Goal: Transaction & Acquisition: Book appointment/travel/reservation

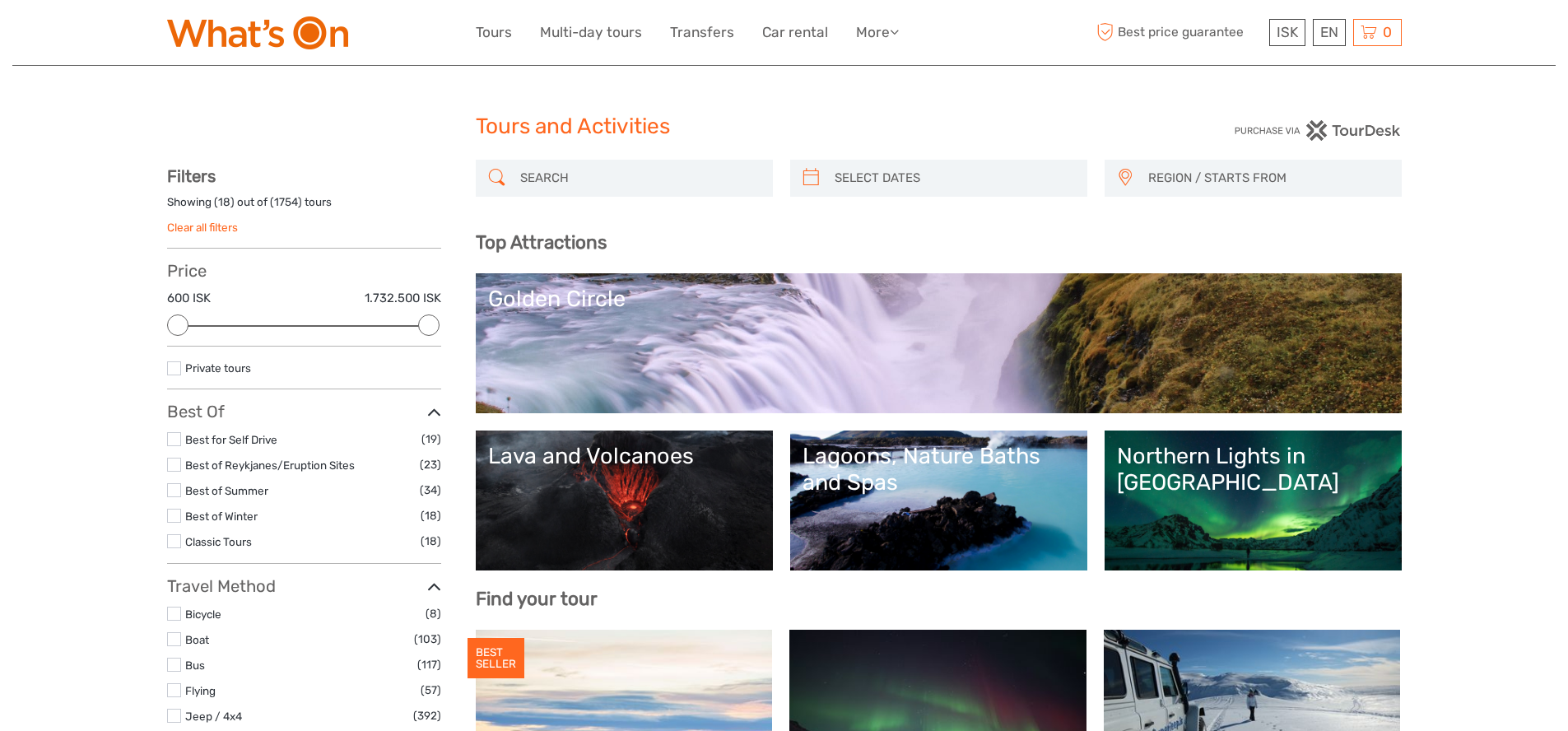
select select
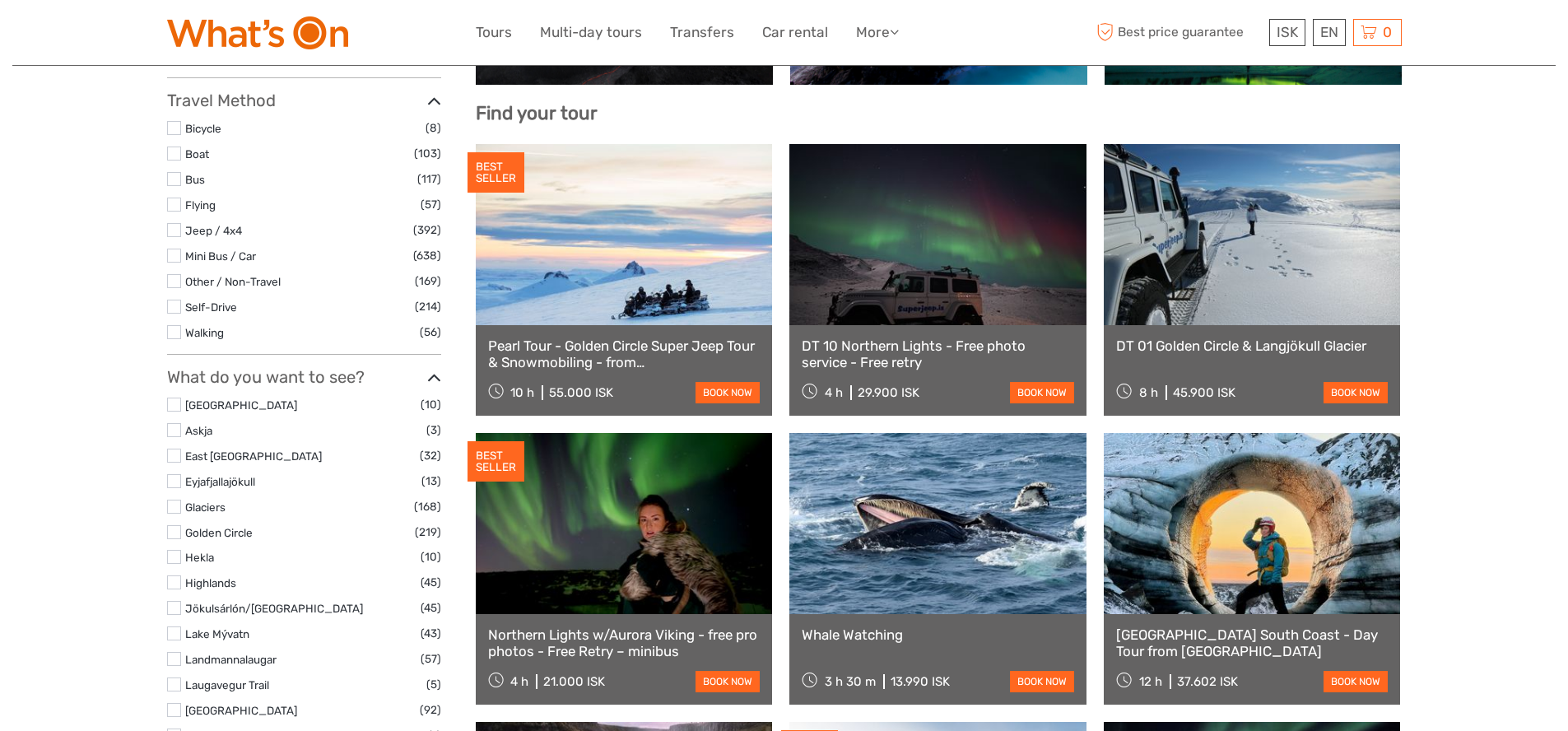
scroll to position [486, 0]
click at [866, 637] on link "Whale Watching" at bounding box center [938, 635] width 273 height 16
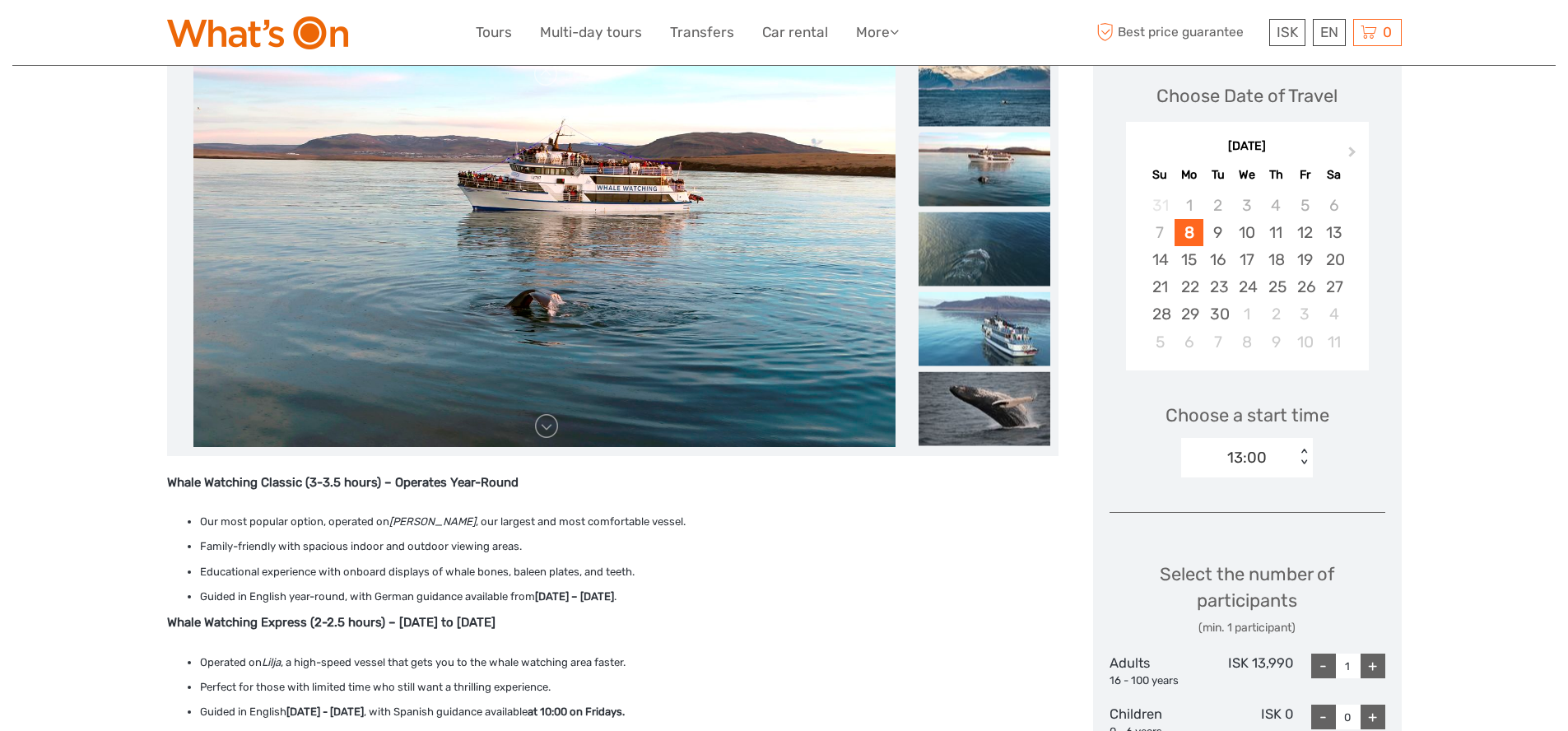
scroll to position [234, 0]
click at [1216, 238] on div "9" at bounding box center [1218, 232] width 29 height 27
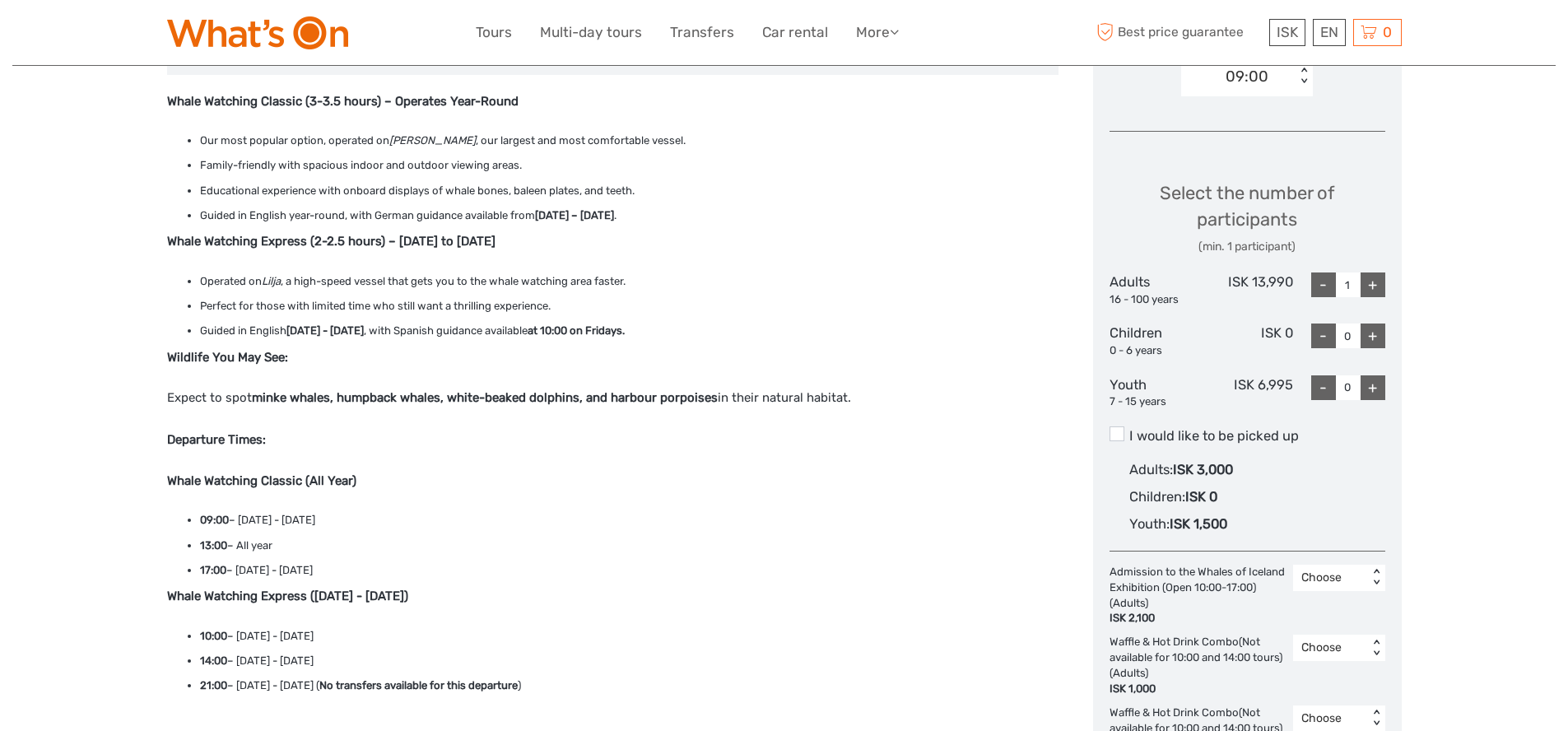
scroll to position [166, 0]
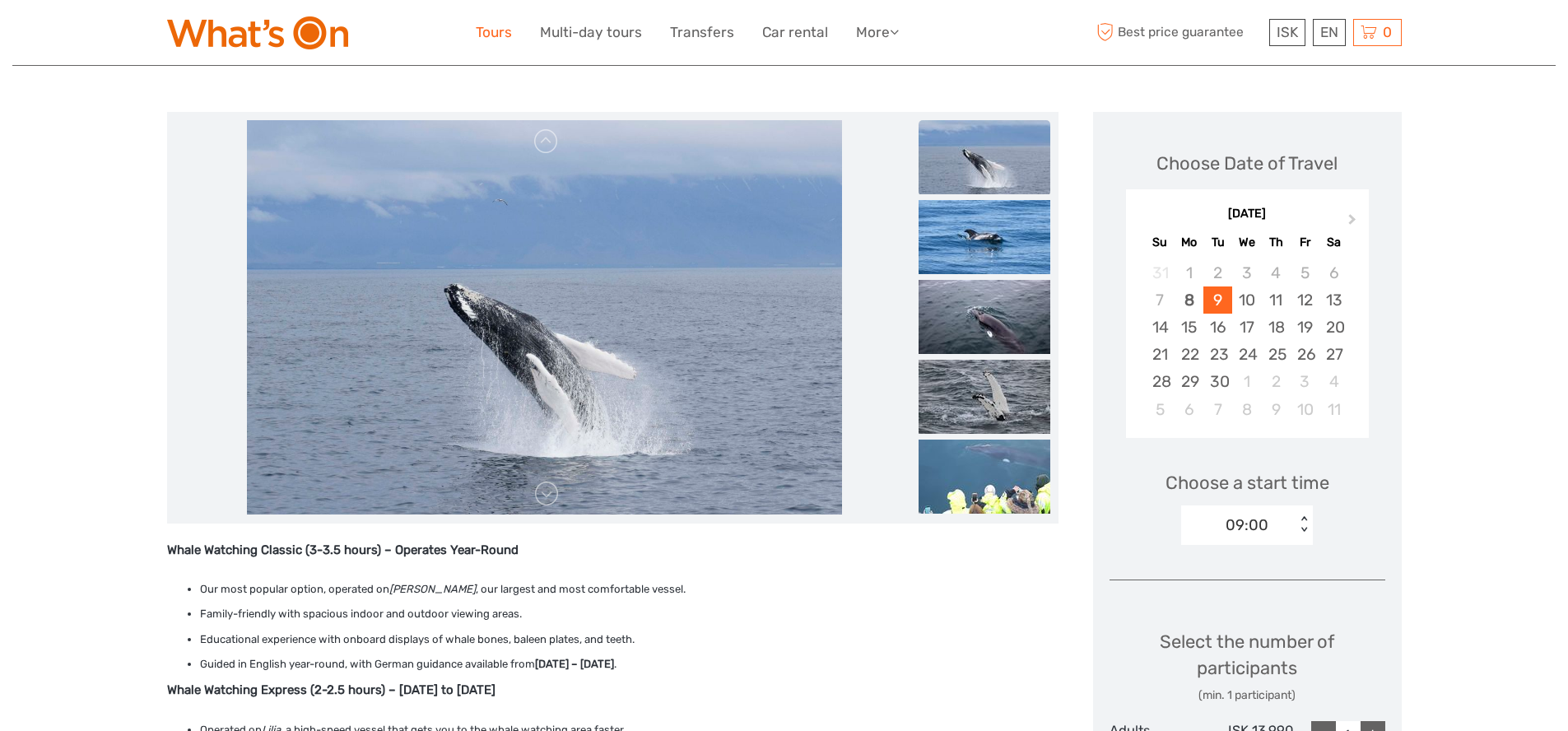
click at [499, 37] on link "Tours" at bounding box center [494, 32] width 37 height 24
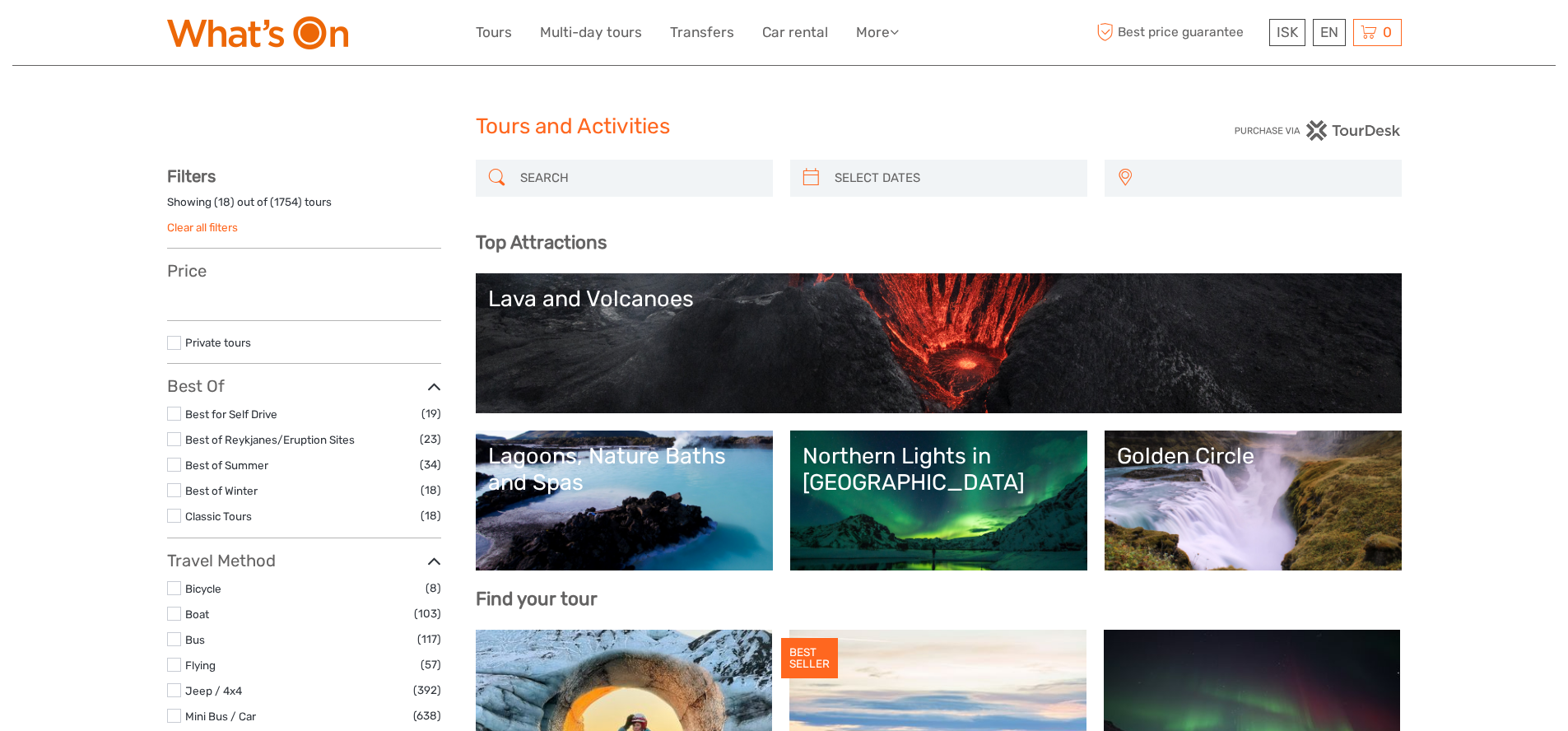
select select
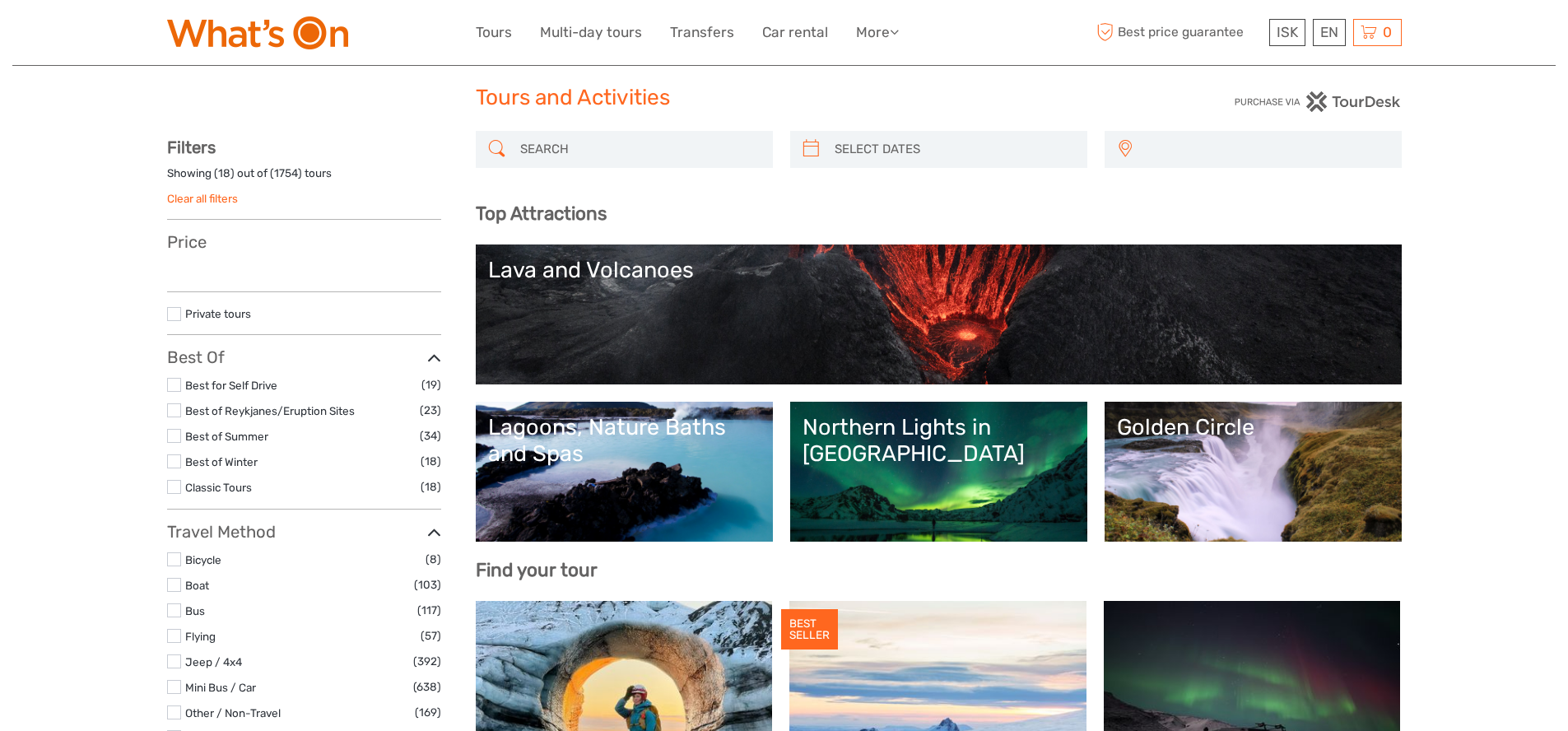
select select
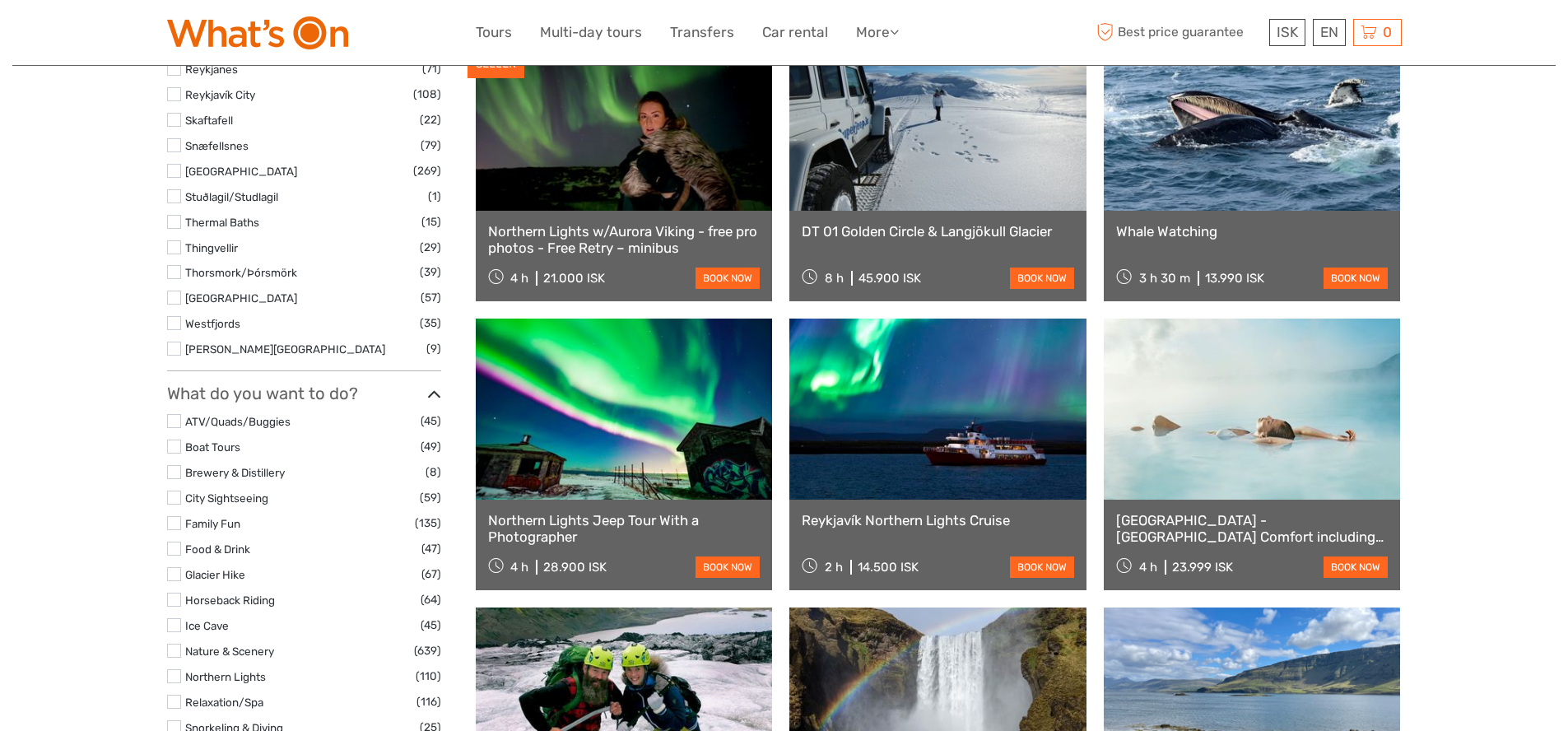
scroll to position [1174, 0]
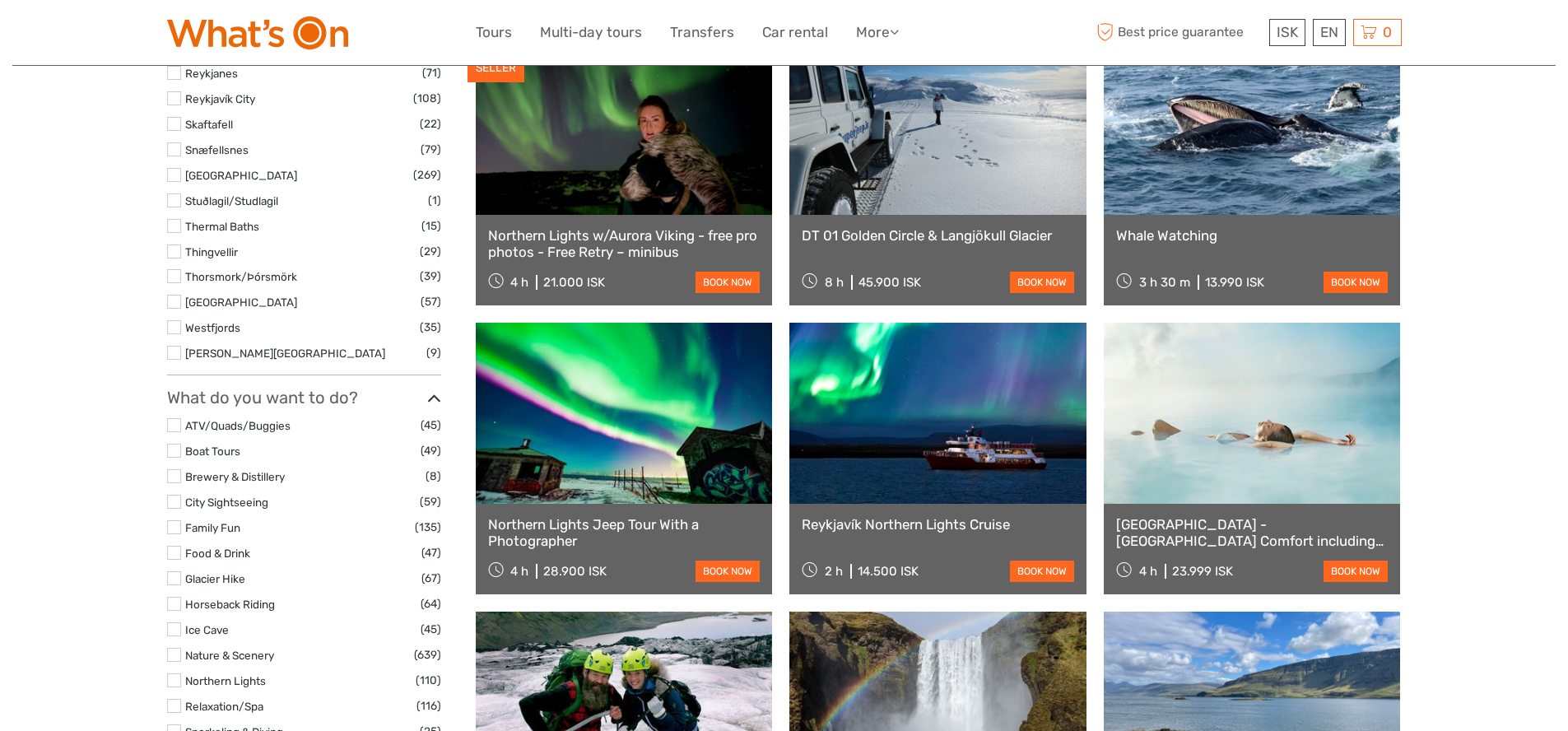
click at [1241, 182] on link at bounding box center [1252, 124] width 297 height 181
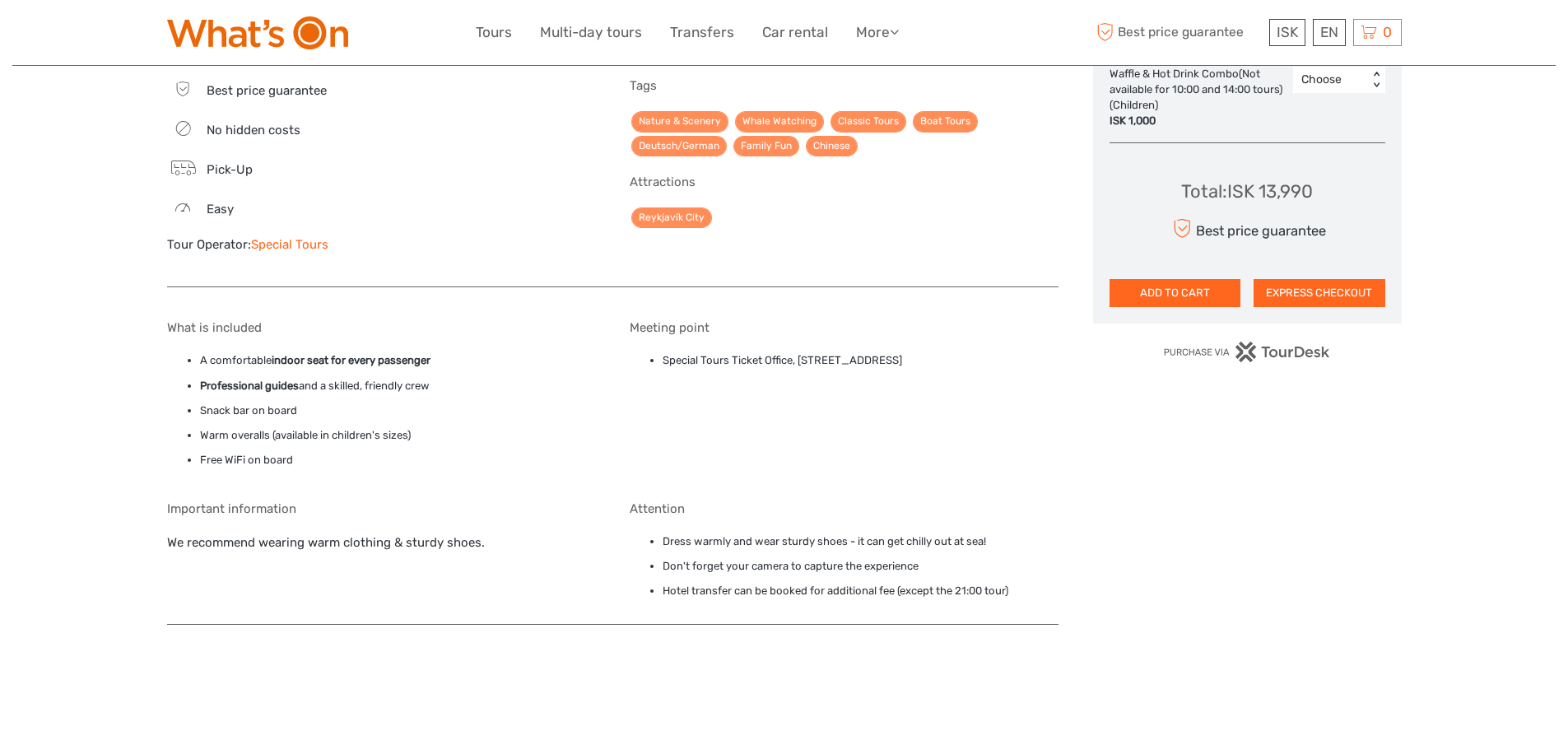
scroll to position [1211, 0]
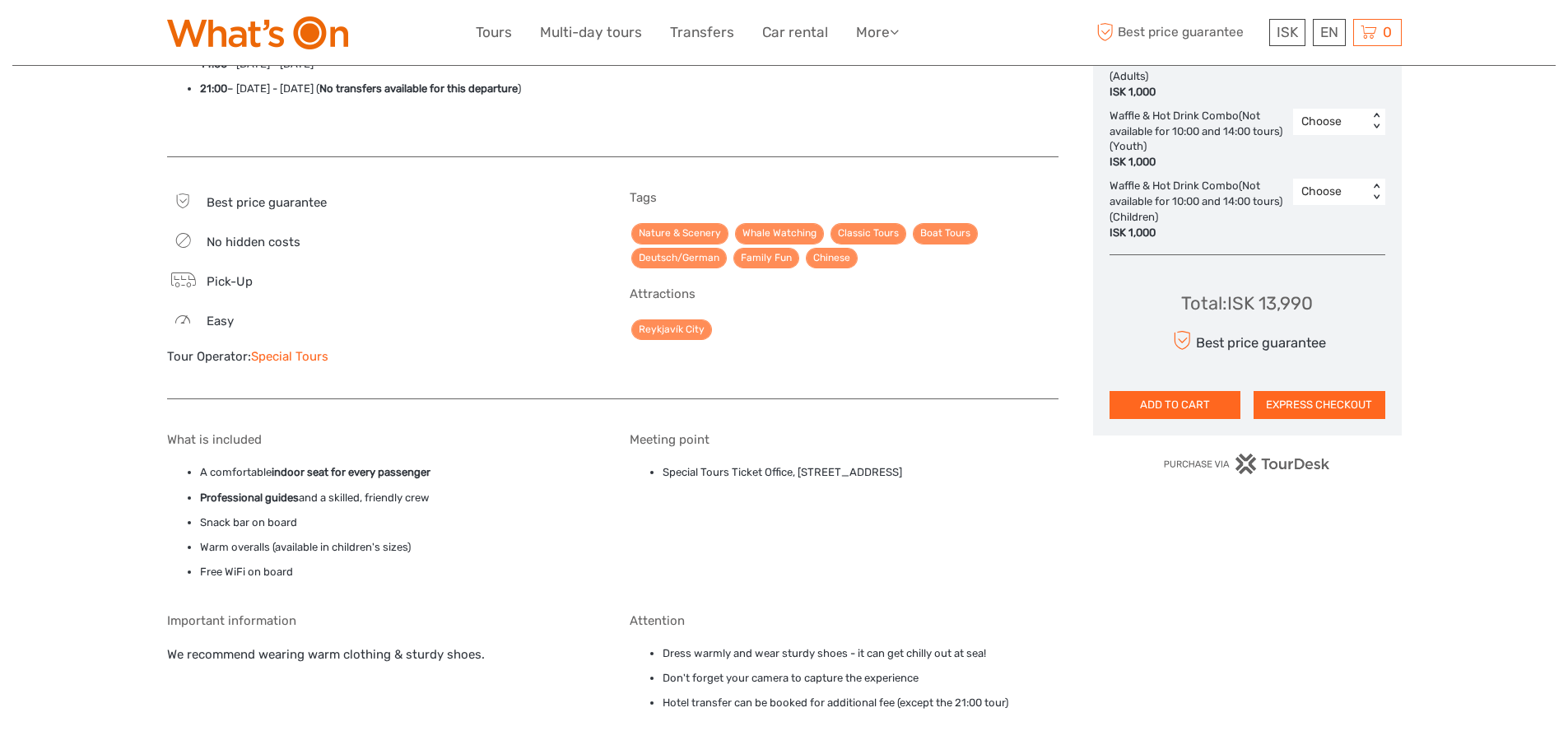
click at [781, 230] on link "Whale Watching" at bounding box center [779, 233] width 89 height 21
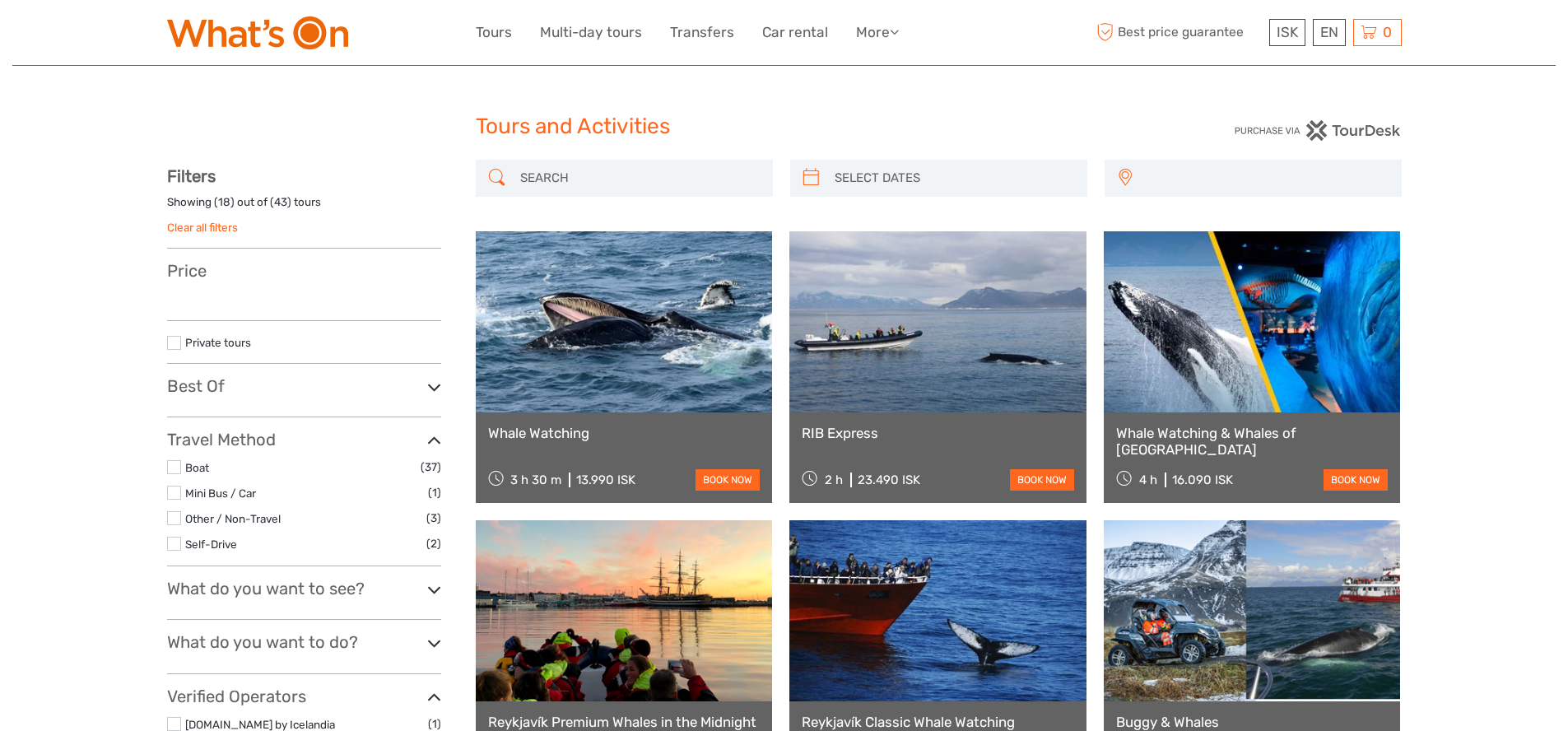
select select
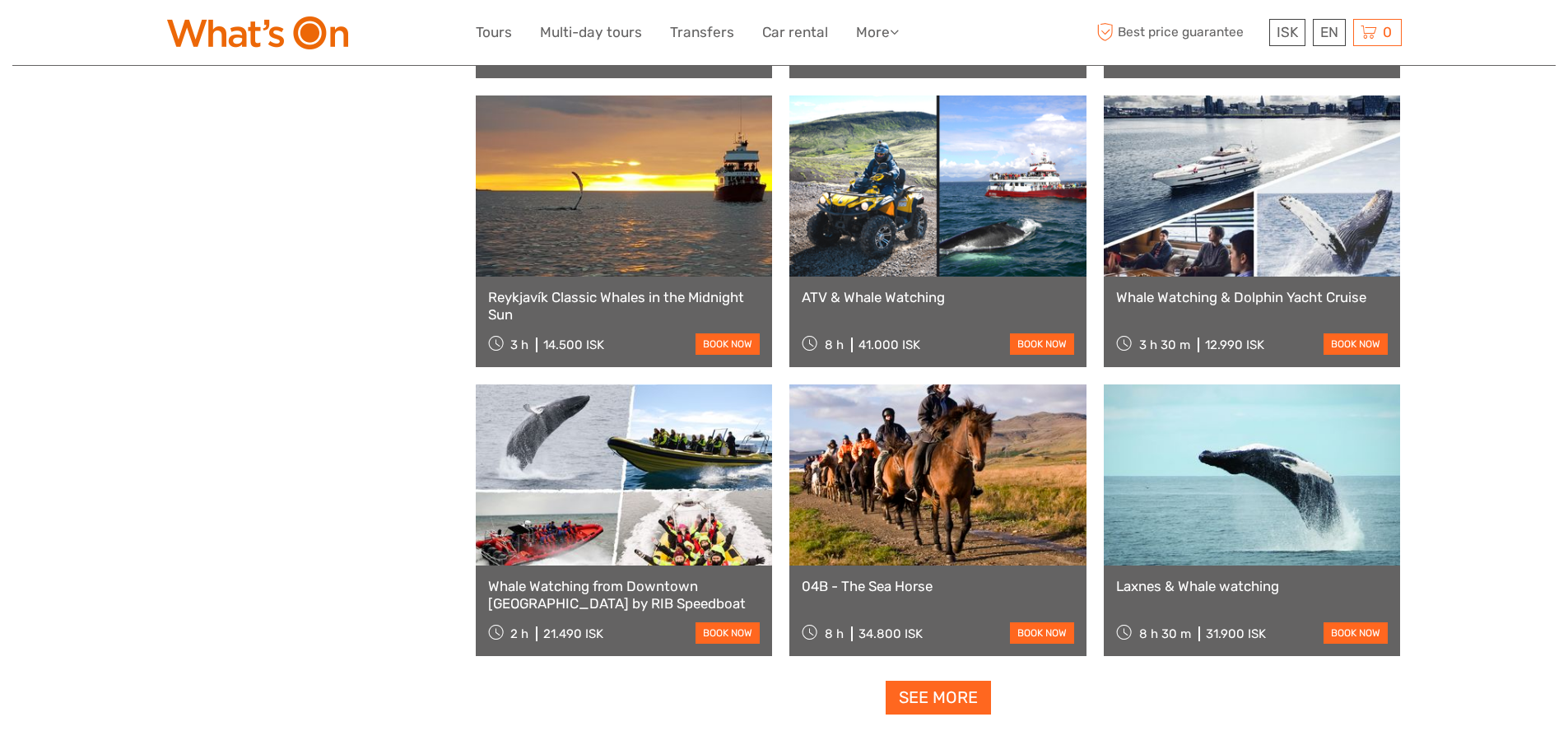
scroll to position [1348, 0]
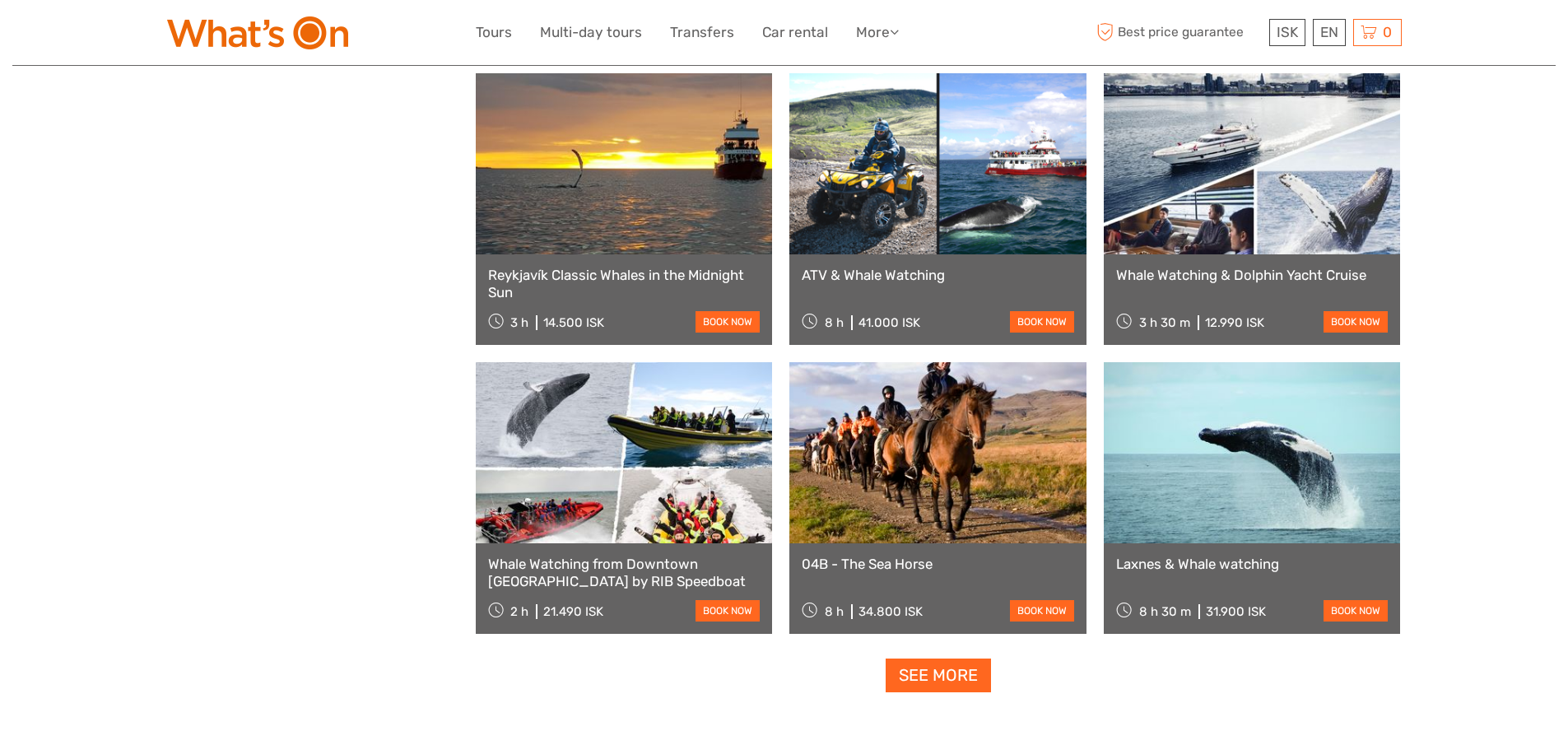
click at [879, 460] on link at bounding box center [937, 452] width 297 height 181
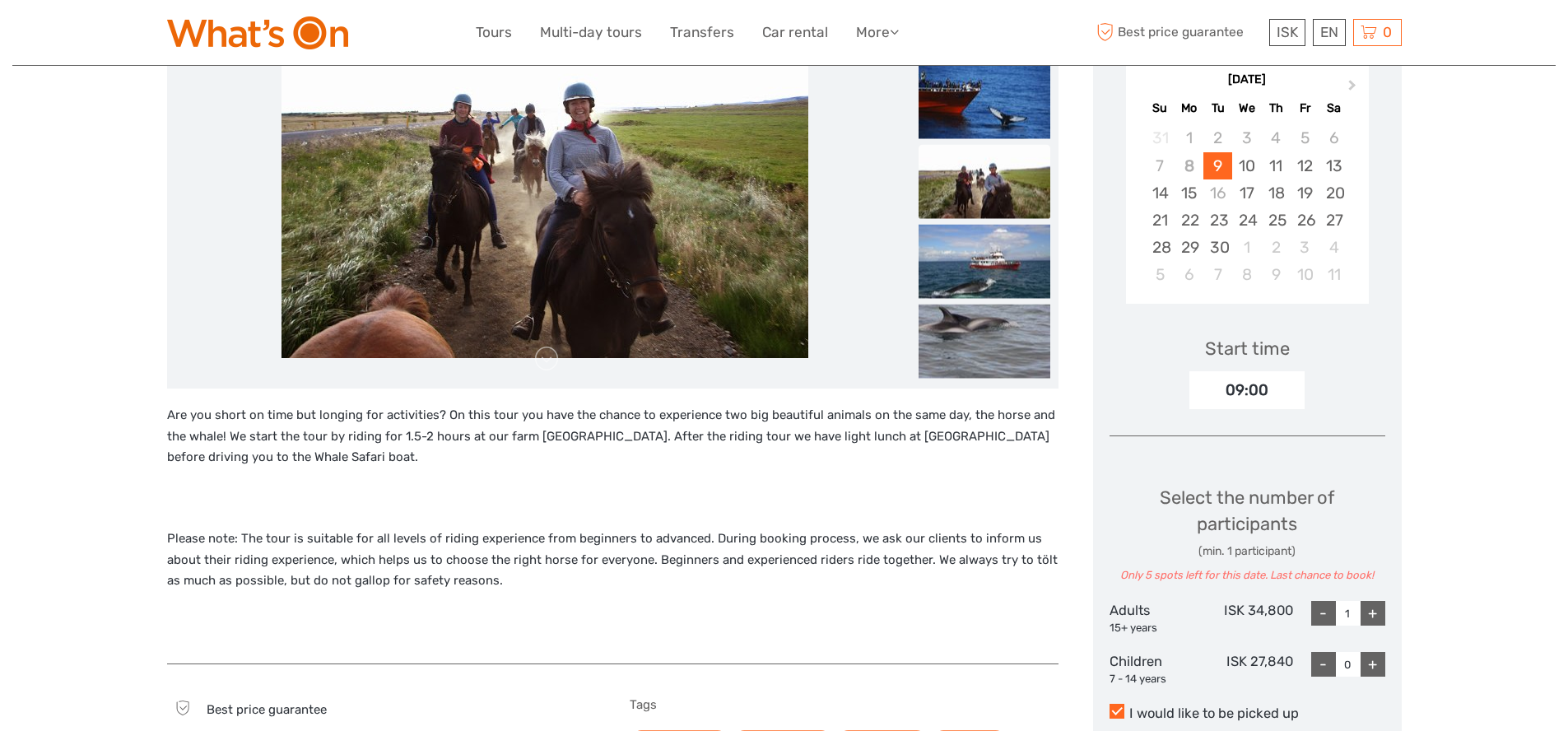
scroll to position [119, 0]
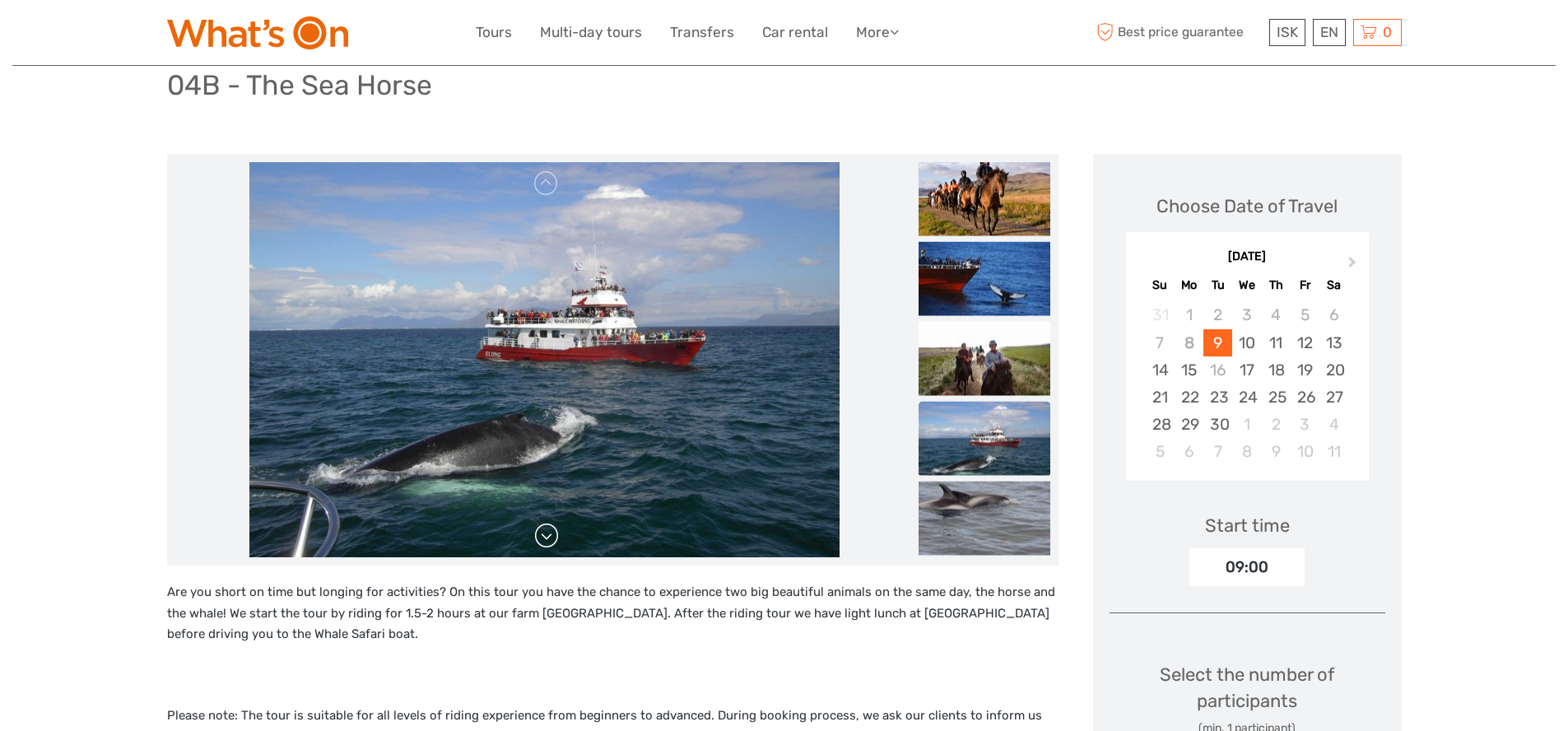
click at [546, 537] on link at bounding box center [546, 536] width 27 height 27
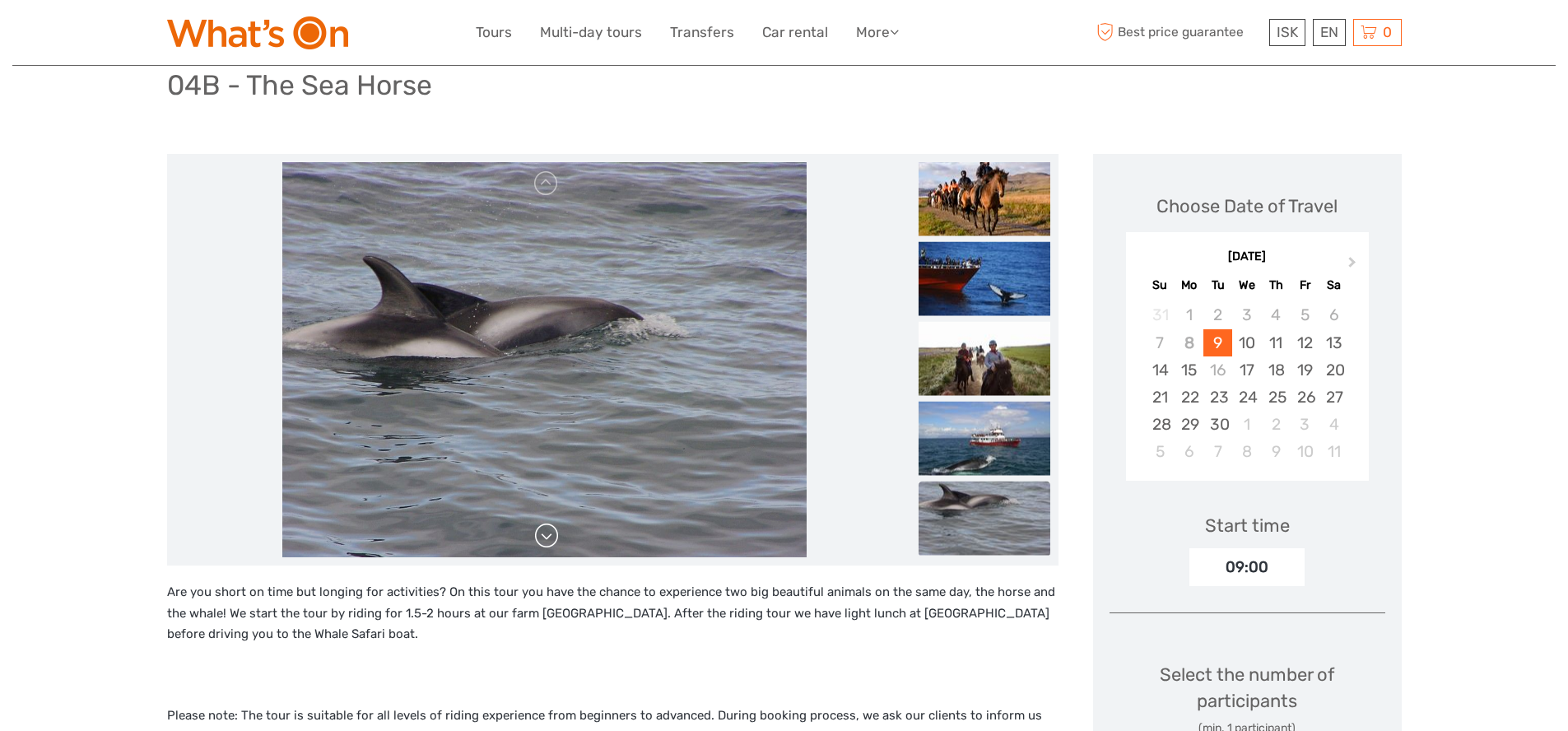
click at [545, 537] on link at bounding box center [546, 536] width 27 height 27
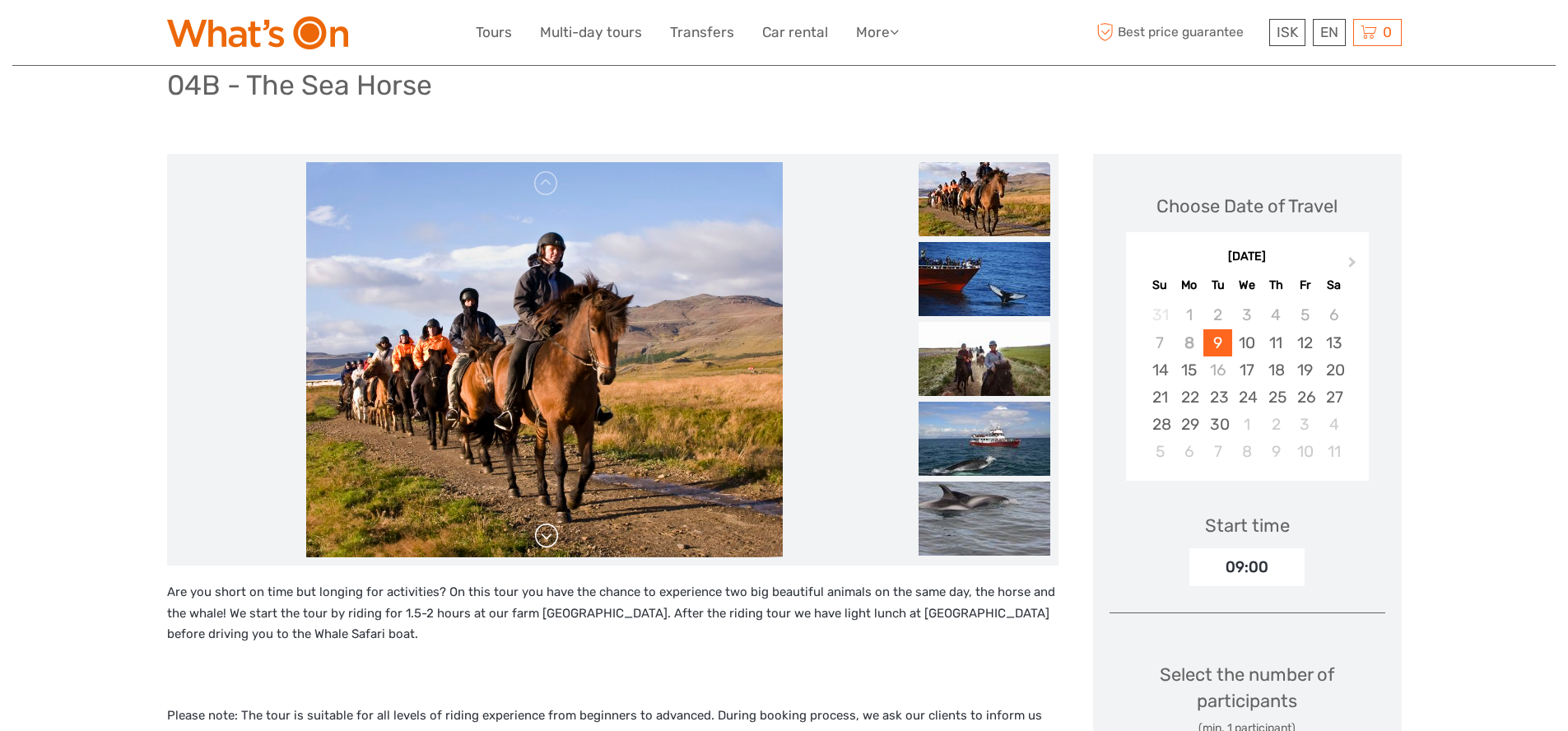
click at [545, 538] on link at bounding box center [546, 536] width 27 height 27
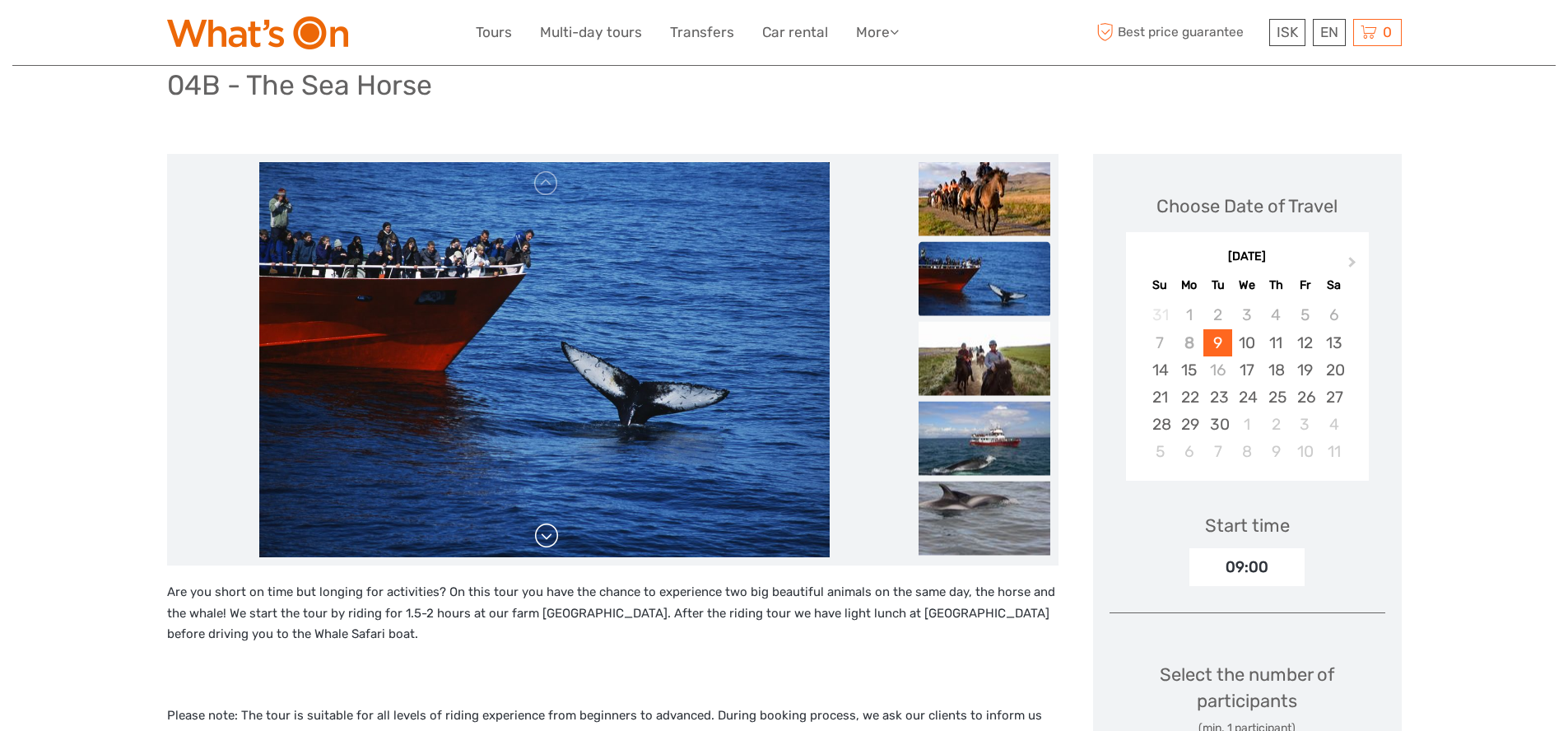
click at [545, 538] on link at bounding box center [546, 536] width 27 height 27
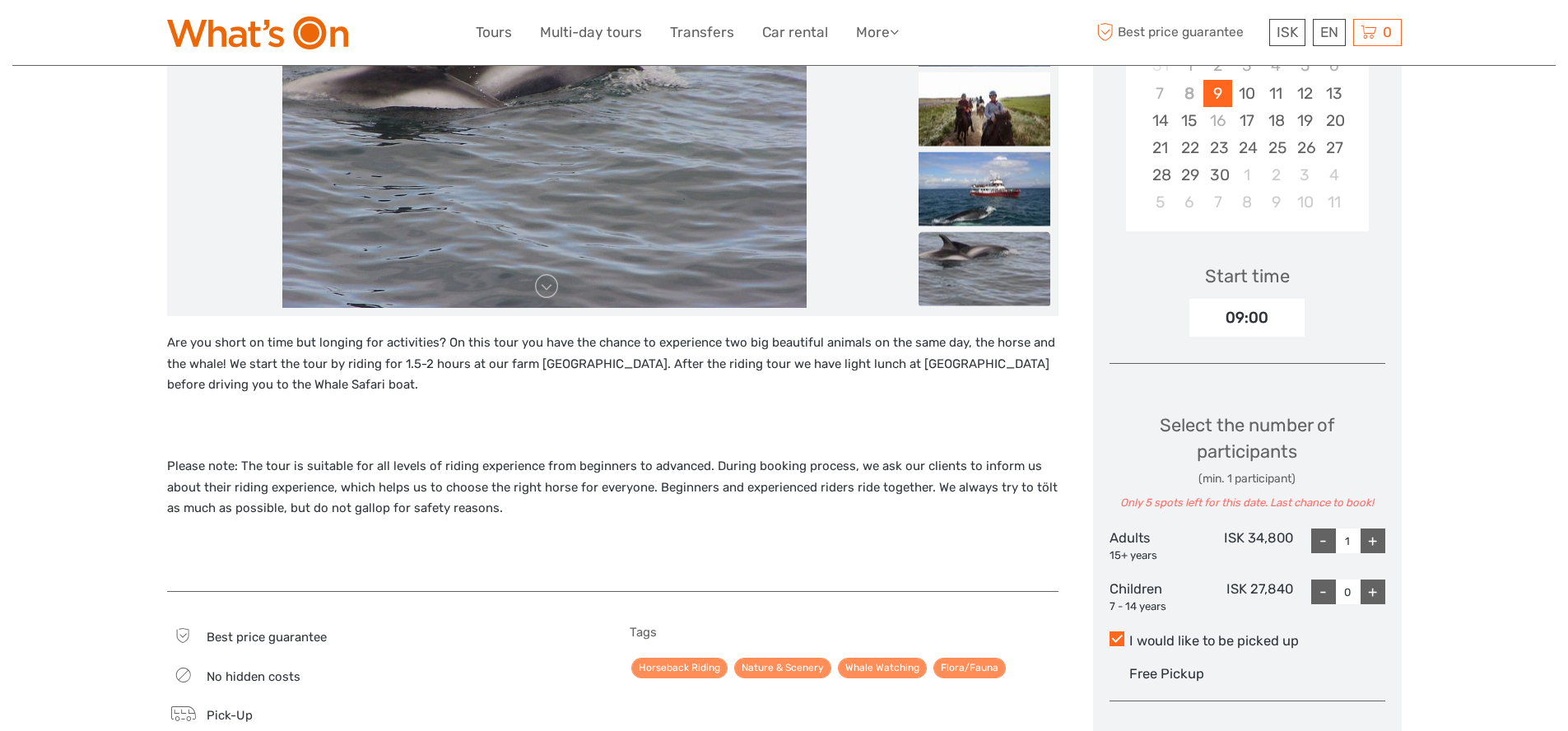
scroll to position [44, 0]
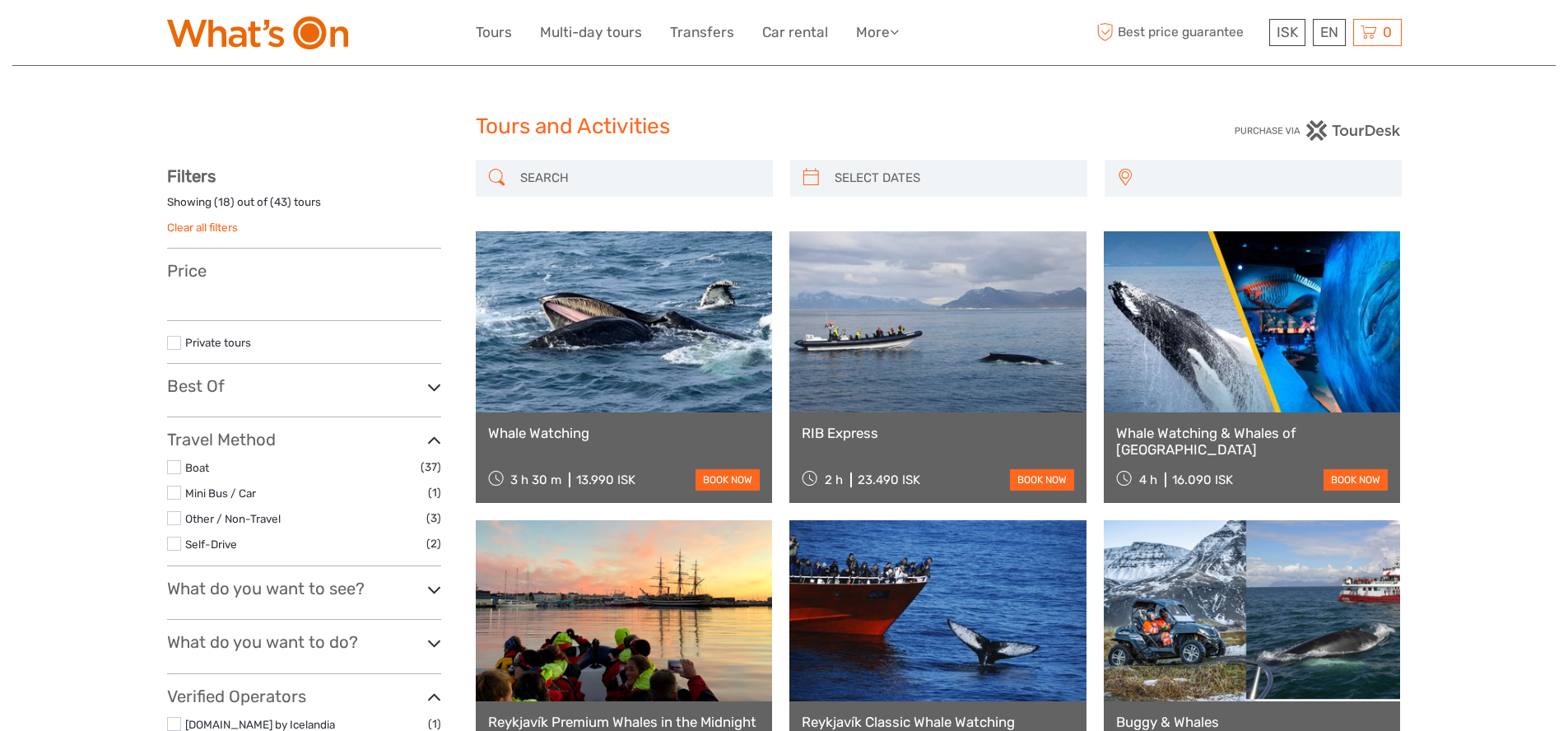
select select
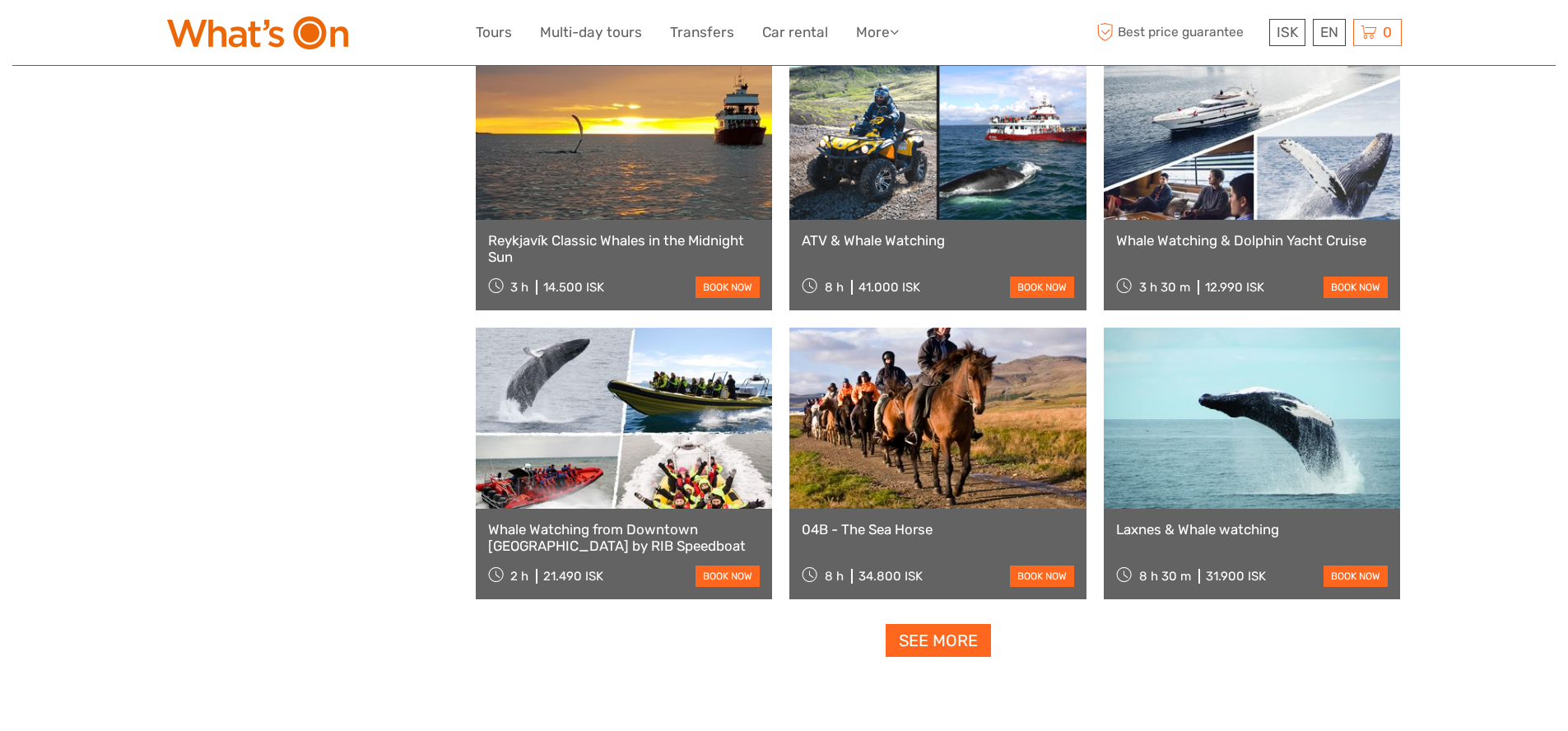
select select
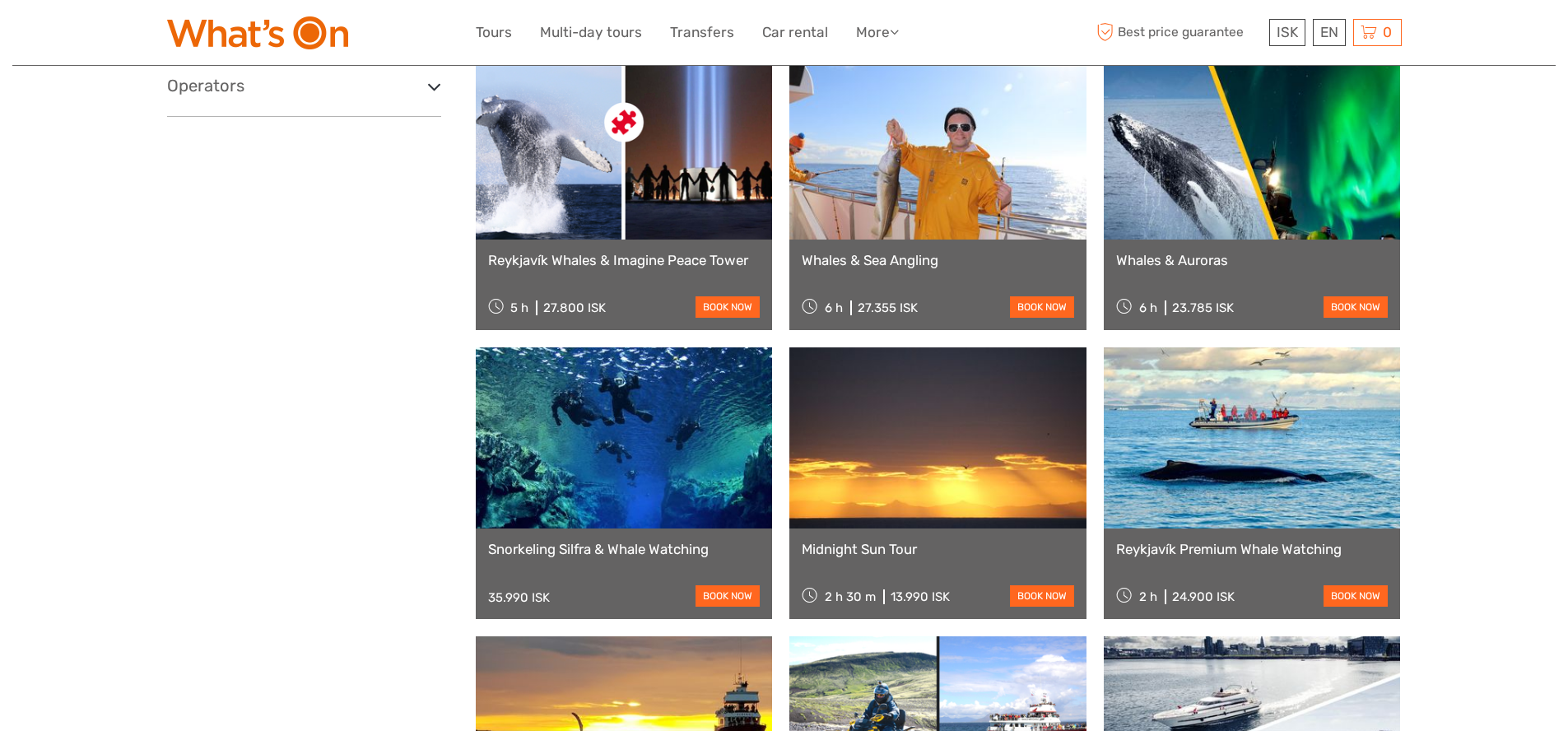
scroll to position [847, 0]
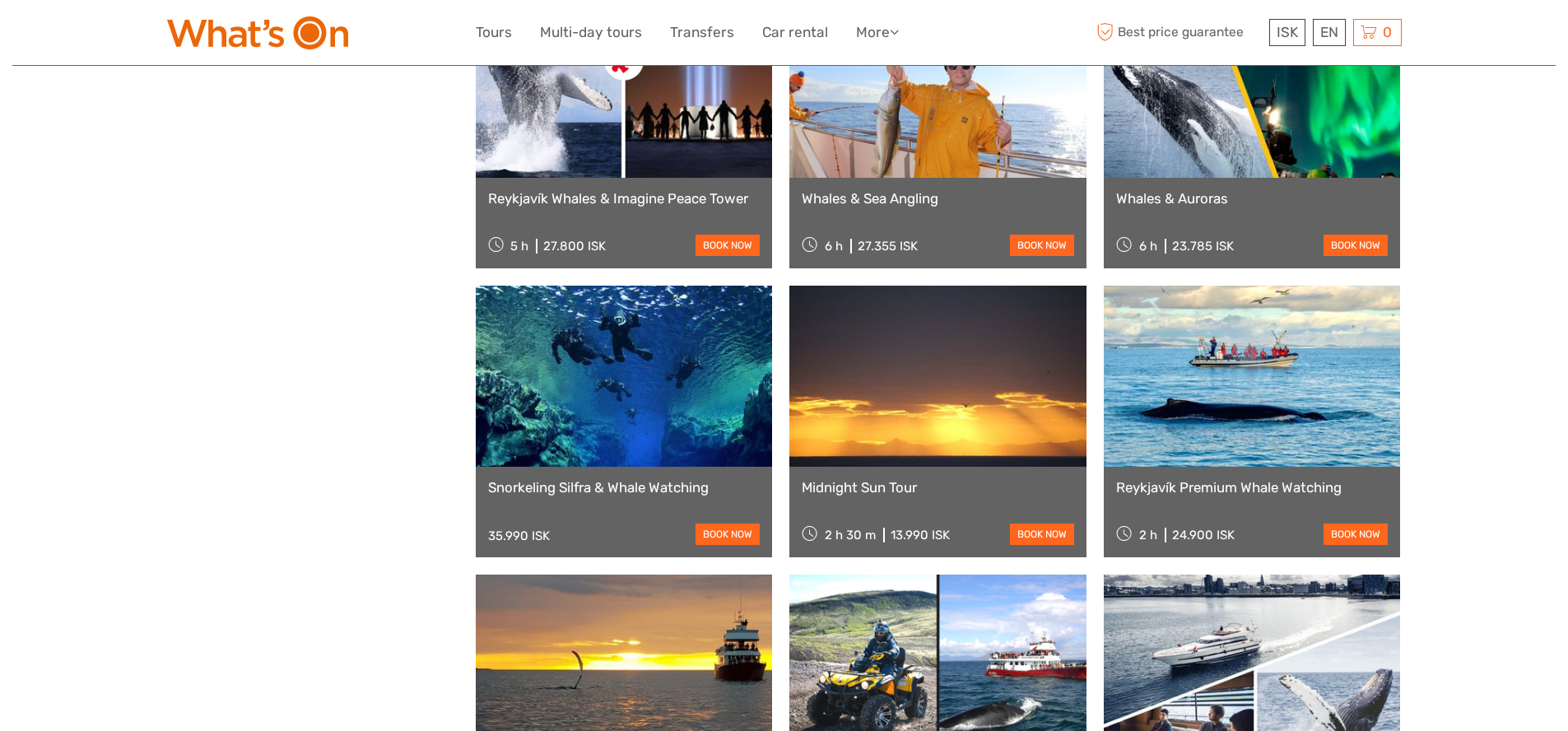
click at [1282, 390] on link at bounding box center [1252, 375] width 297 height 181
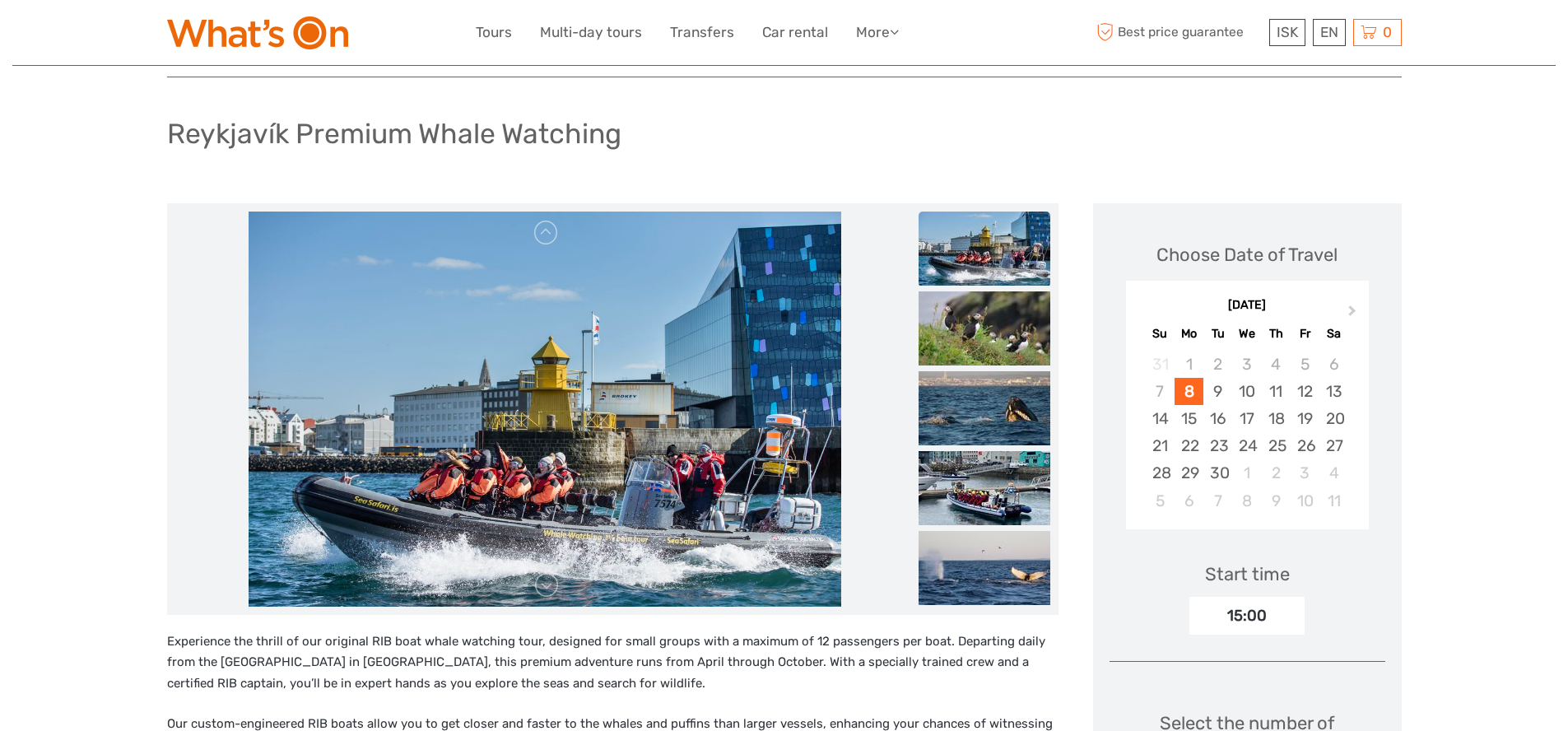
scroll to position [151, 0]
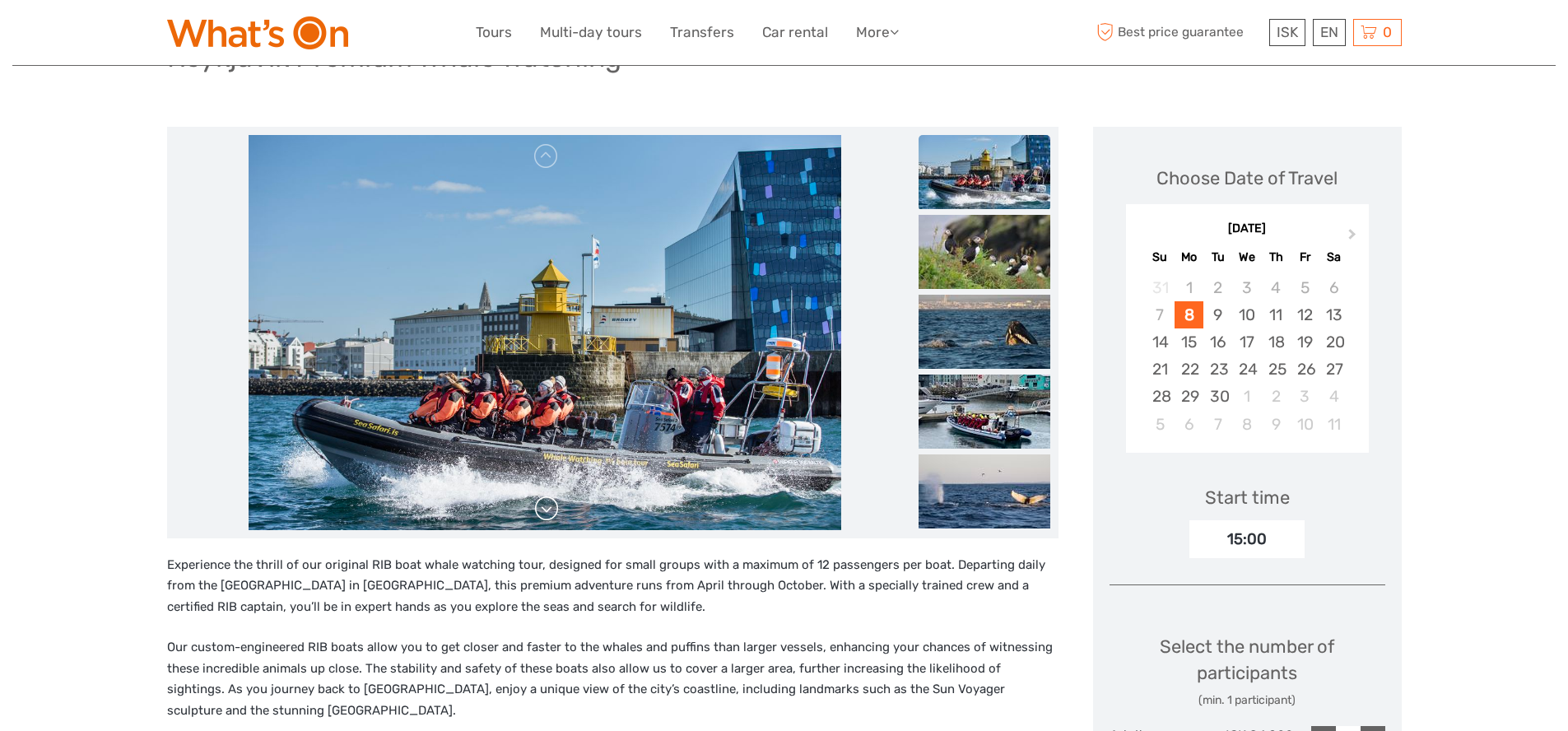
click at [547, 510] on link at bounding box center [546, 509] width 27 height 27
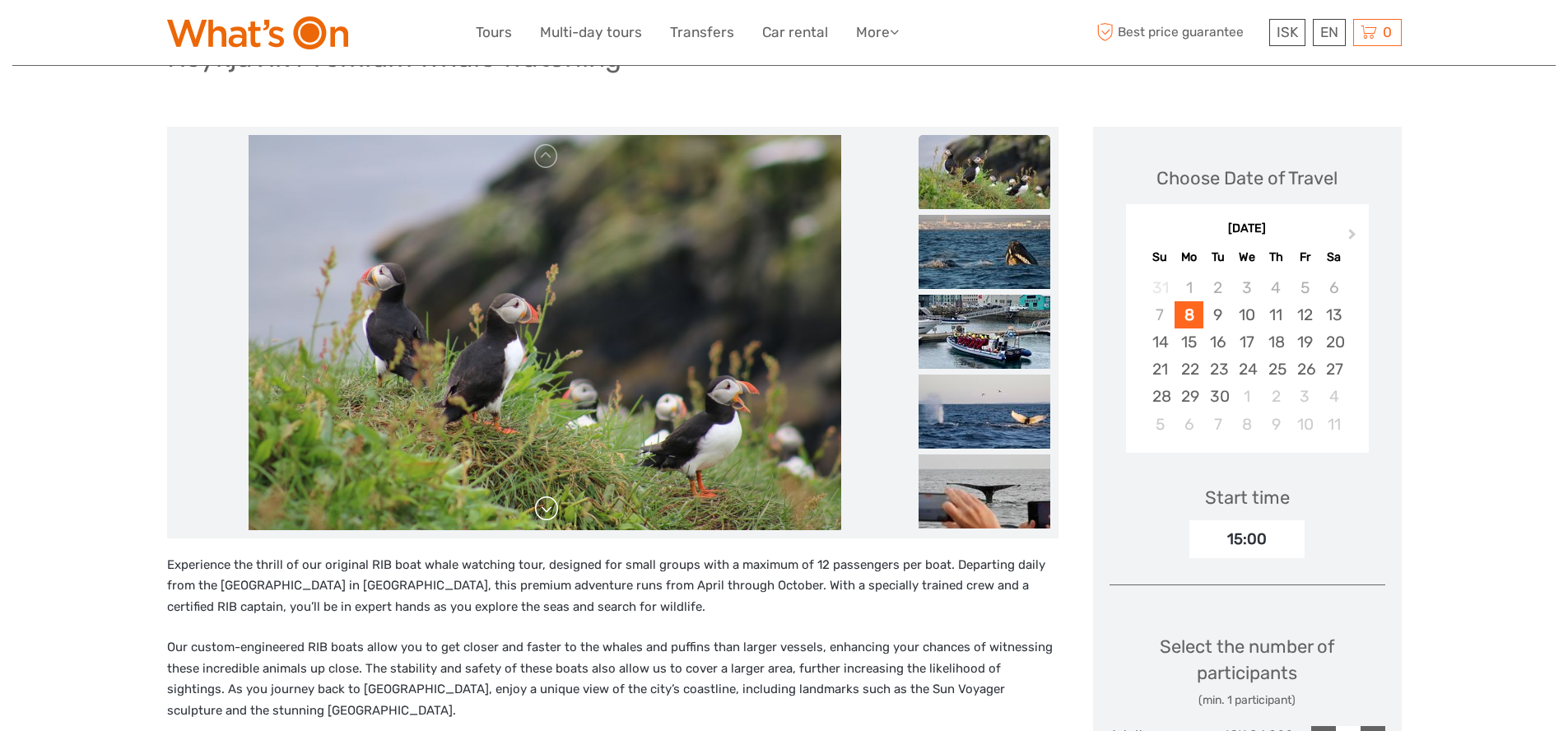
click at [547, 510] on link at bounding box center [546, 509] width 27 height 27
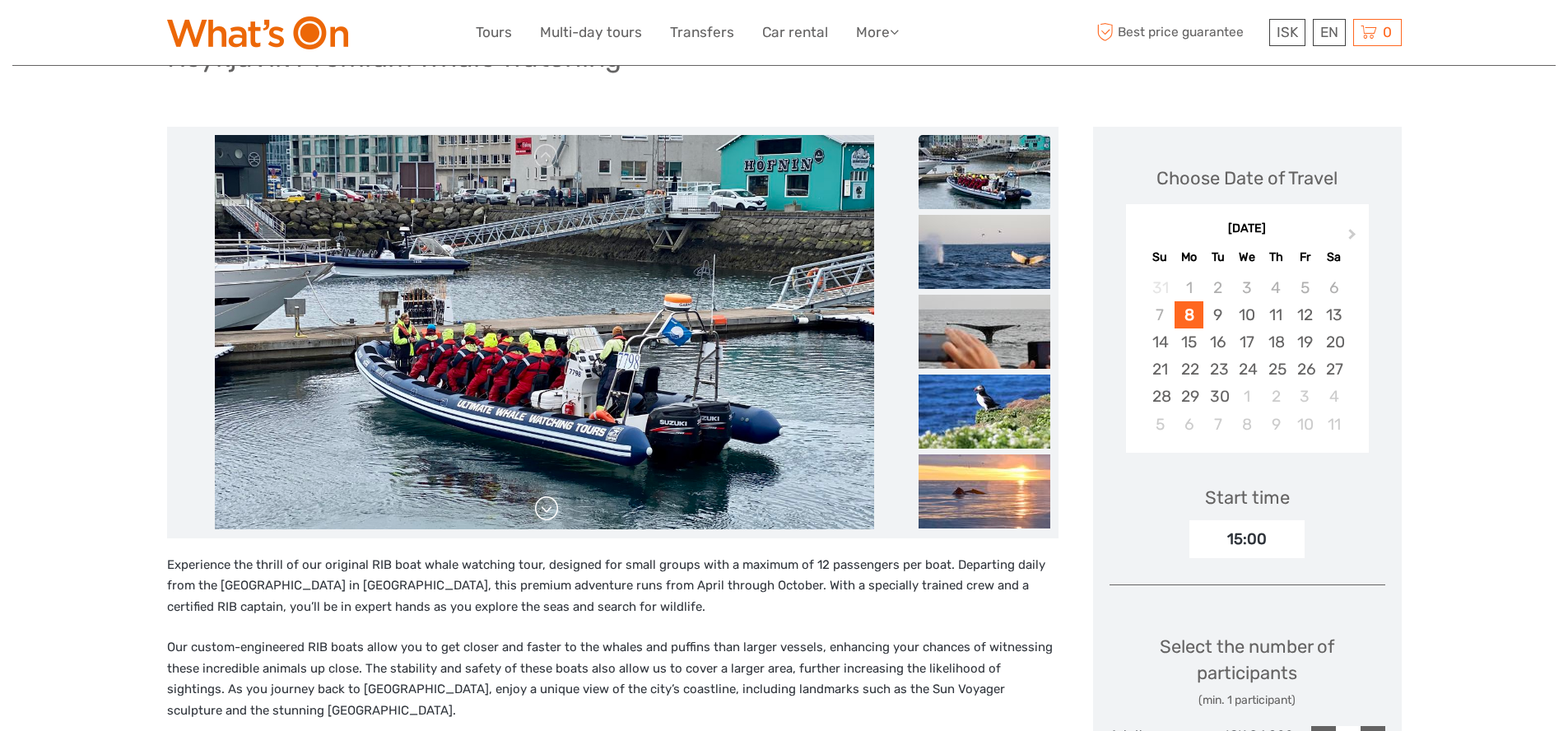
click at [549, 506] on link at bounding box center [546, 509] width 27 height 27
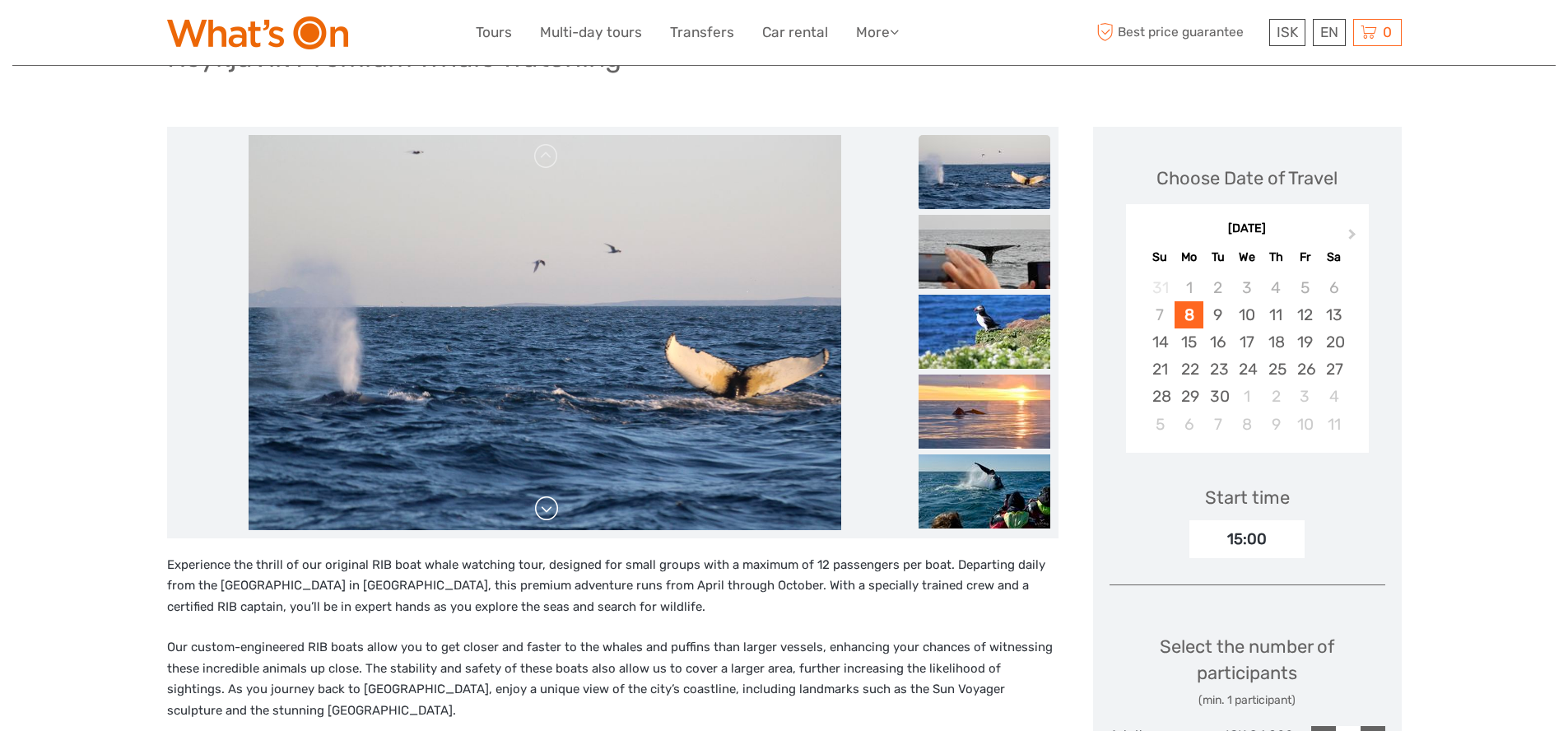
click at [549, 506] on link at bounding box center [546, 509] width 27 height 27
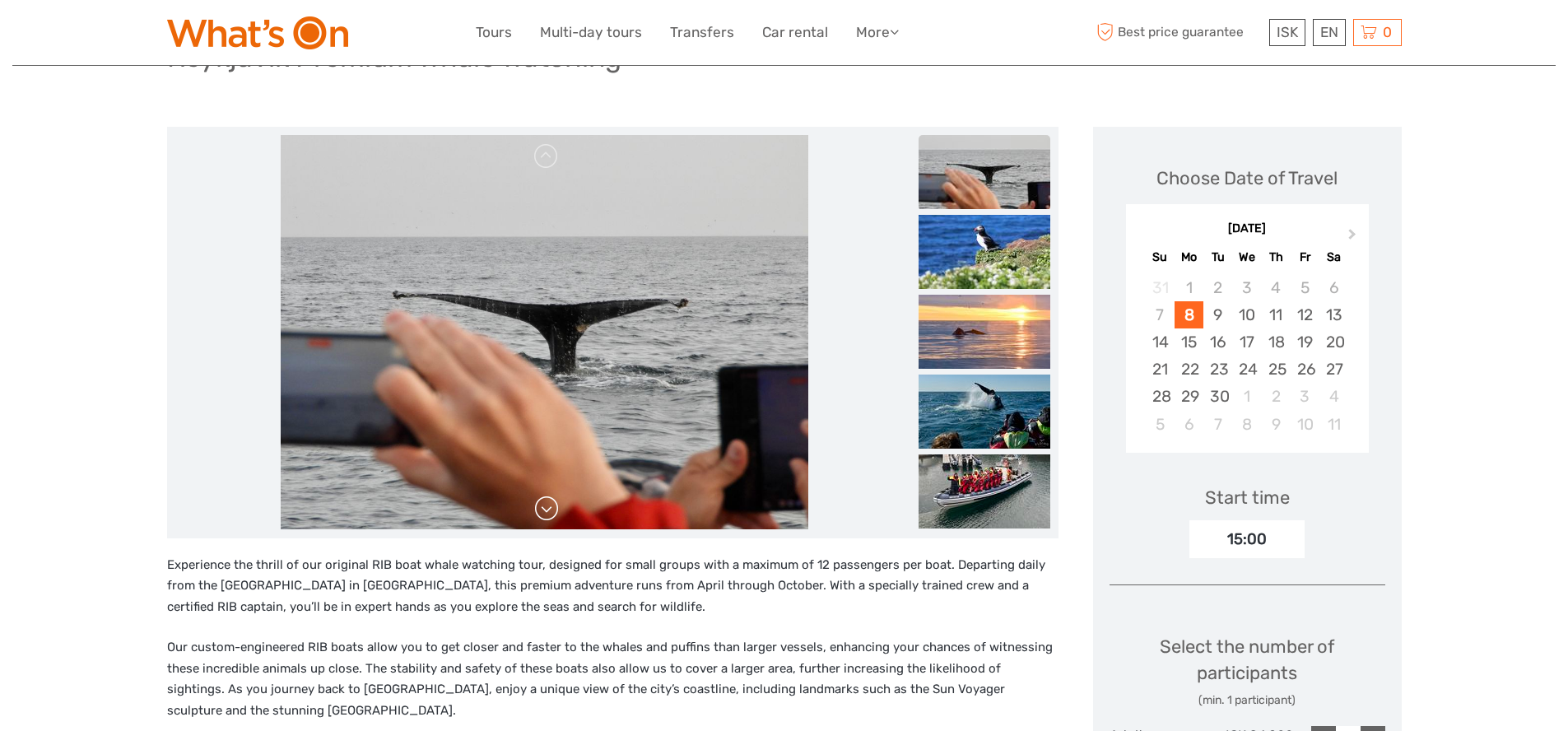
click at [549, 506] on link at bounding box center [546, 509] width 27 height 27
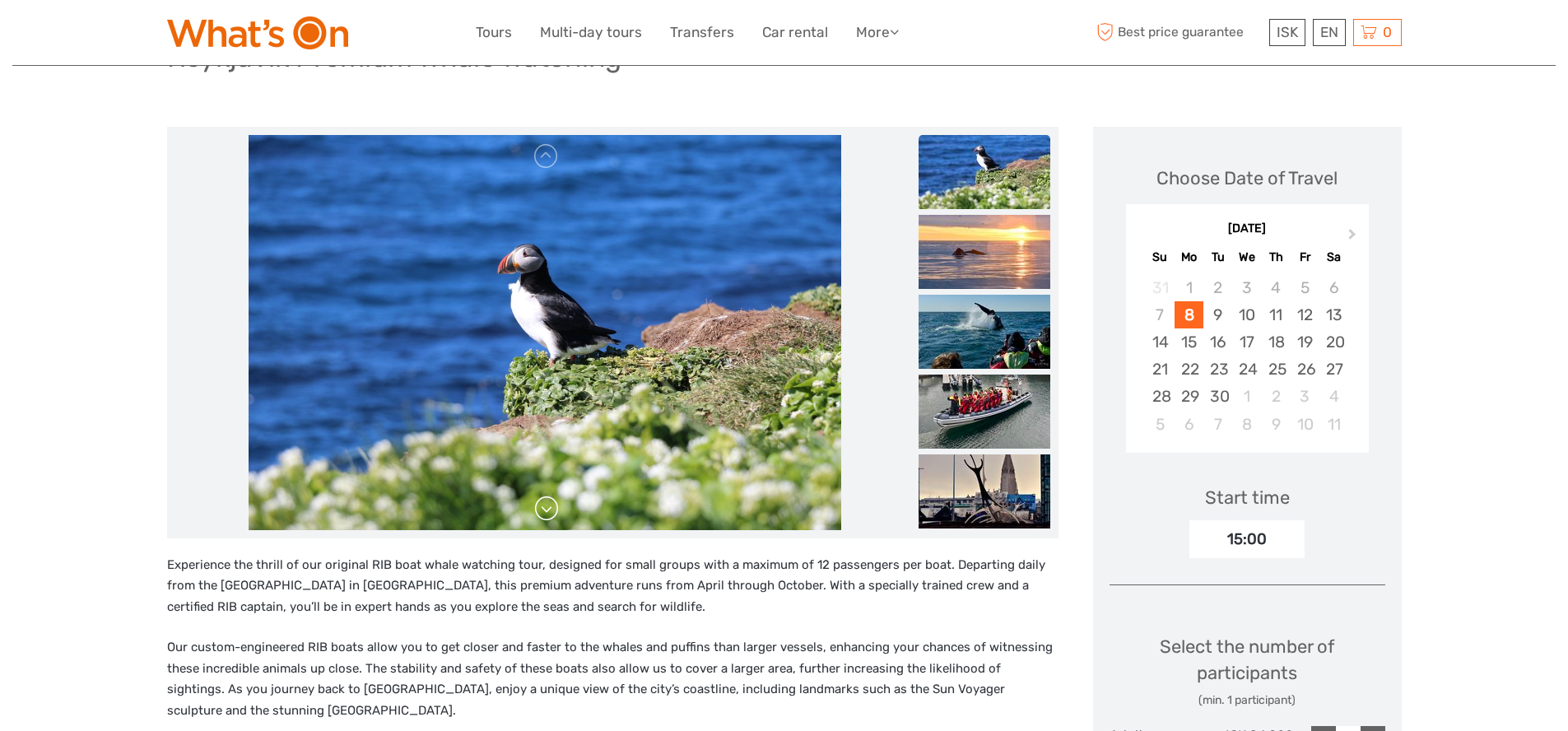
click at [549, 506] on link at bounding box center [546, 509] width 27 height 27
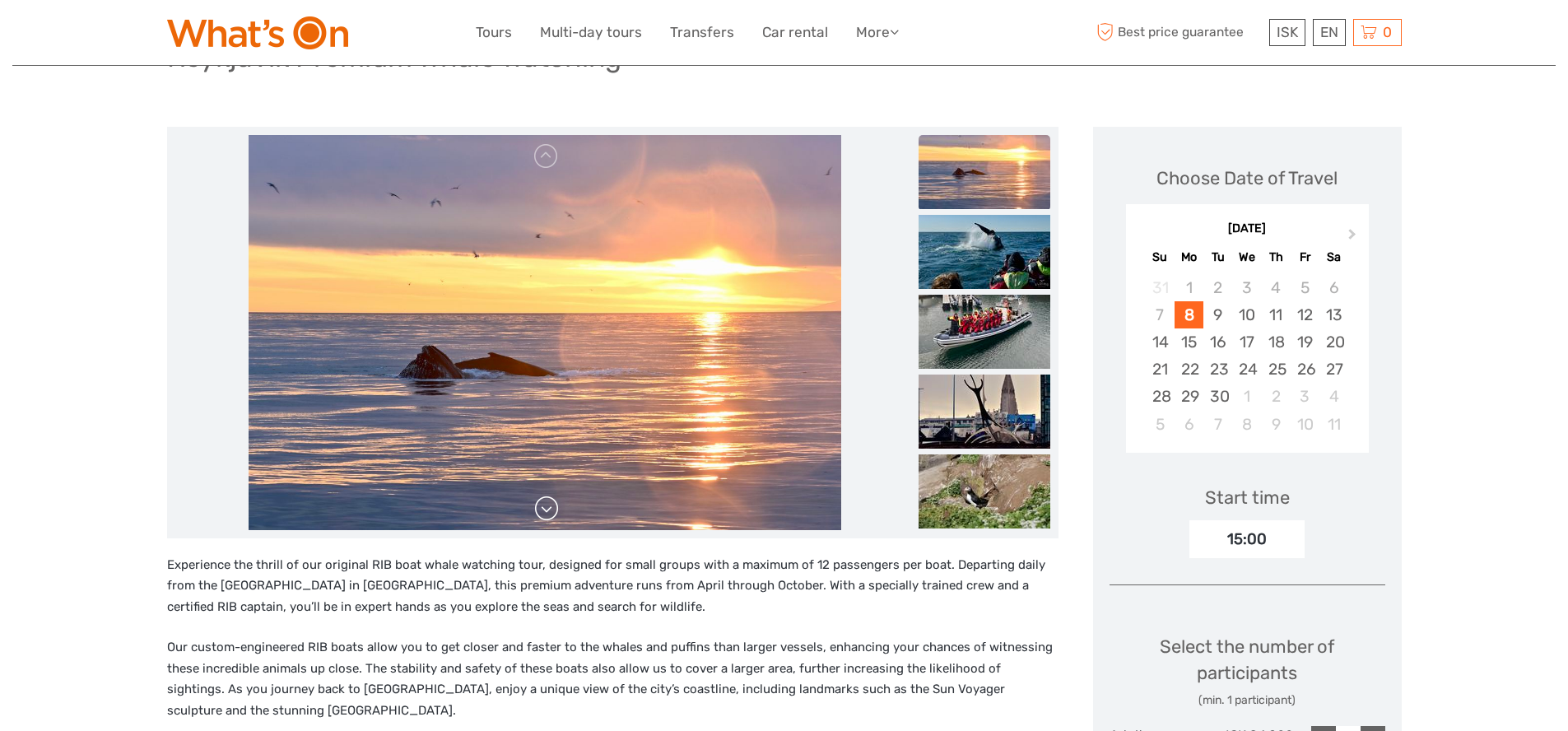
click at [549, 506] on link at bounding box center [546, 509] width 27 height 27
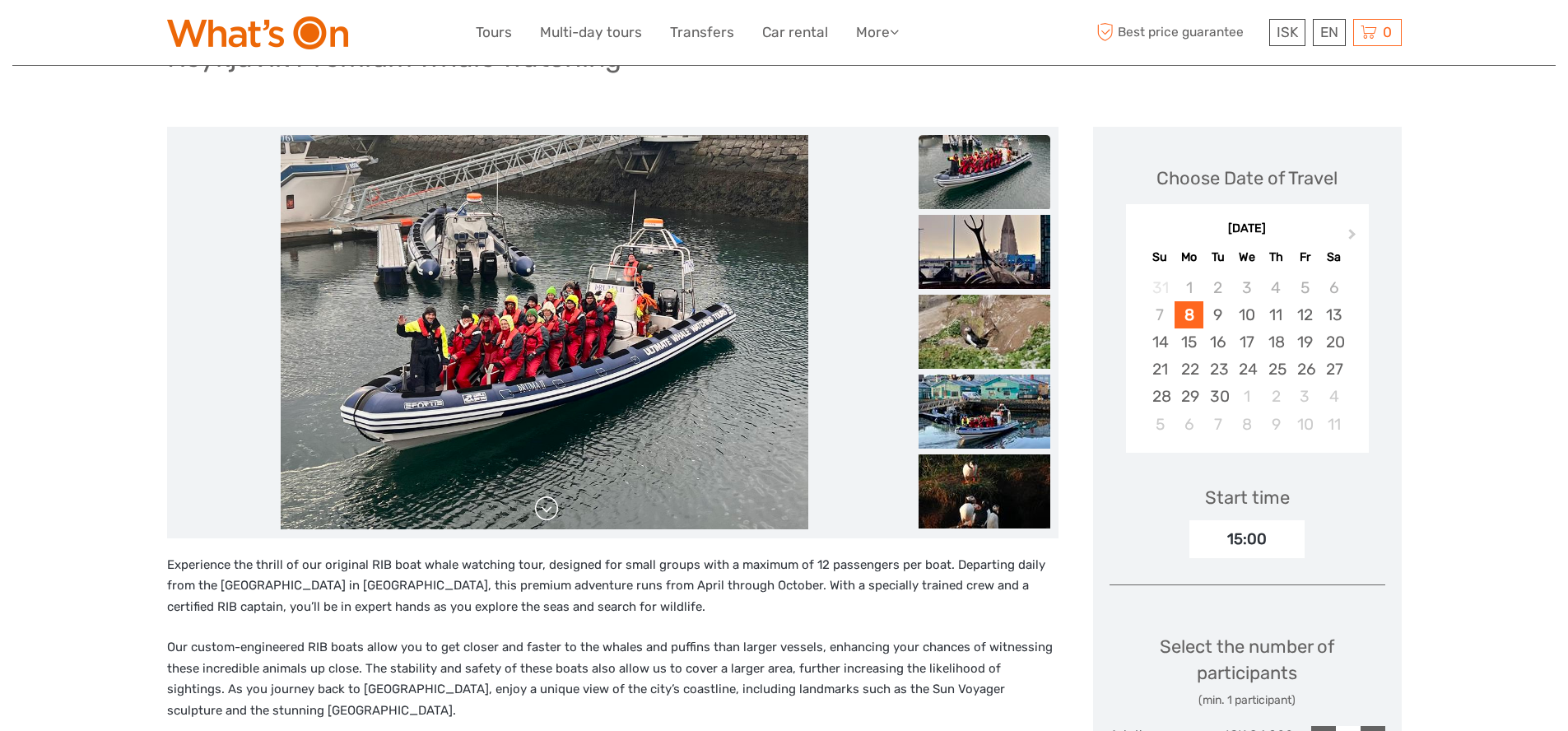
click at [549, 506] on link at bounding box center [546, 509] width 27 height 27
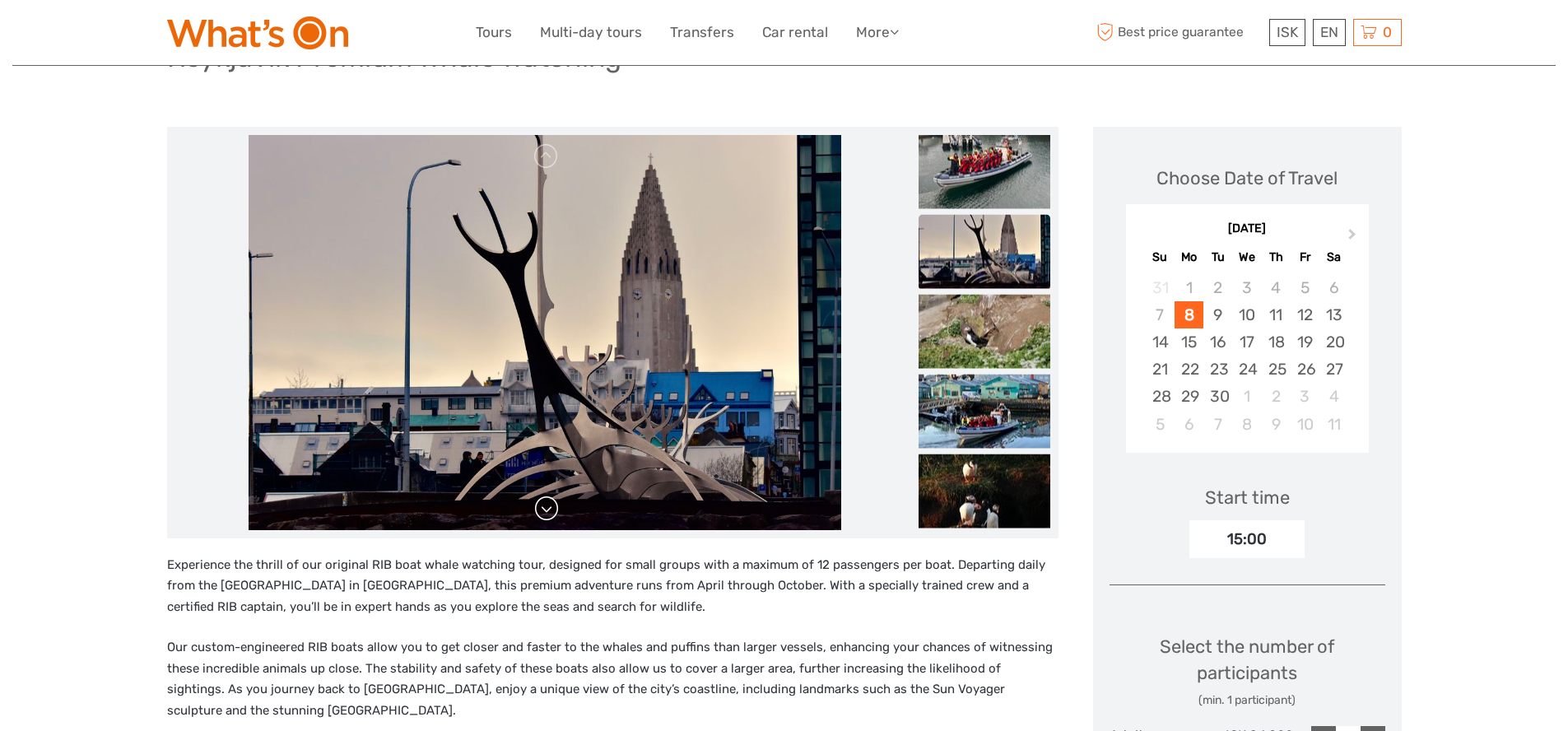
click at [549, 506] on link at bounding box center [546, 509] width 27 height 27
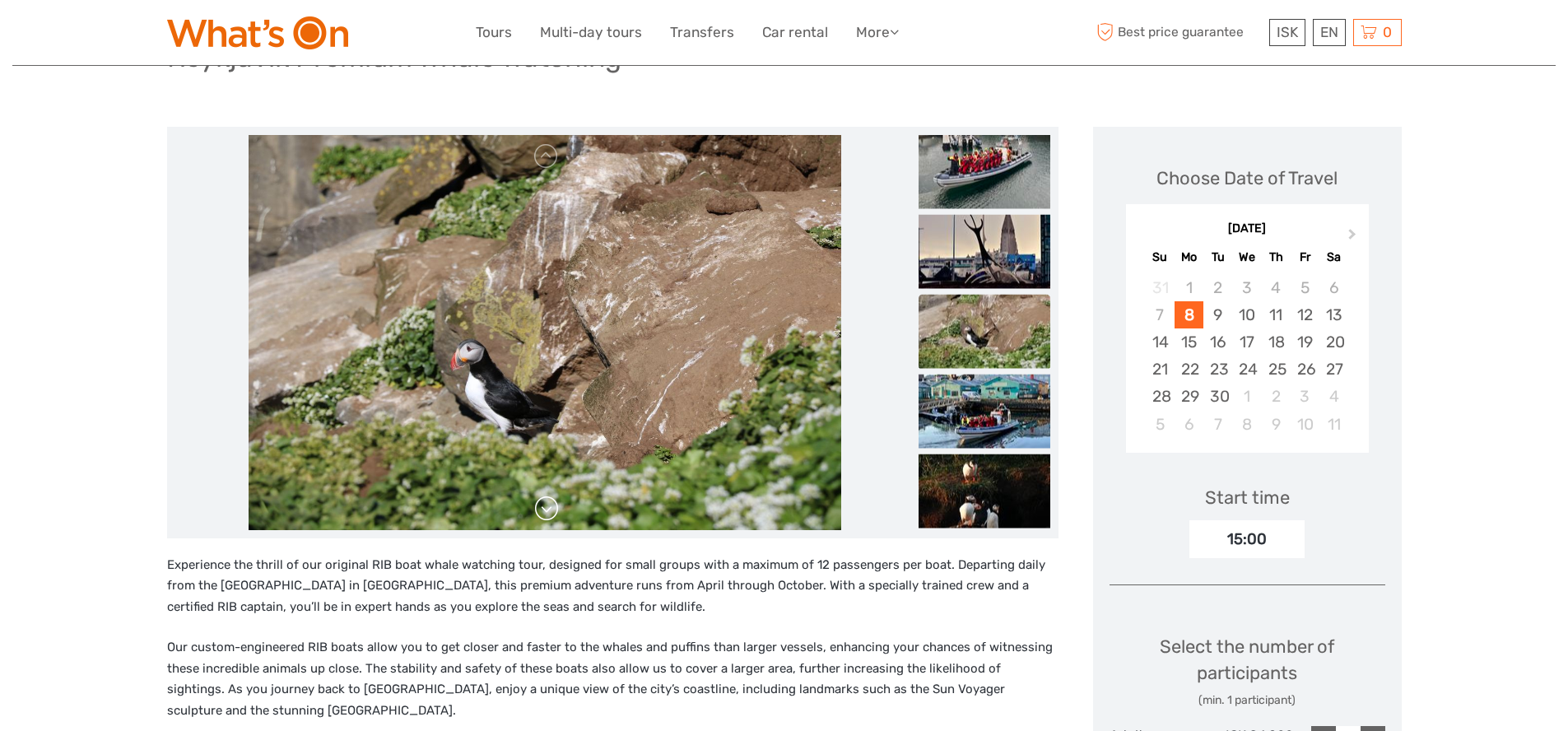
click at [549, 506] on link at bounding box center [546, 509] width 27 height 27
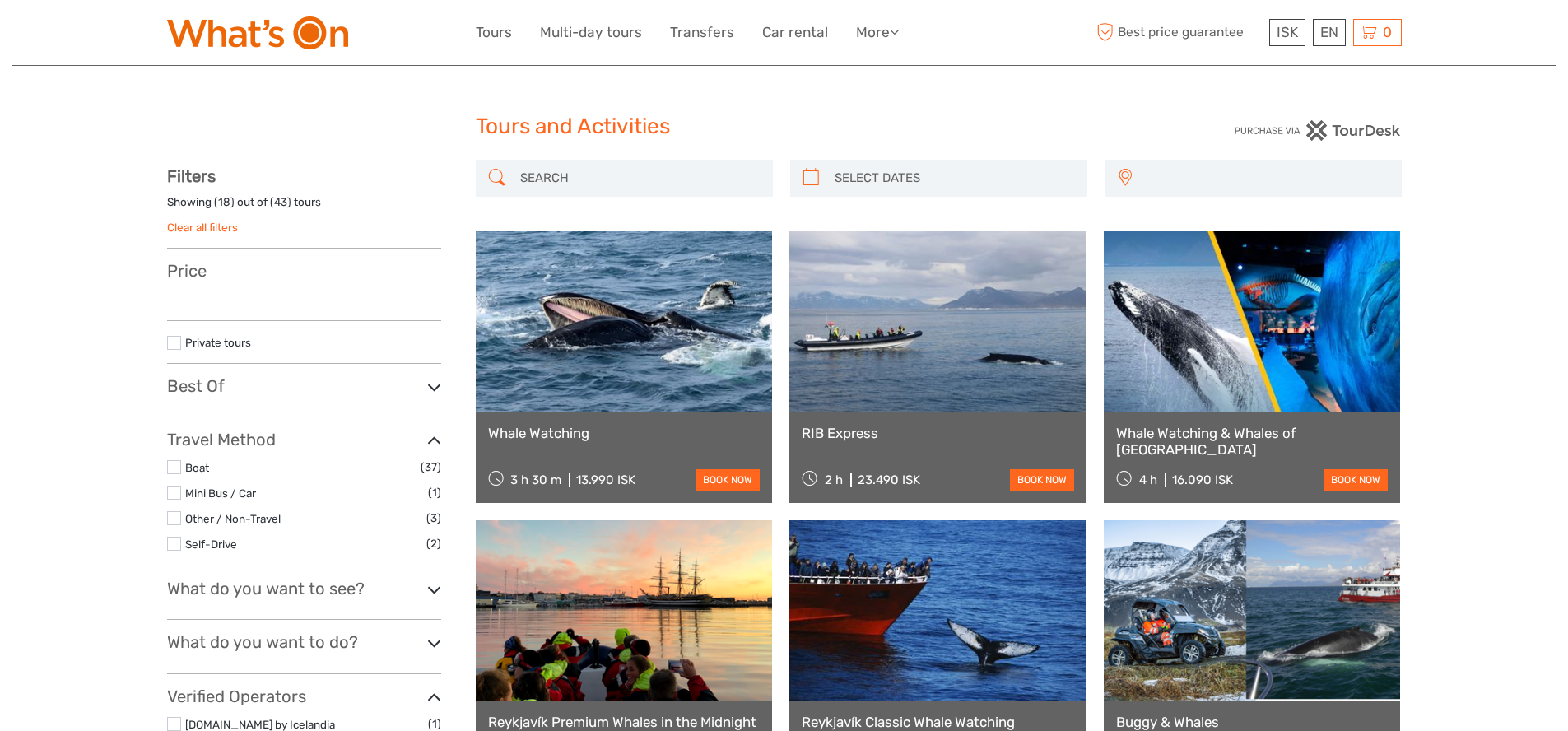
select select
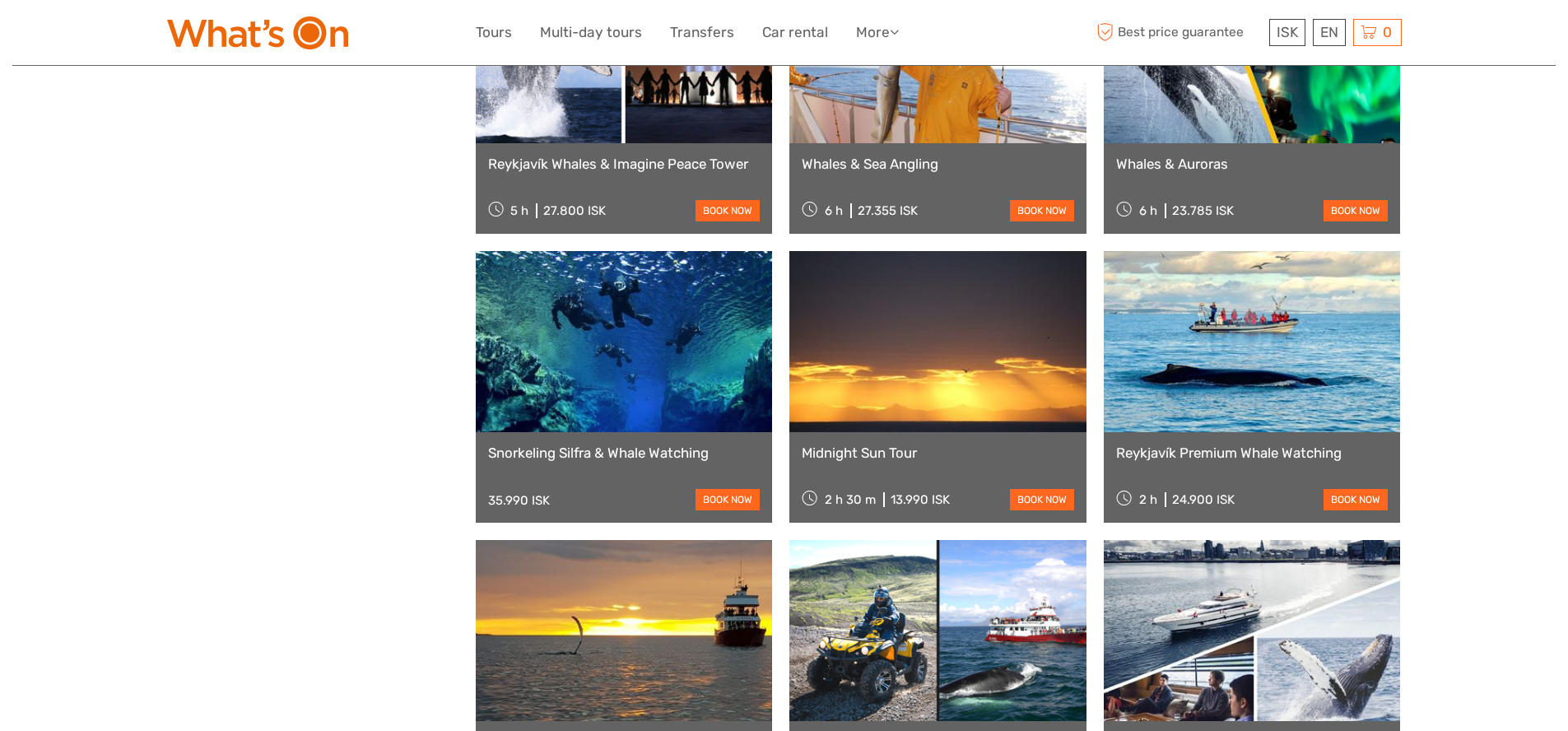
select select
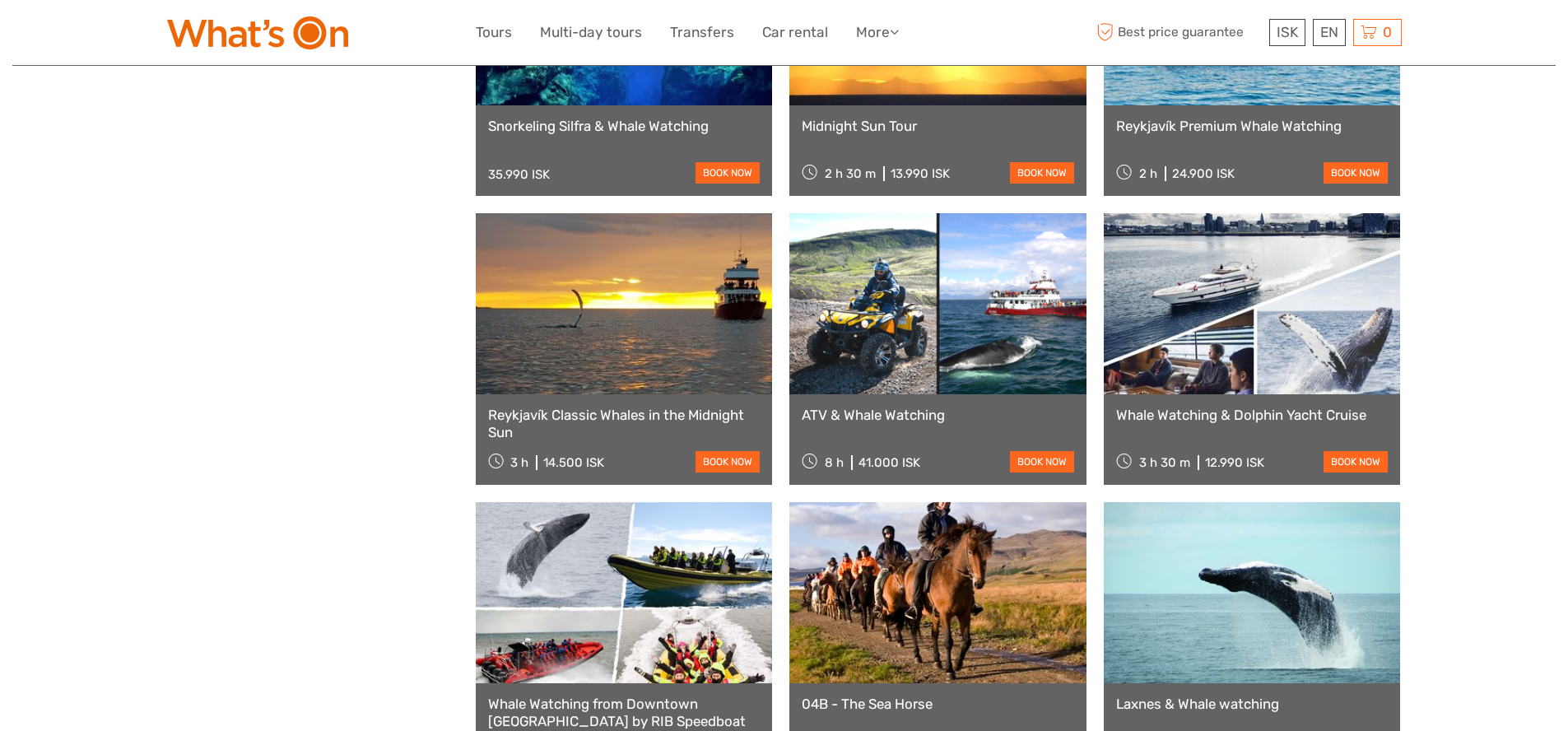
scroll to position [1278, 0]
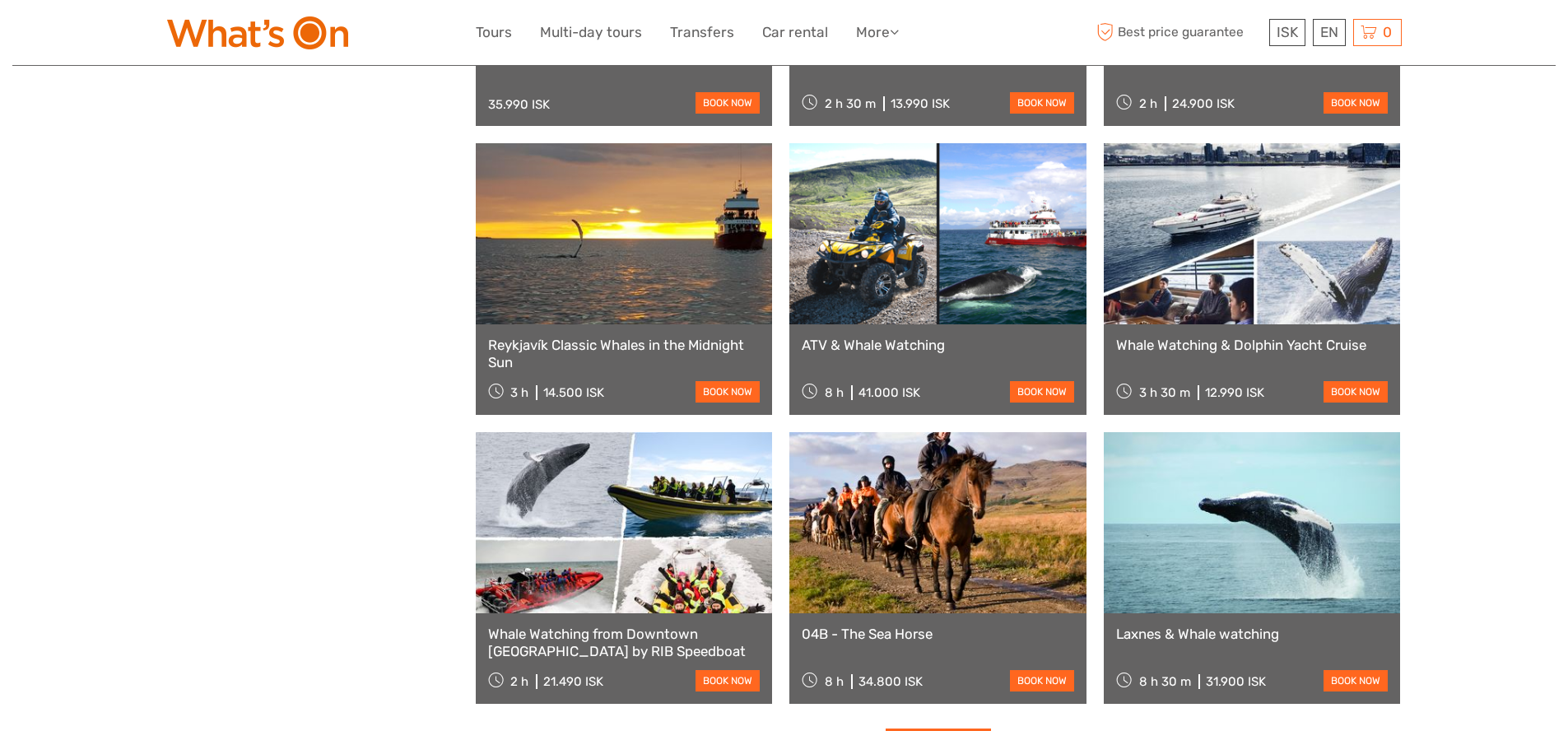
click at [1202, 544] on link at bounding box center [1252, 522] width 297 height 181
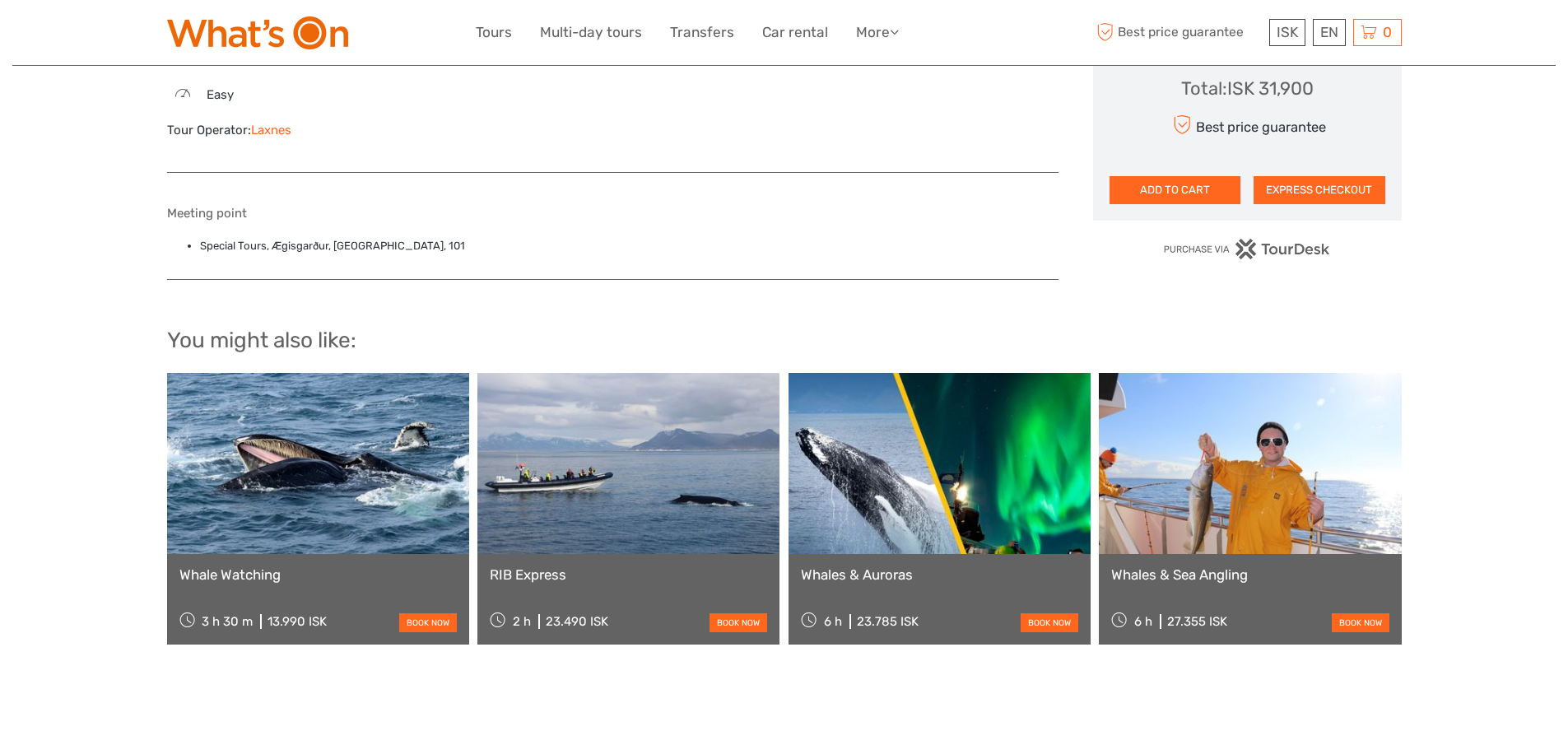
scroll to position [1007, 0]
click at [347, 435] on link at bounding box center [317, 462] width 302 height 181
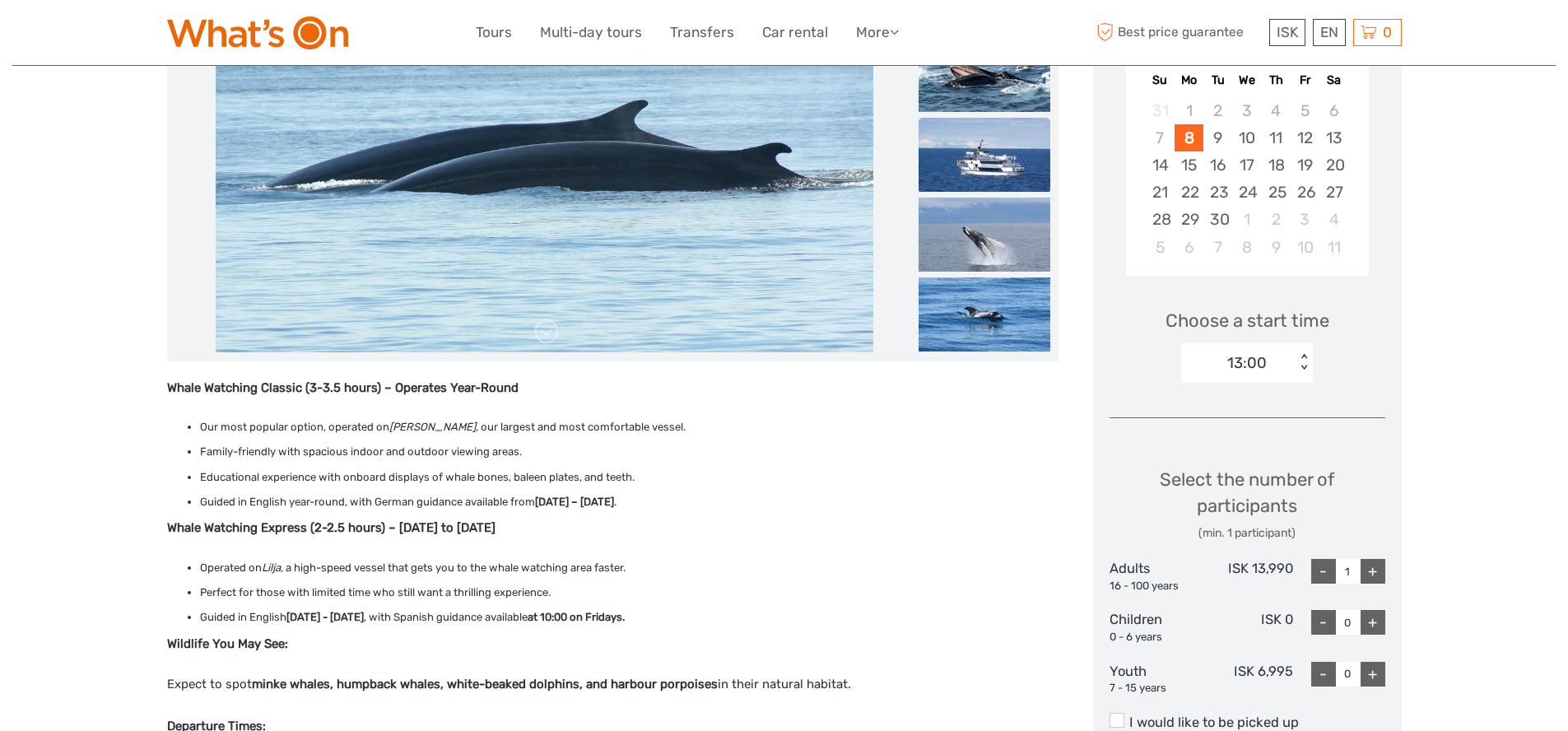
scroll to position [327, 0]
click at [971, 168] on img at bounding box center [984, 155] width 132 height 74
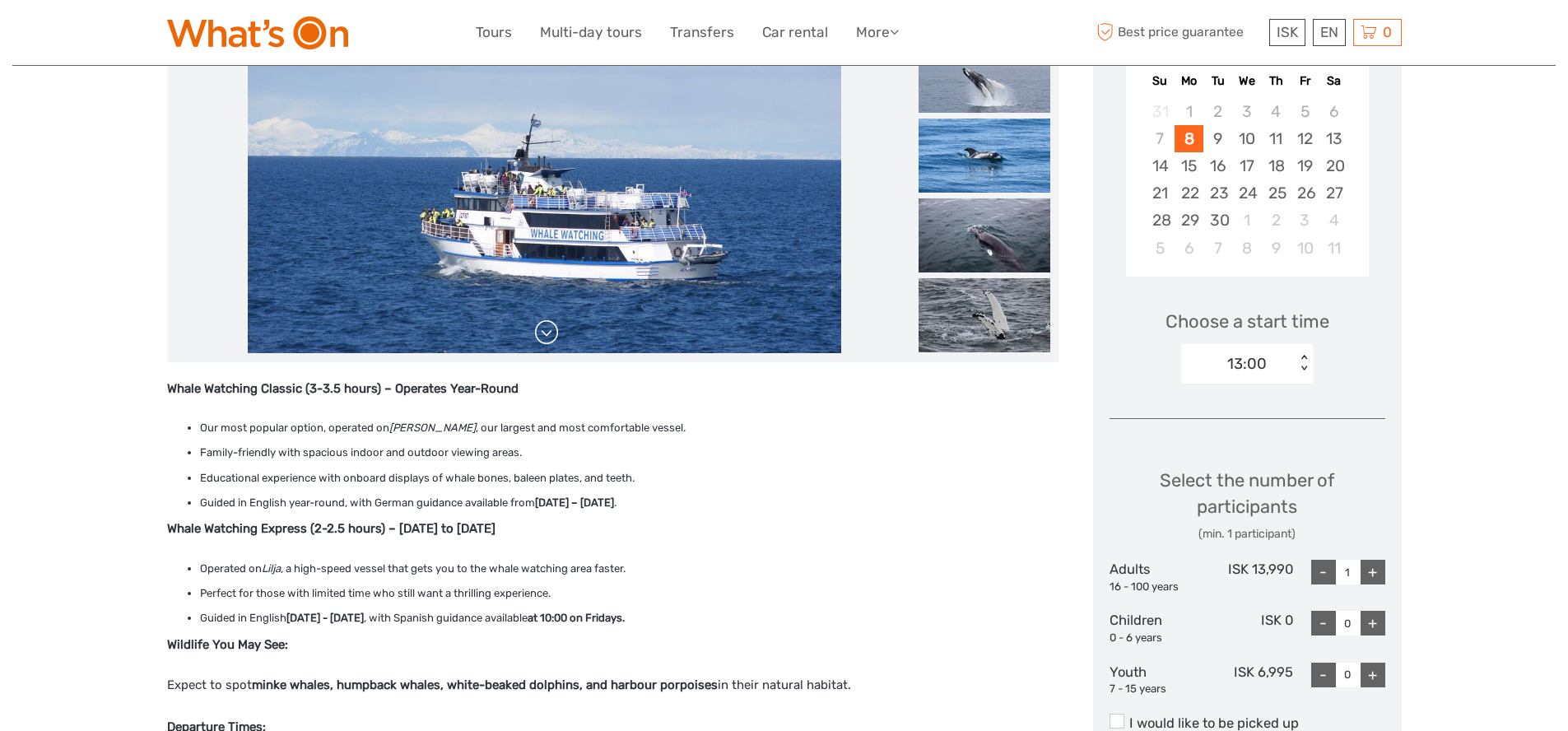
click at [546, 328] on link at bounding box center [546, 333] width 27 height 27
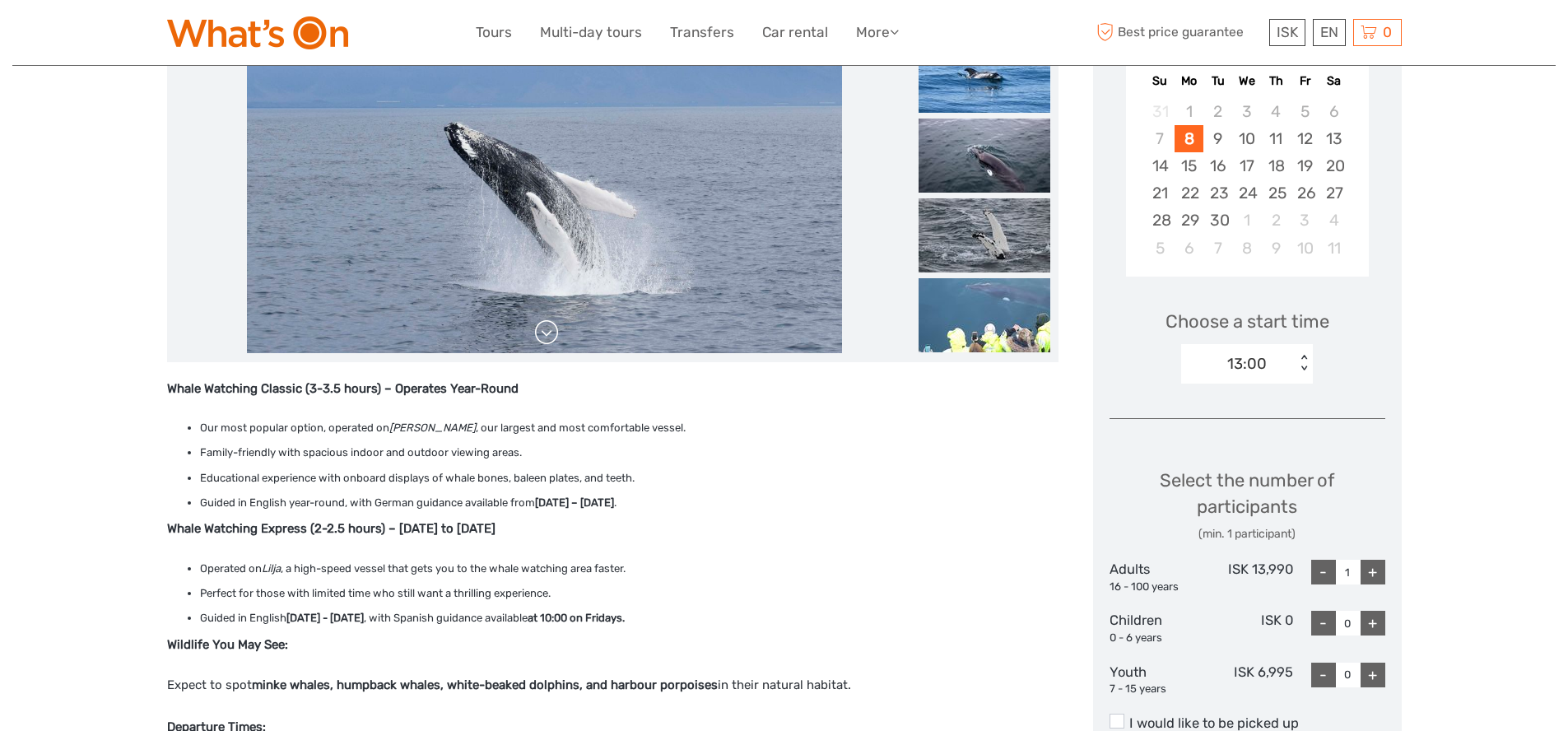
click at [546, 328] on link at bounding box center [546, 333] width 27 height 27
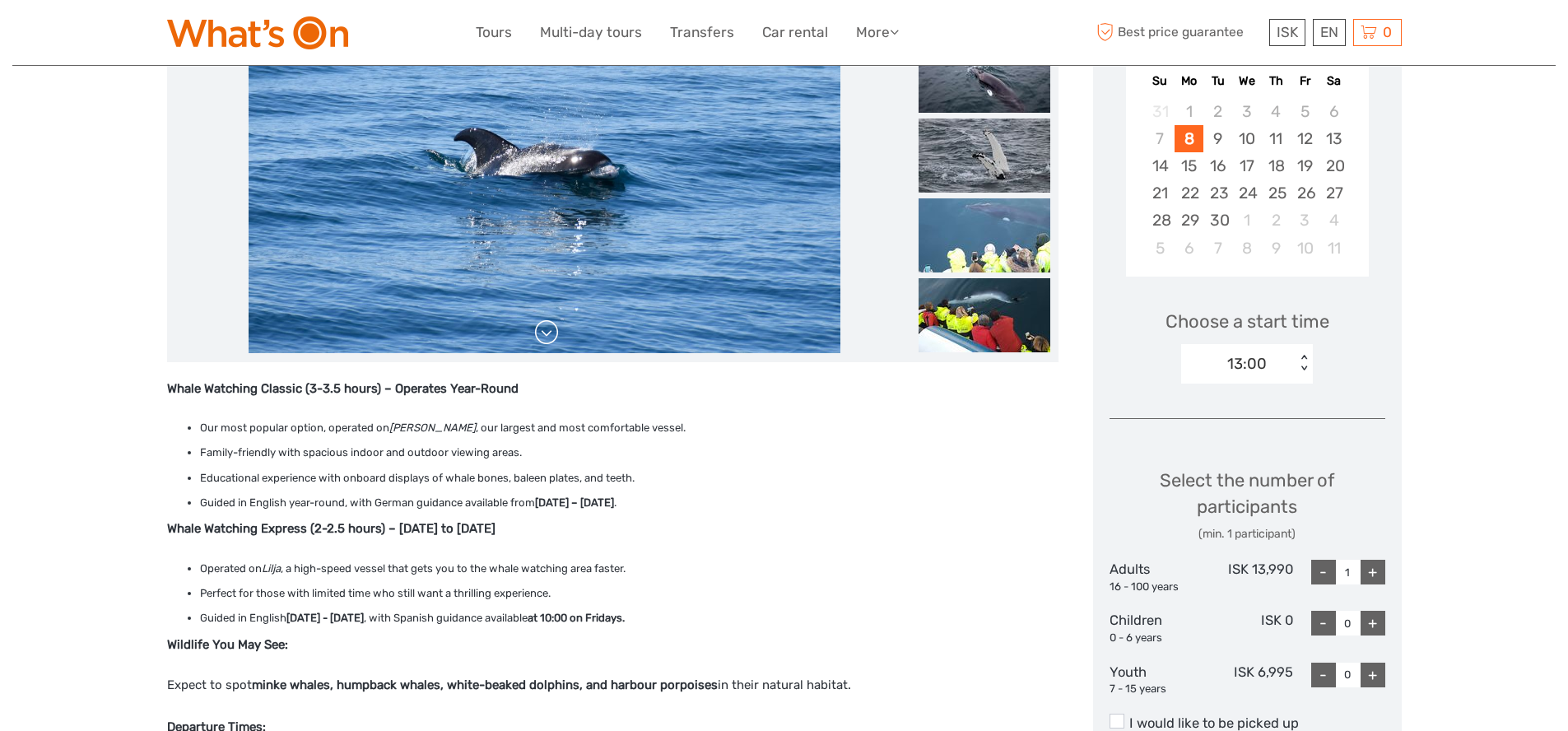
click at [546, 328] on link at bounding box center [546, 333] width 27 height 27
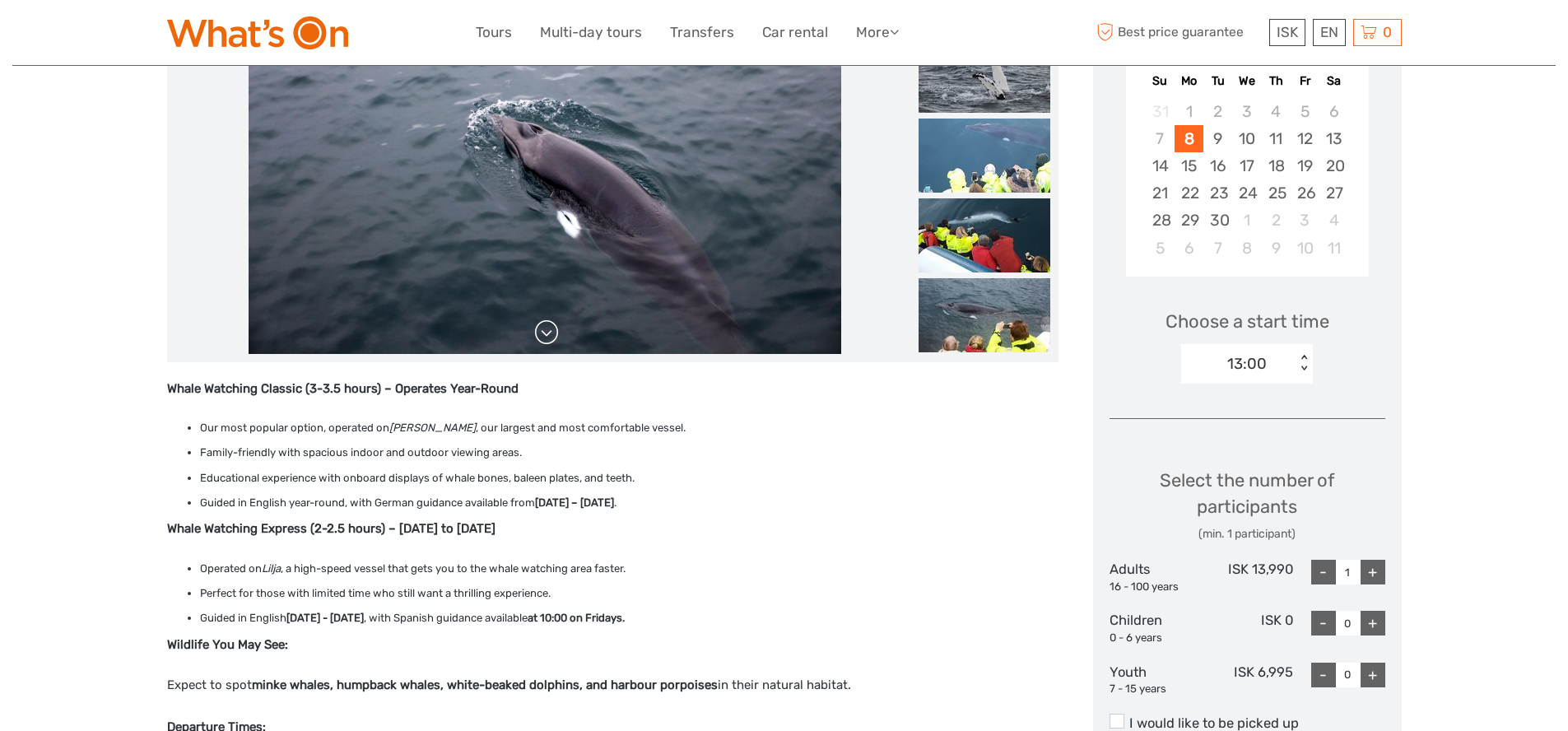
click at [546, 328] on link at bounding box center [546, 333] width 27 height 27
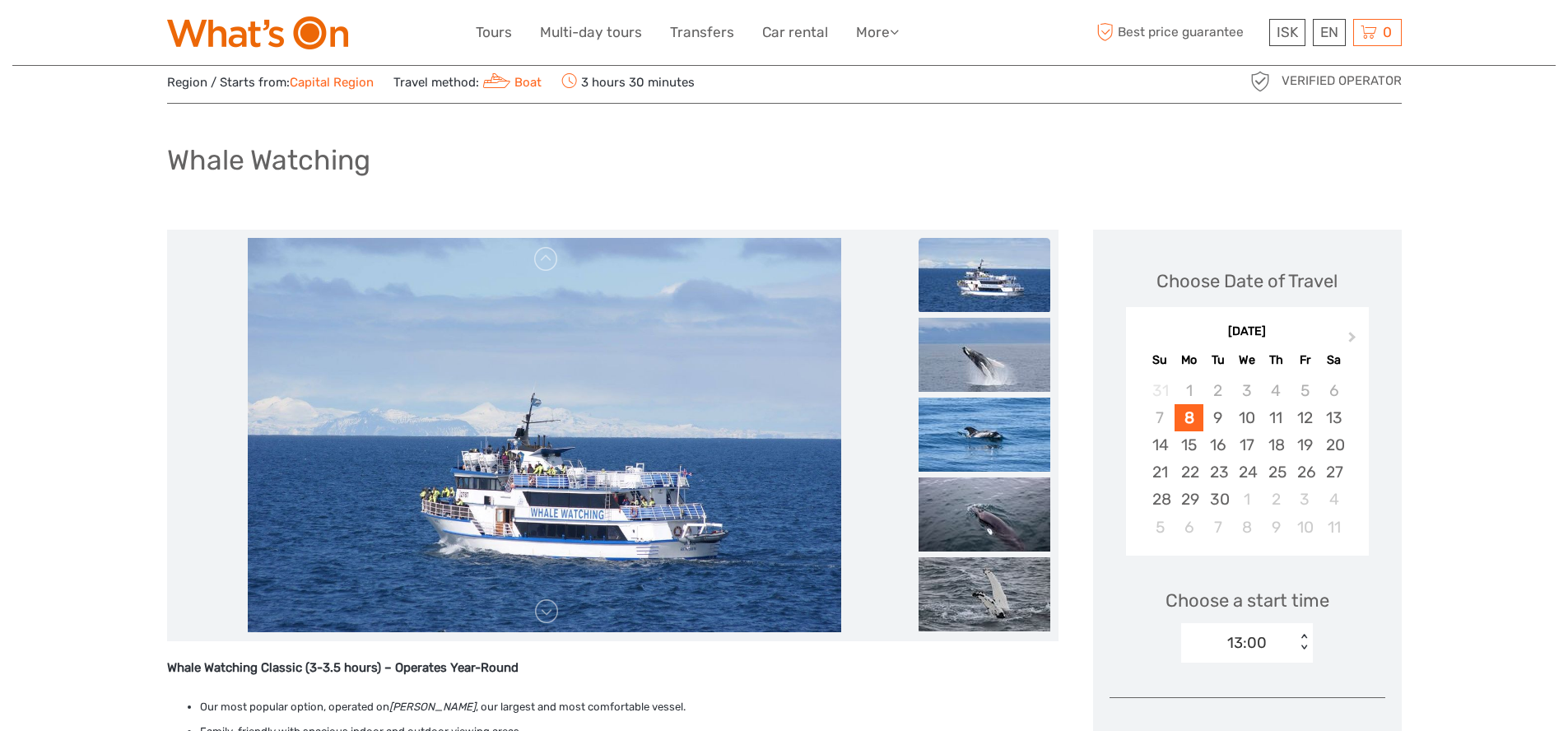
scroll to position [129, 0]
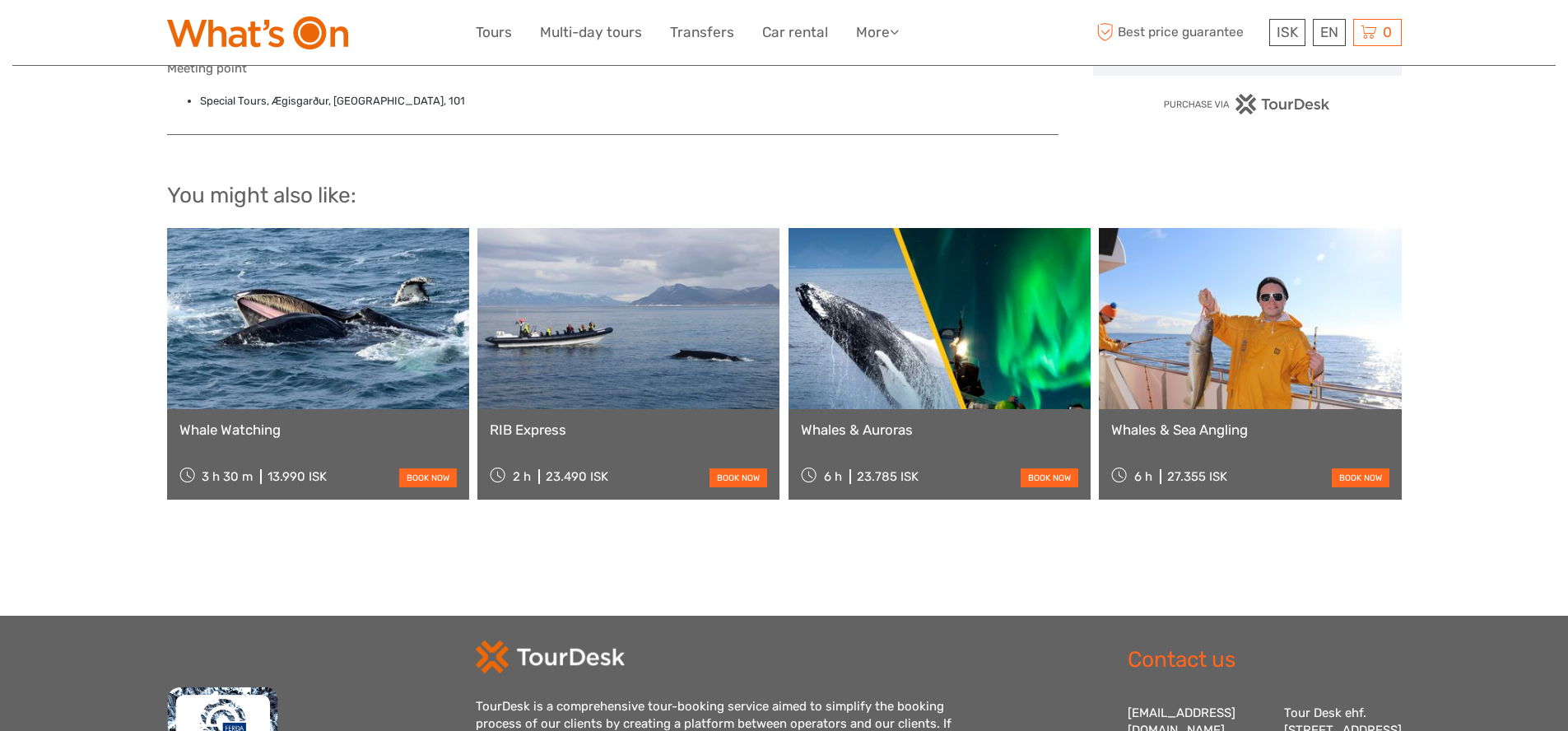
scroll to position [1151, 0]
click at [595, 362] on link at bounding box center [628, 319] width 302 height 181
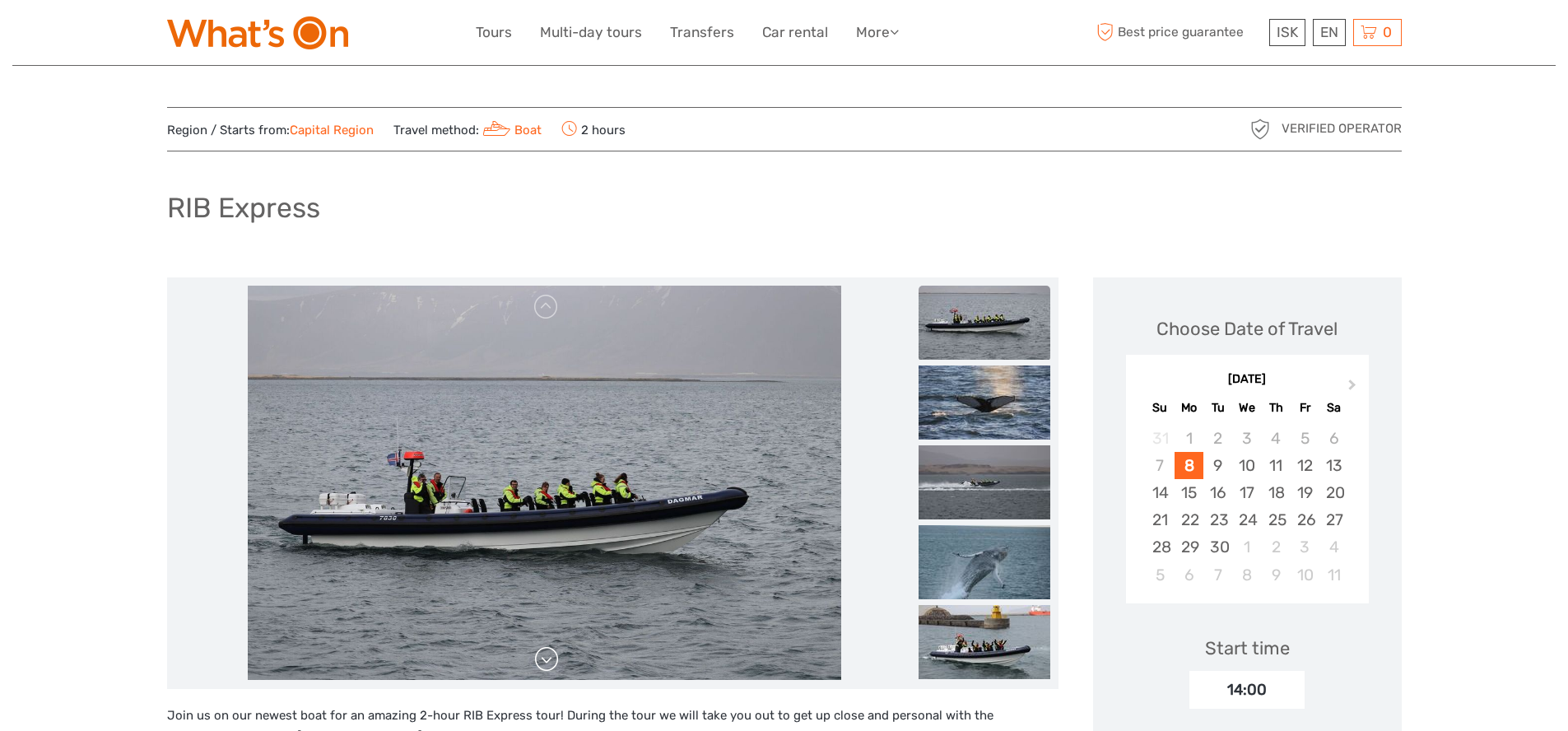
click at [550, 660] on link at bounding box center [546, 660] width 27 height 27
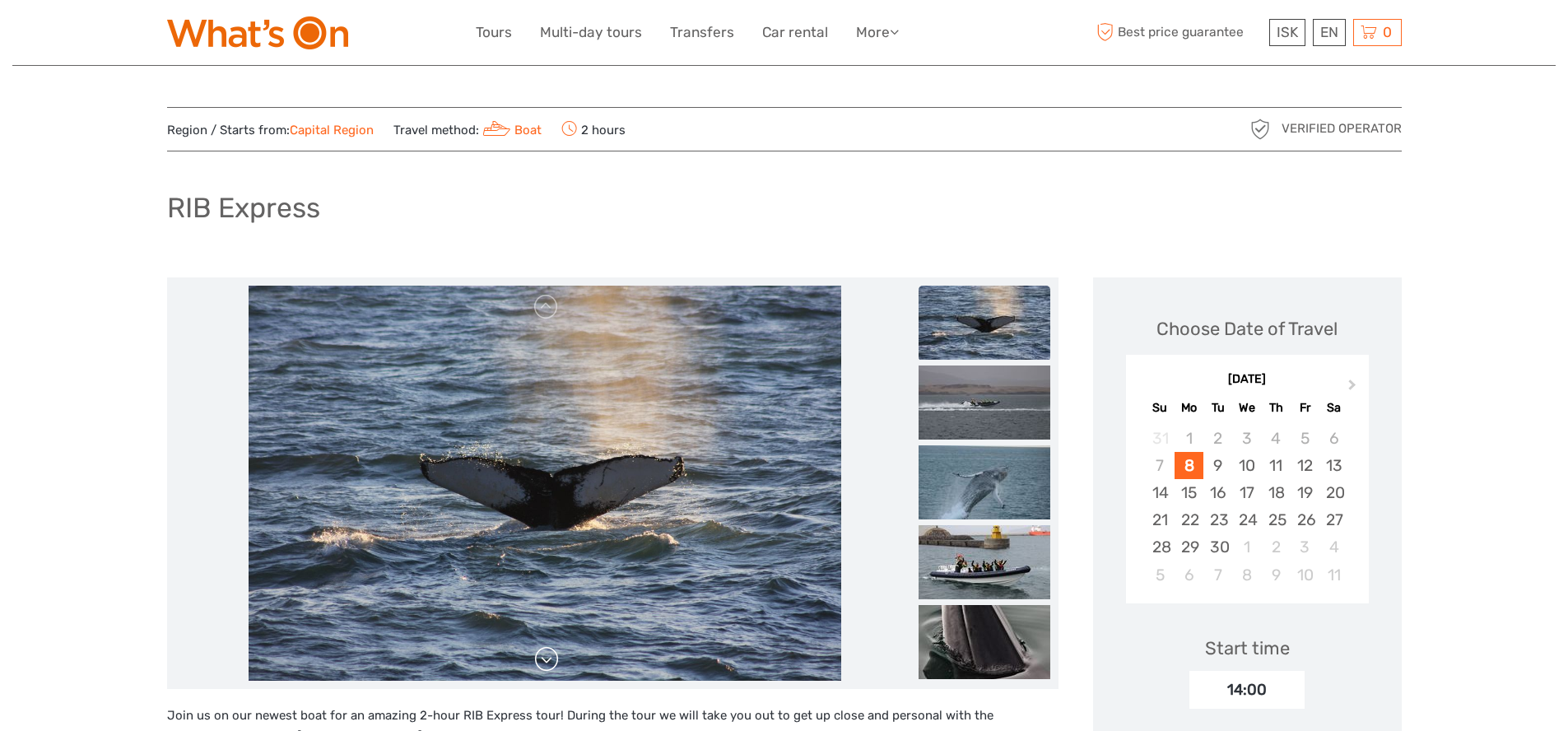
click at [550, 660] on link at bounding box center [546, 660] width 27 height 27
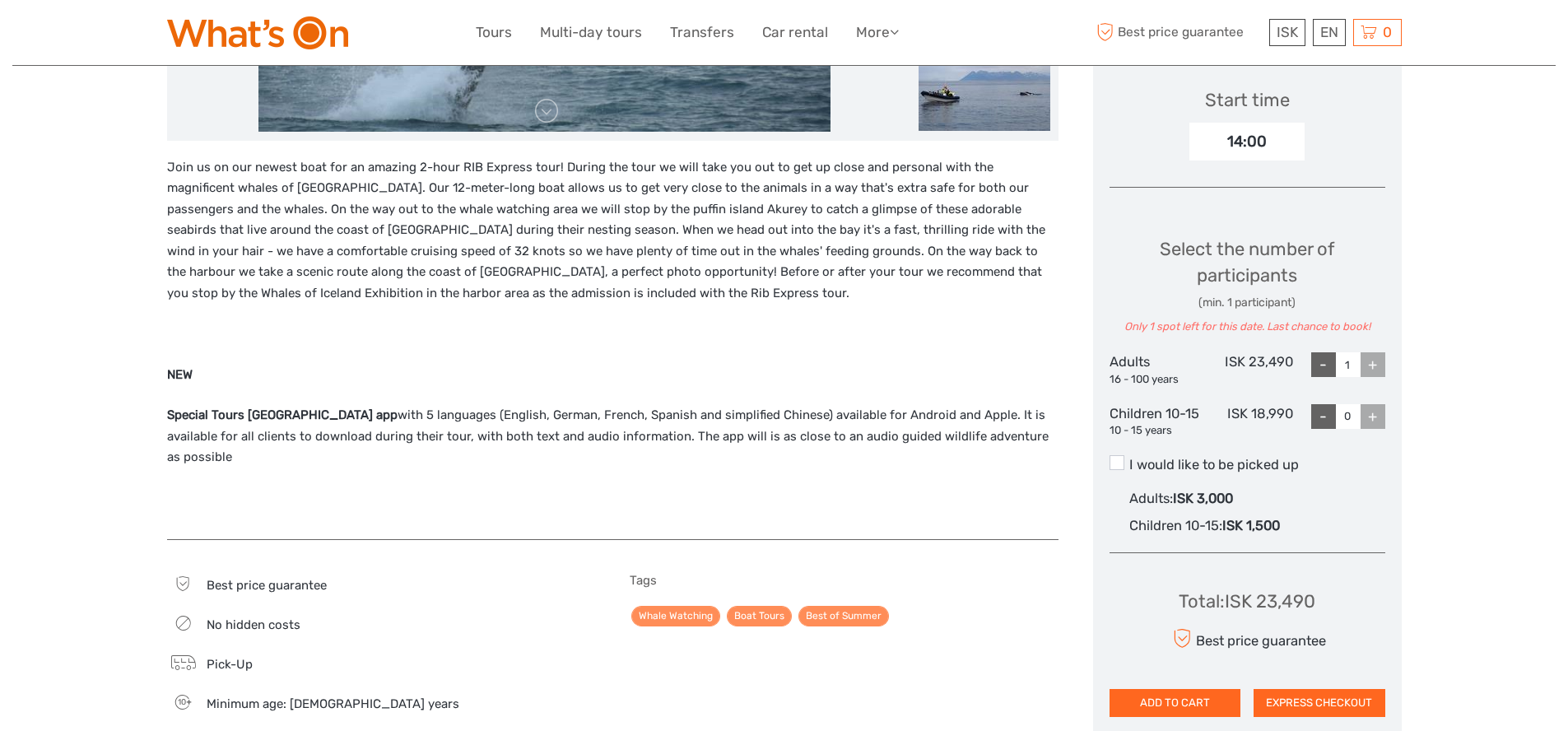
scroll to position [596, 0]
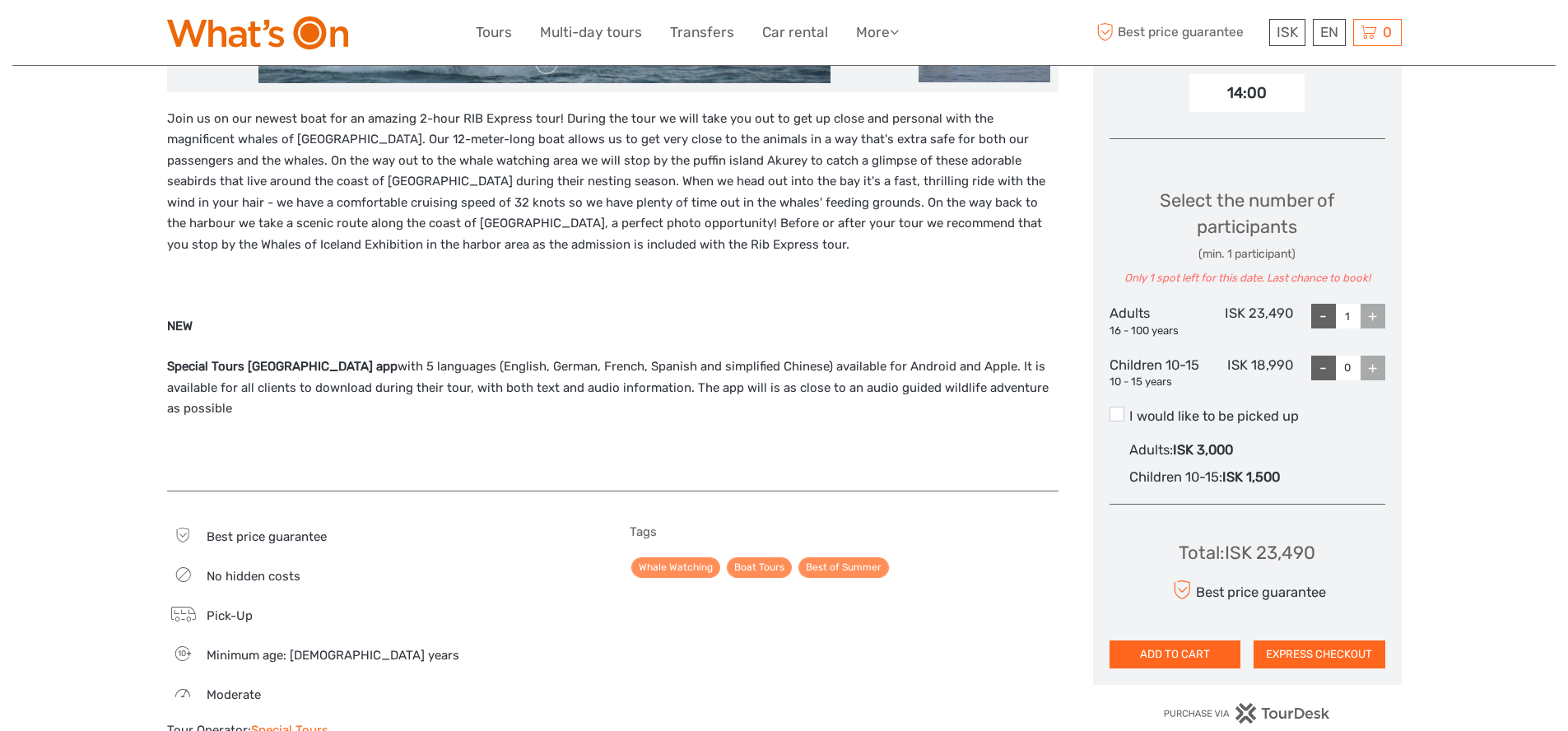
click at [1369, 316] on div "+" at bounding box center [1373, 316] width 25 height 25
click at [1372, 312] on div "+" at bounding box center [1373, 316] width 25 height 25
click at [1346, 316] on input "1" at bounding box center [1348, 316] width 25 height 25
click at [1328, 316] on div "-" at bounding box center [1324, 316] width 25 height 25
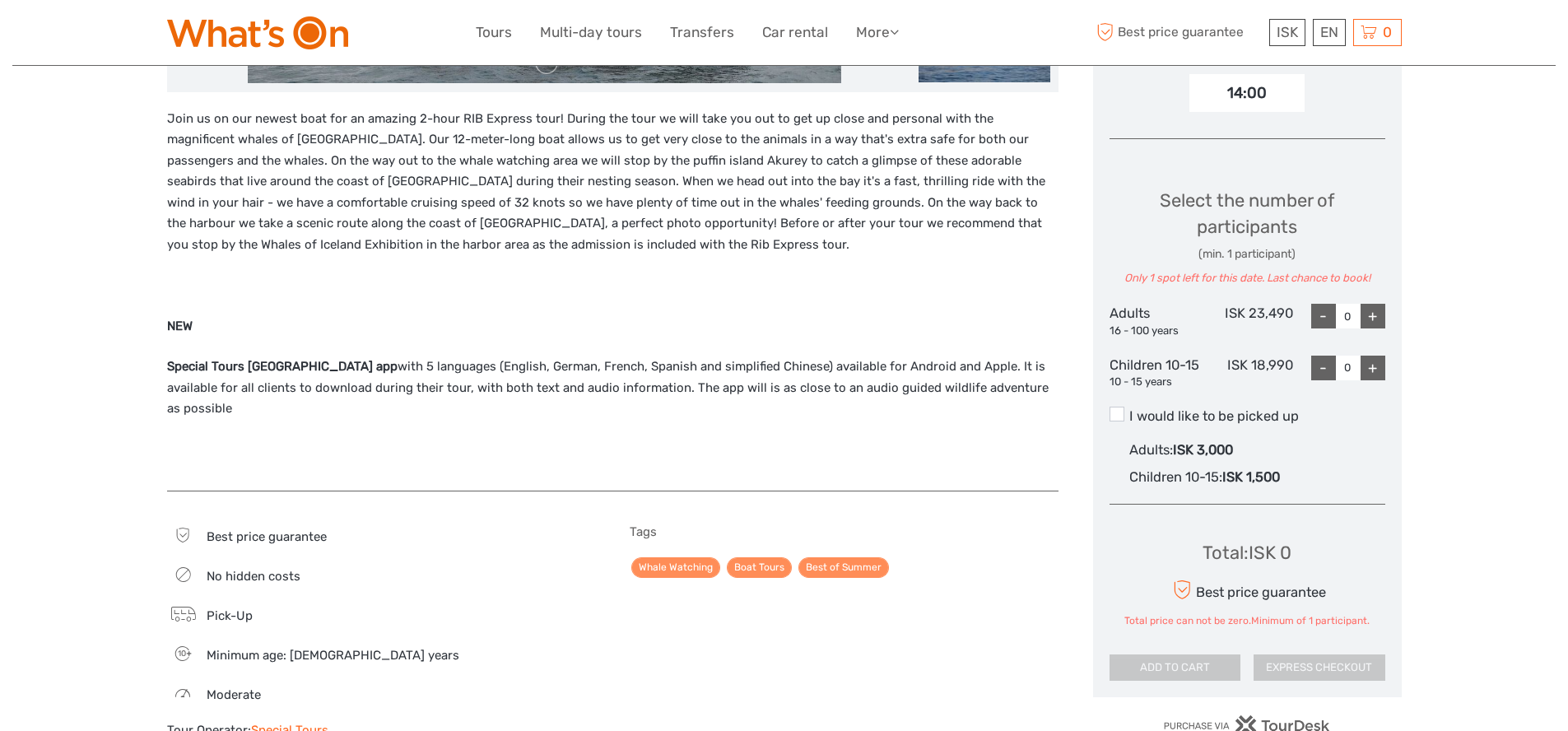
click at [1372, 310] on div "+" at bounding box center [1373, 316] width 25 height 25
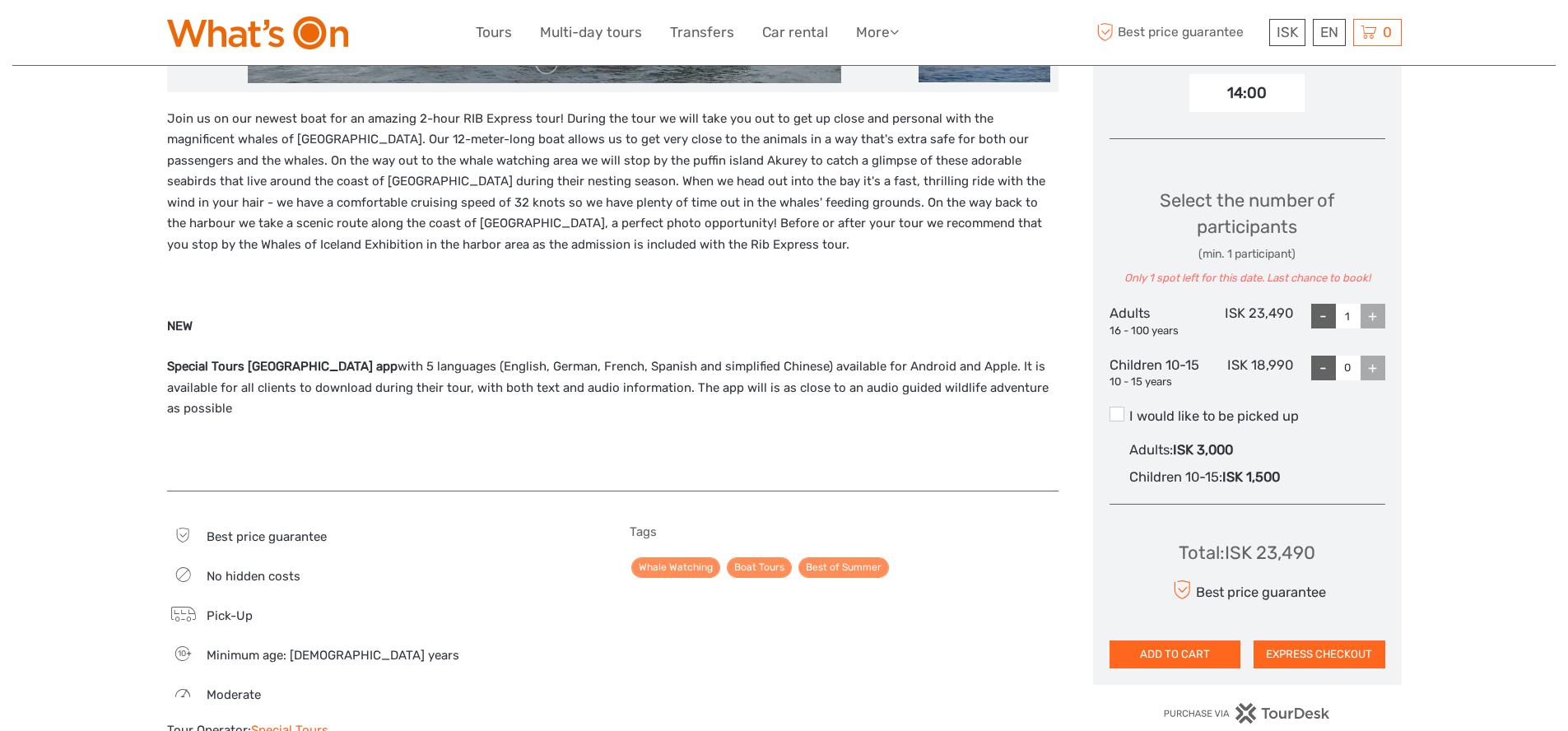
click at [1372, 310] on div "+" at bounding box center [1373, 316] width 25 height 25
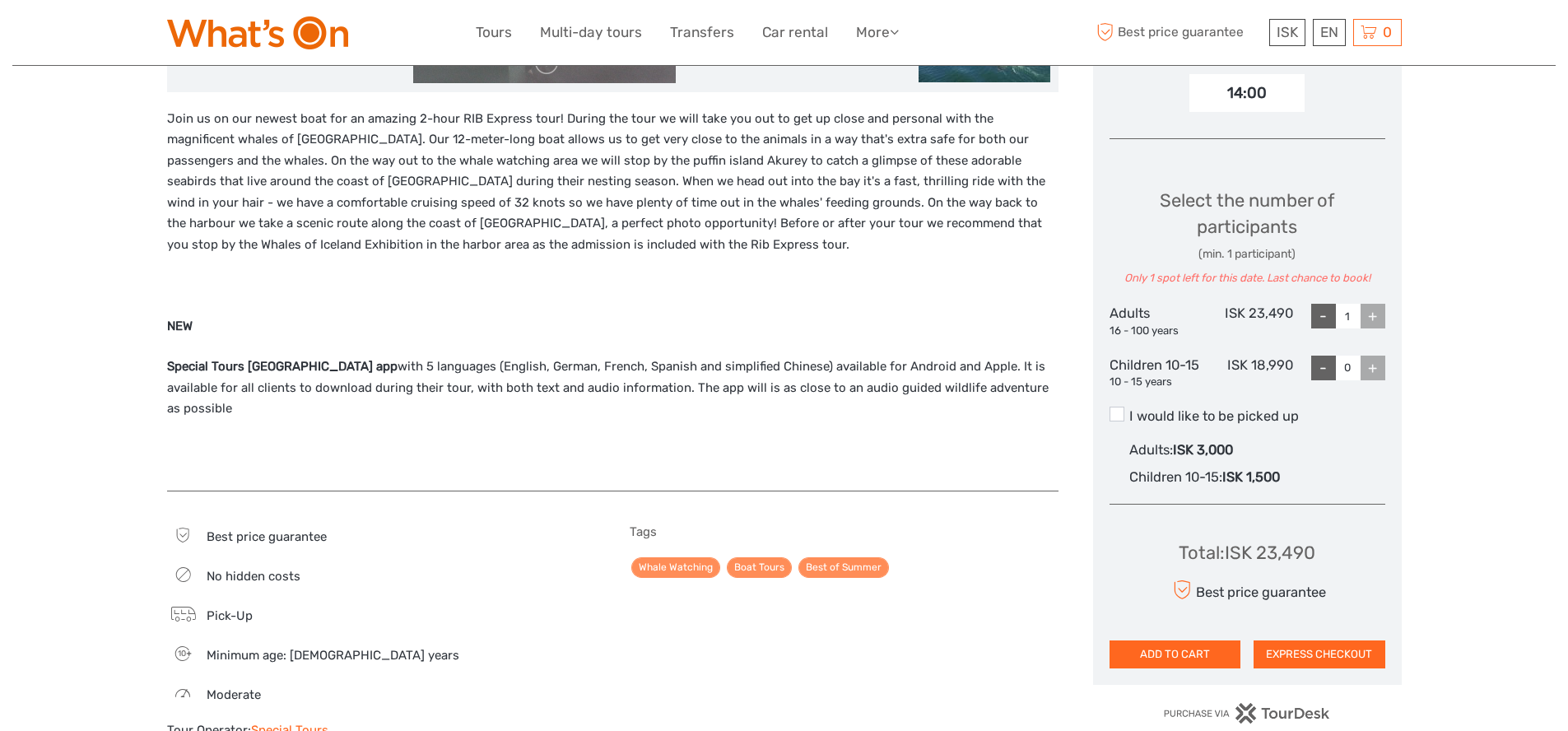
click at [1372, 310] on div "+" at bounding box center [1373, 316] width 25 height 25
click at [1322, 320] on div "-" at bounding box center [1324, 316] width 25 height 25
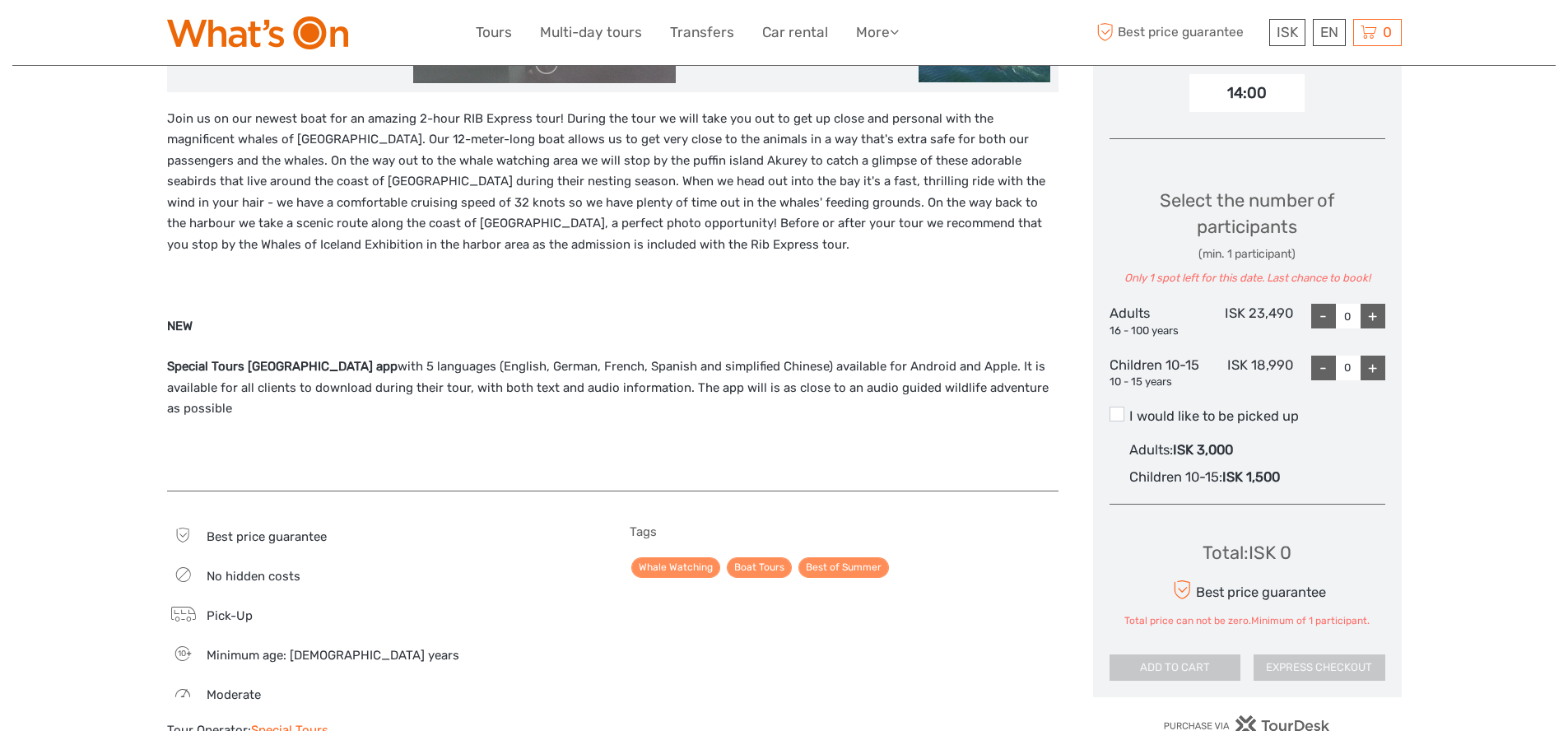
click at [1367, 323] on div "+" at bounding box center [1373, 316] width 25 height 25
type input "1"
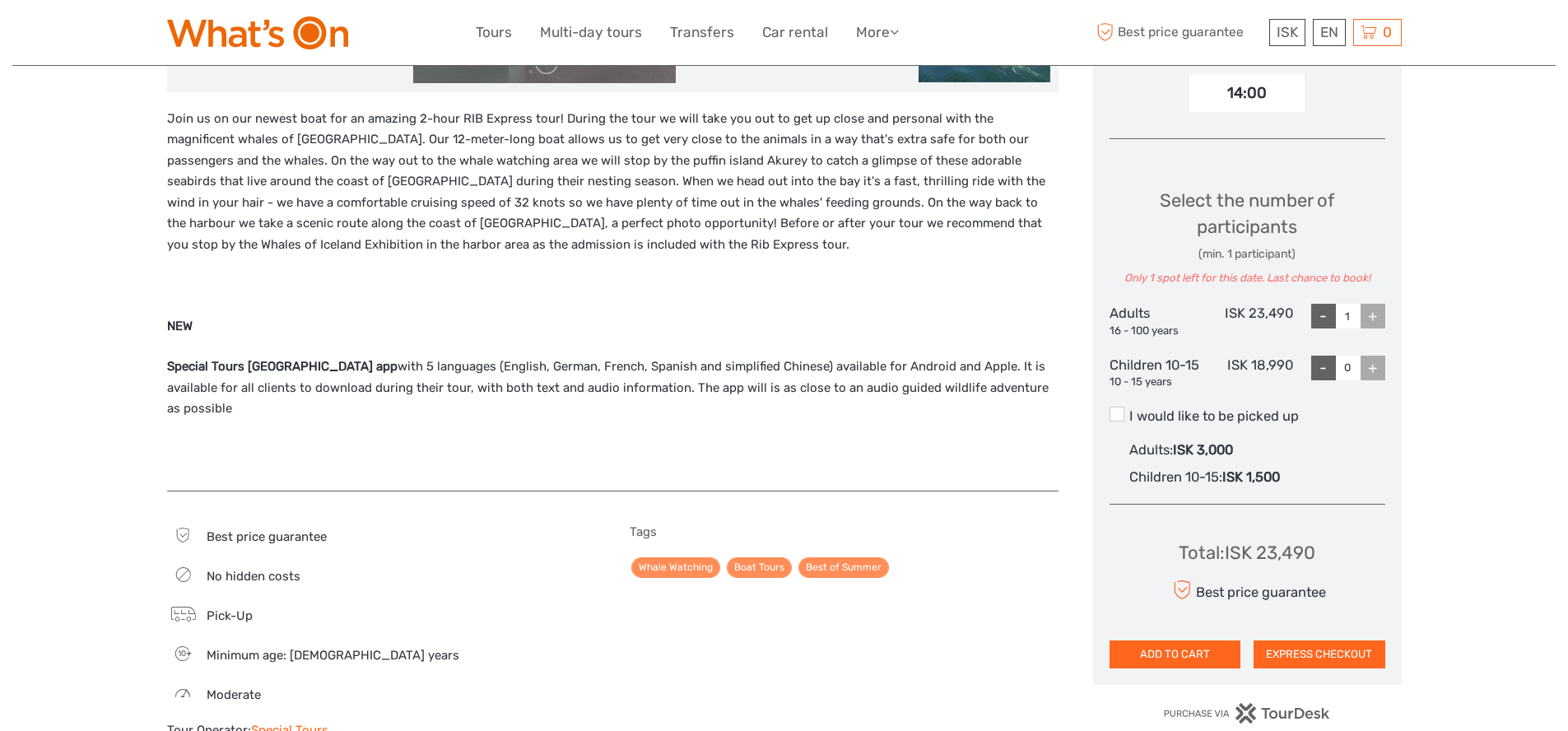
click at [1370, 322] on div "+" at bounding box center [1373, 316] width 25 height 25
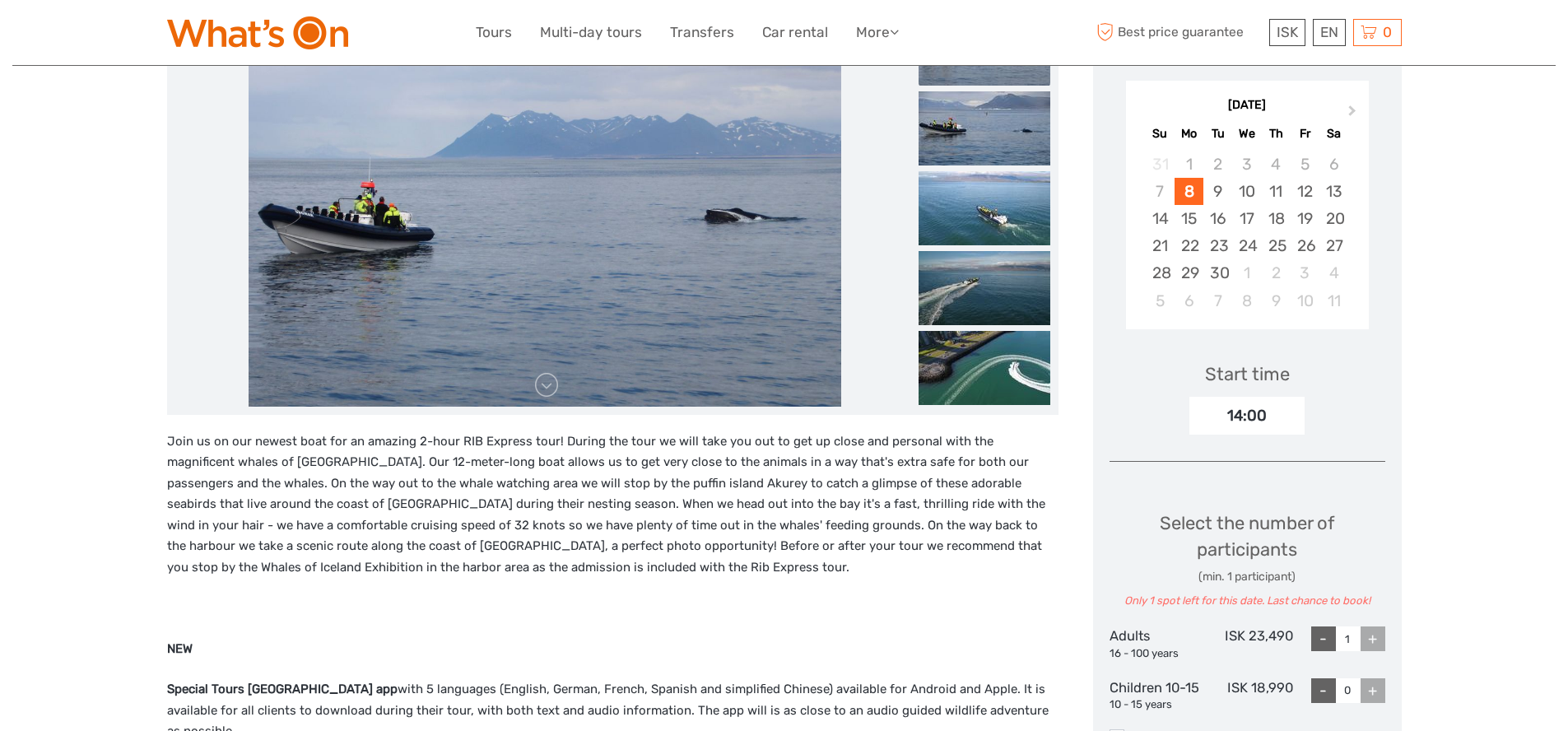
scroll to position [666, 0]
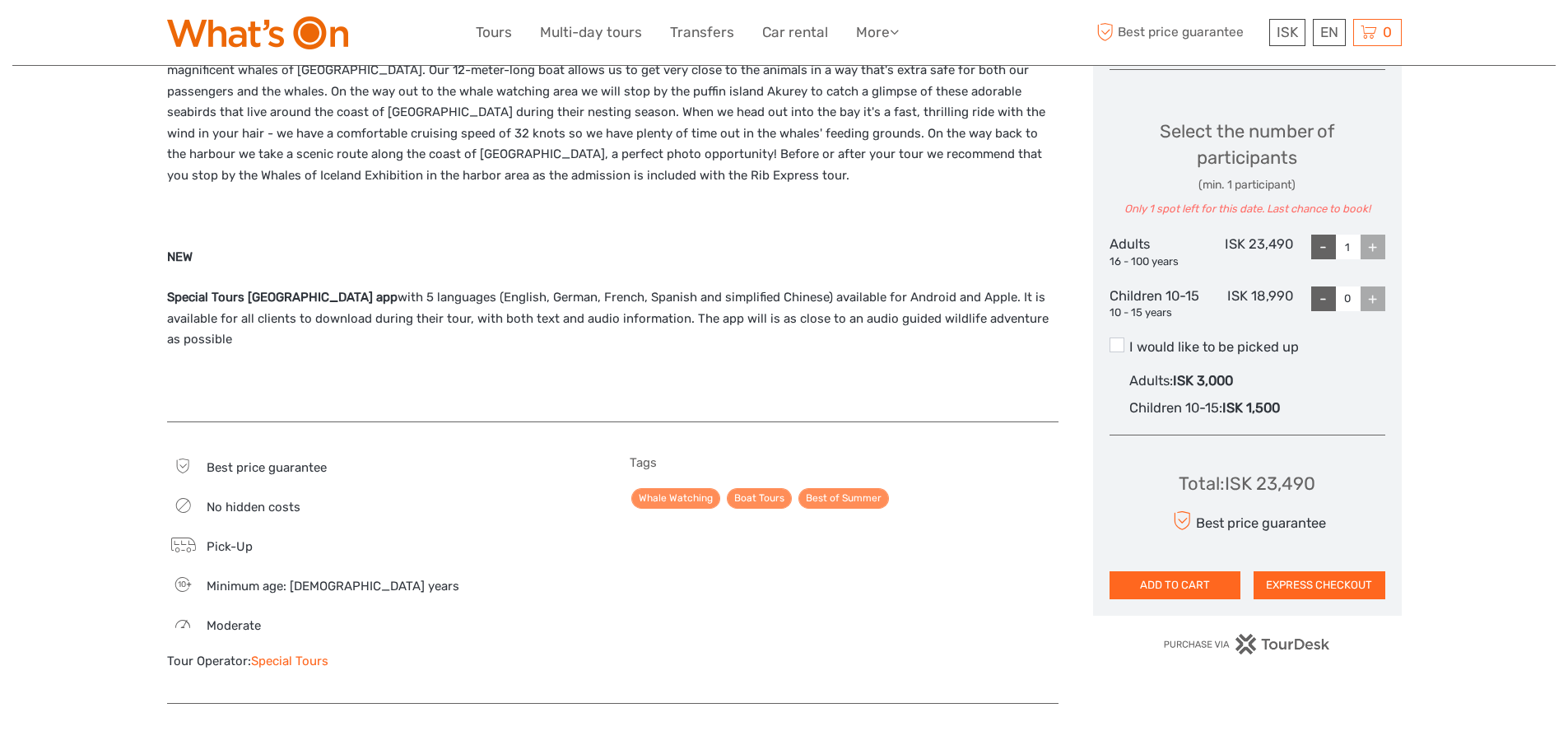
click at [1374, 245] on div "+" at bounding box center [1373, 247] width 25 height 25
click at [1364, 291] on div "+" at bounding box center [1373, 299] width 25 height 25
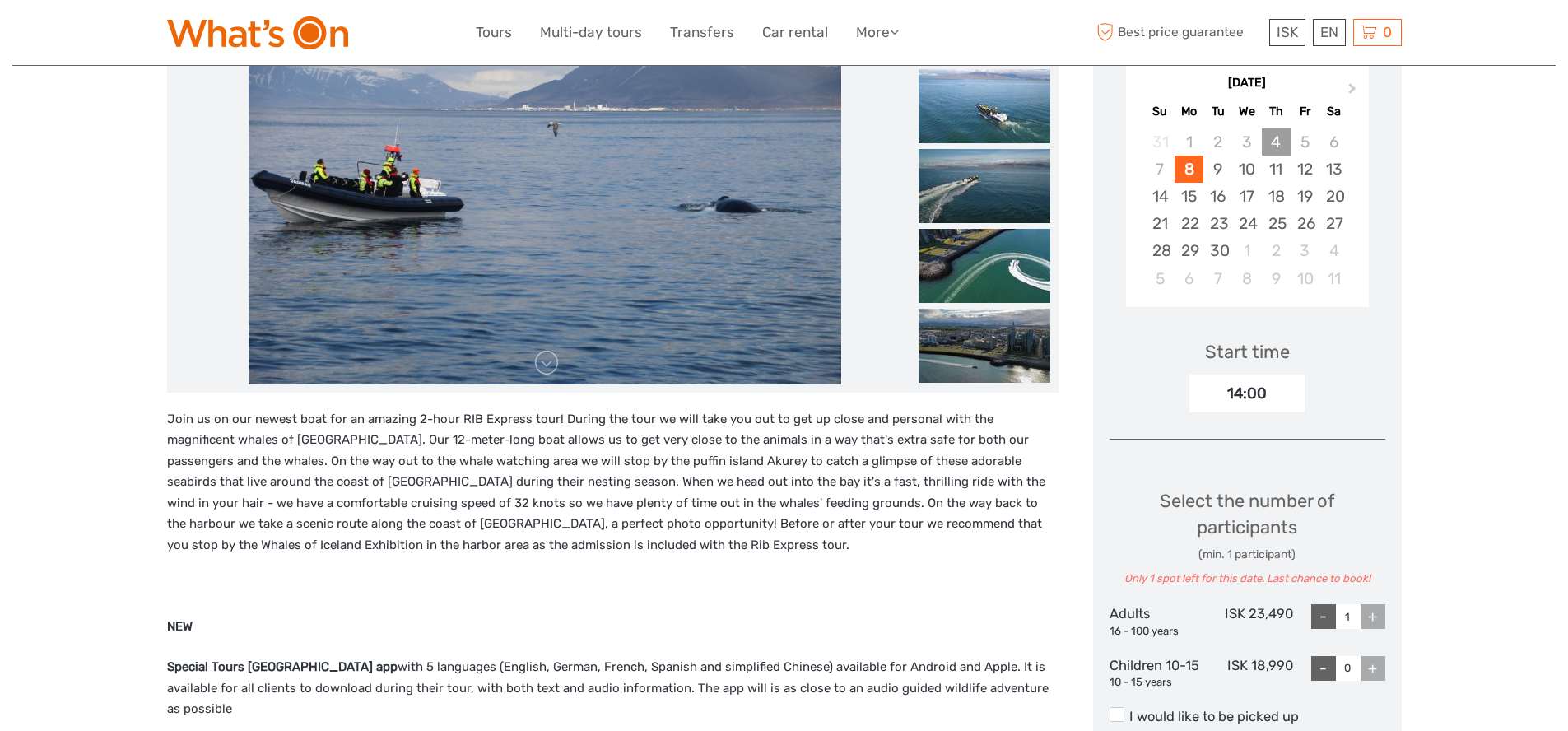
scroll to position [274, 0]
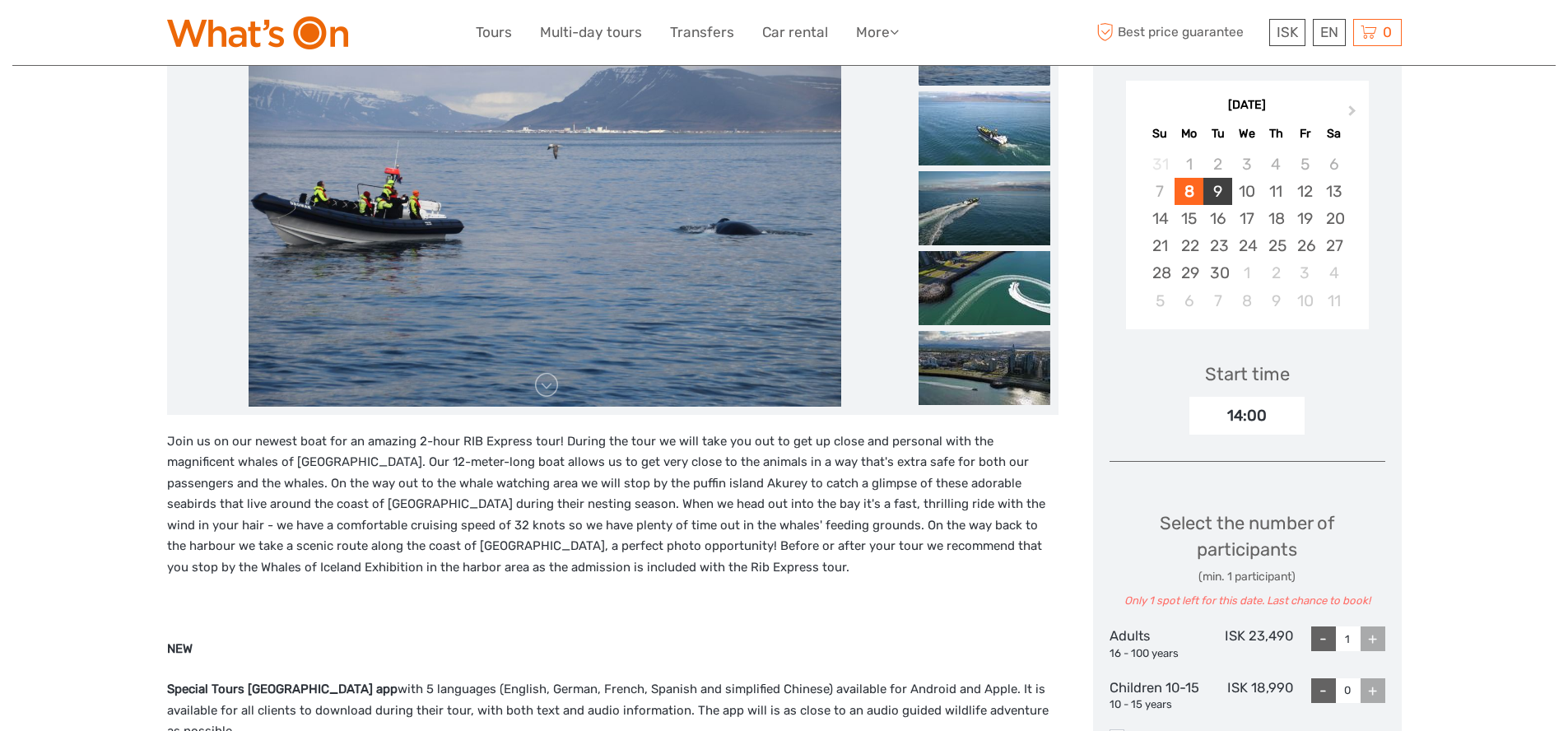
click at [1227, 188] on div "9" at bounding box center [1218, 191] width 29 height 27
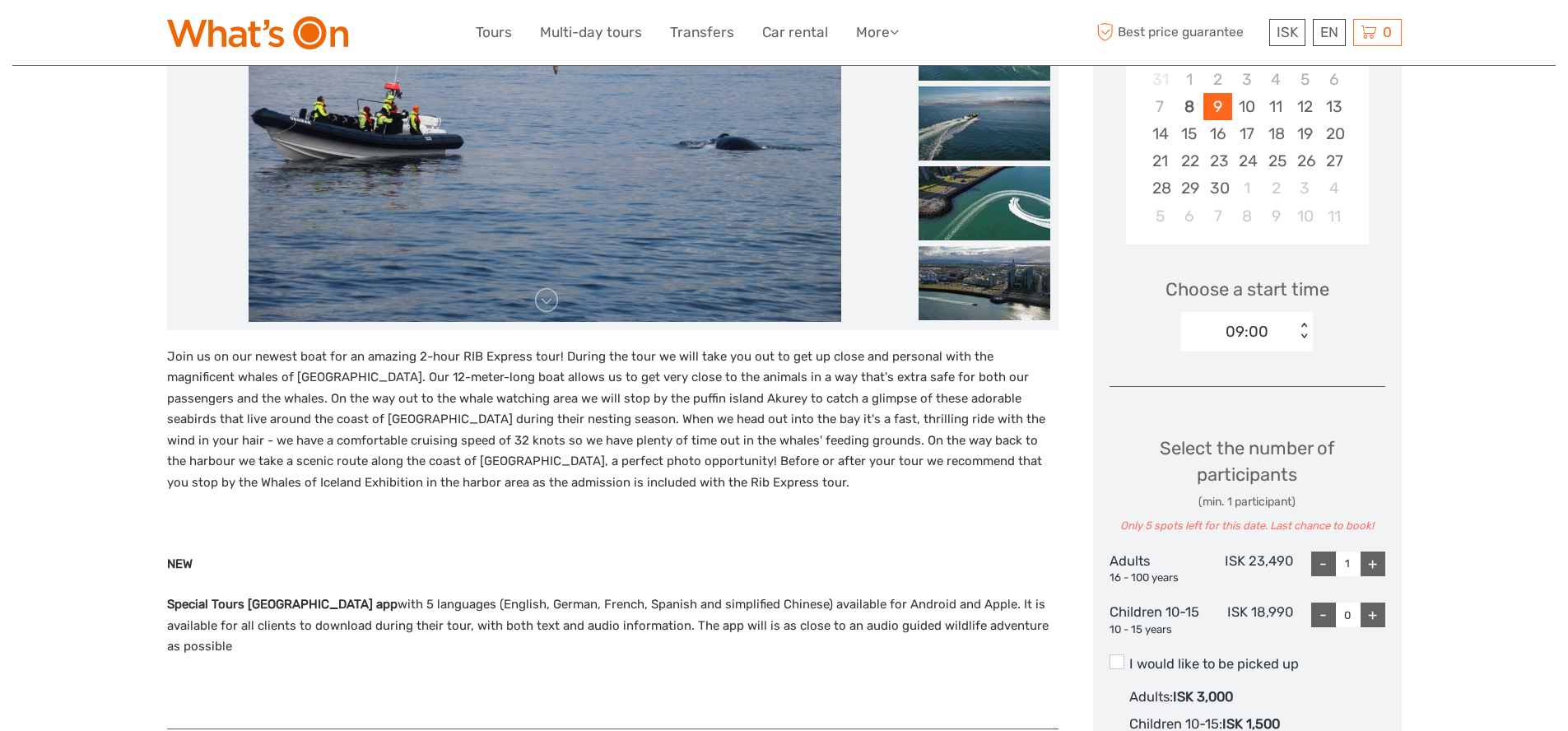
scroll to position [359, 0]
click at [1368, 567] on div "+" at bounding box center [1373, 563] width 25 height 25
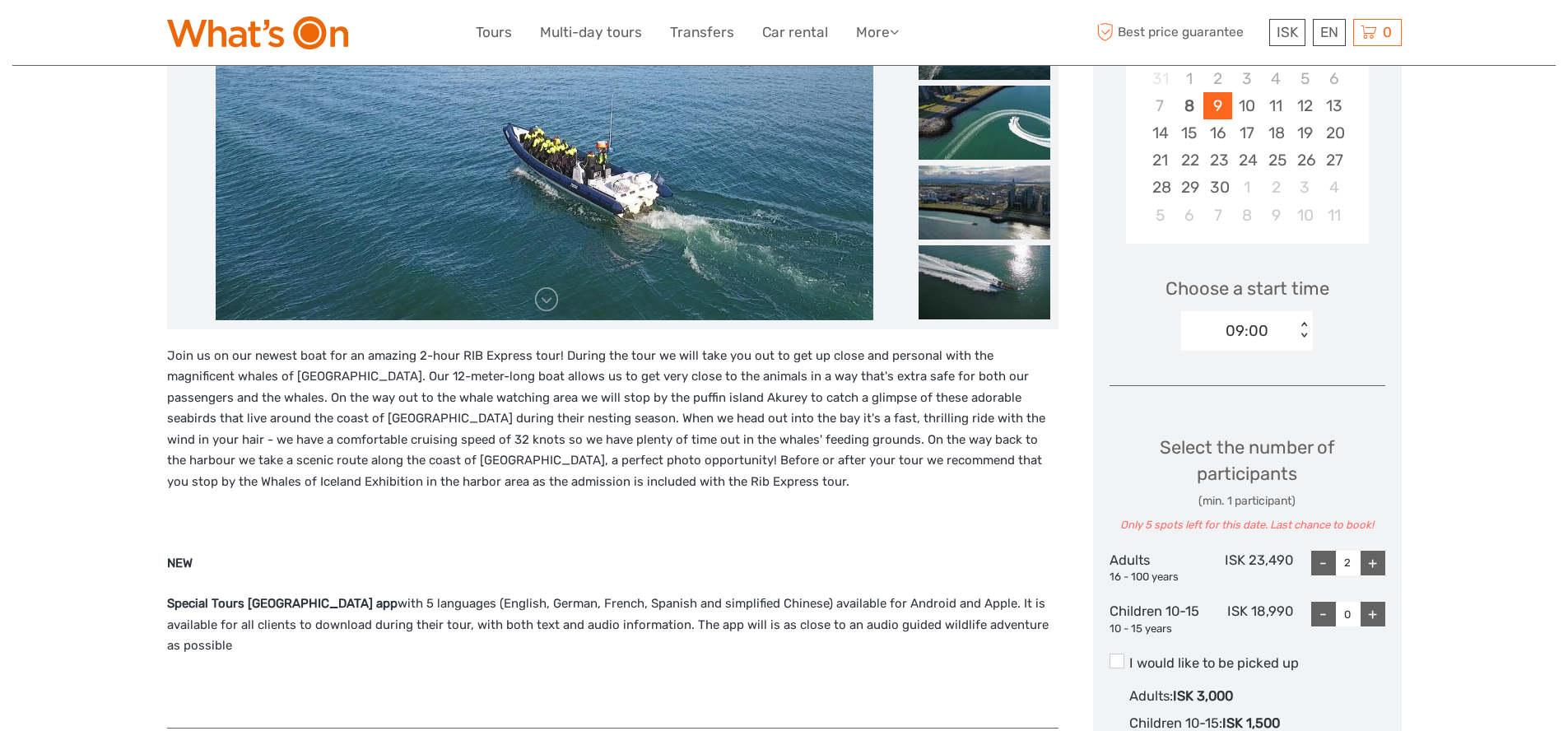
click at [1320, 563] on div "-" at bounding box center [1324, 563] width 25 height 25
type input "0"
click at [1320, 563] on div "-" at bounding box center [1324, 563] width 25 height 25
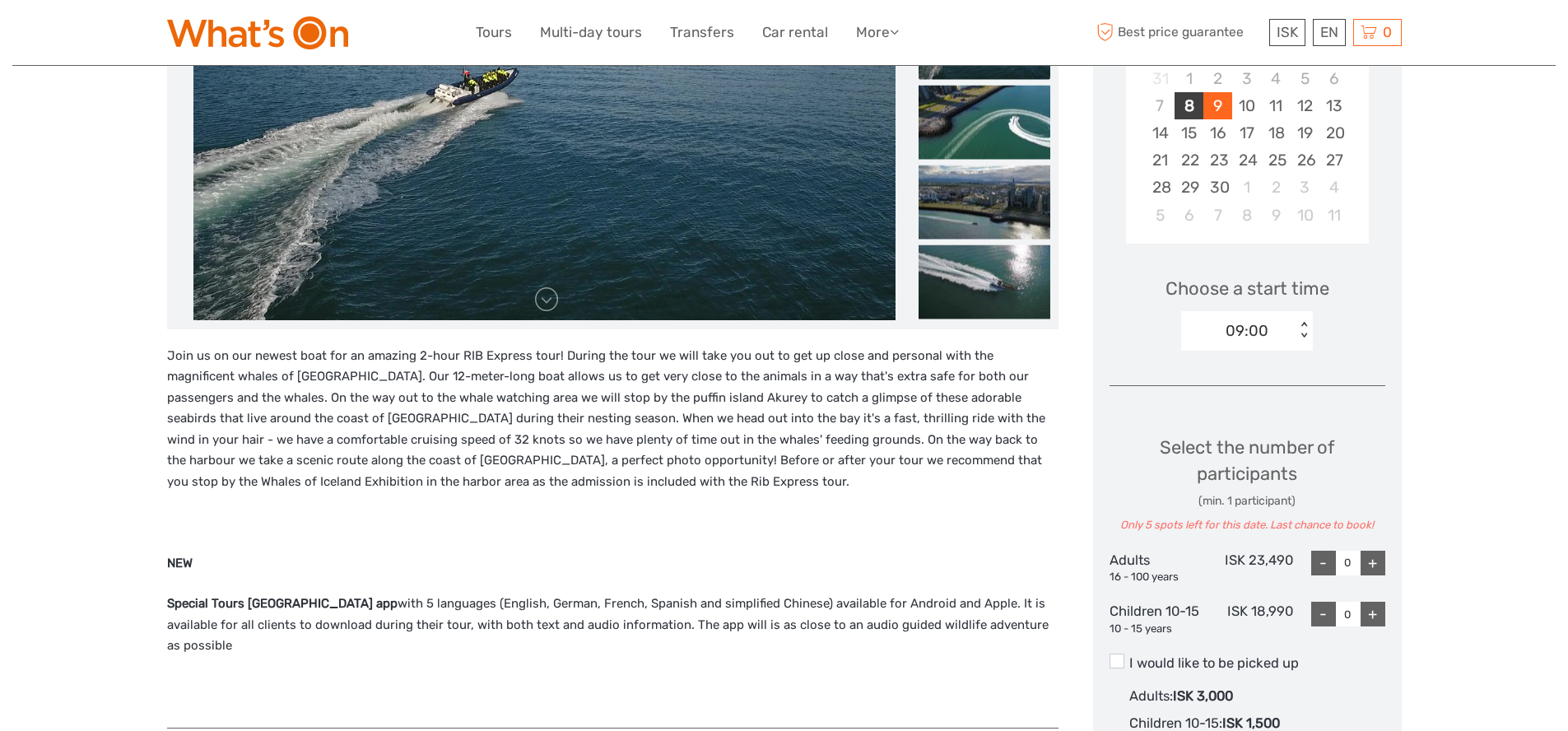
click at [1189, 109] on div "8" at bounding box center [1188, 105] width 29 height 27
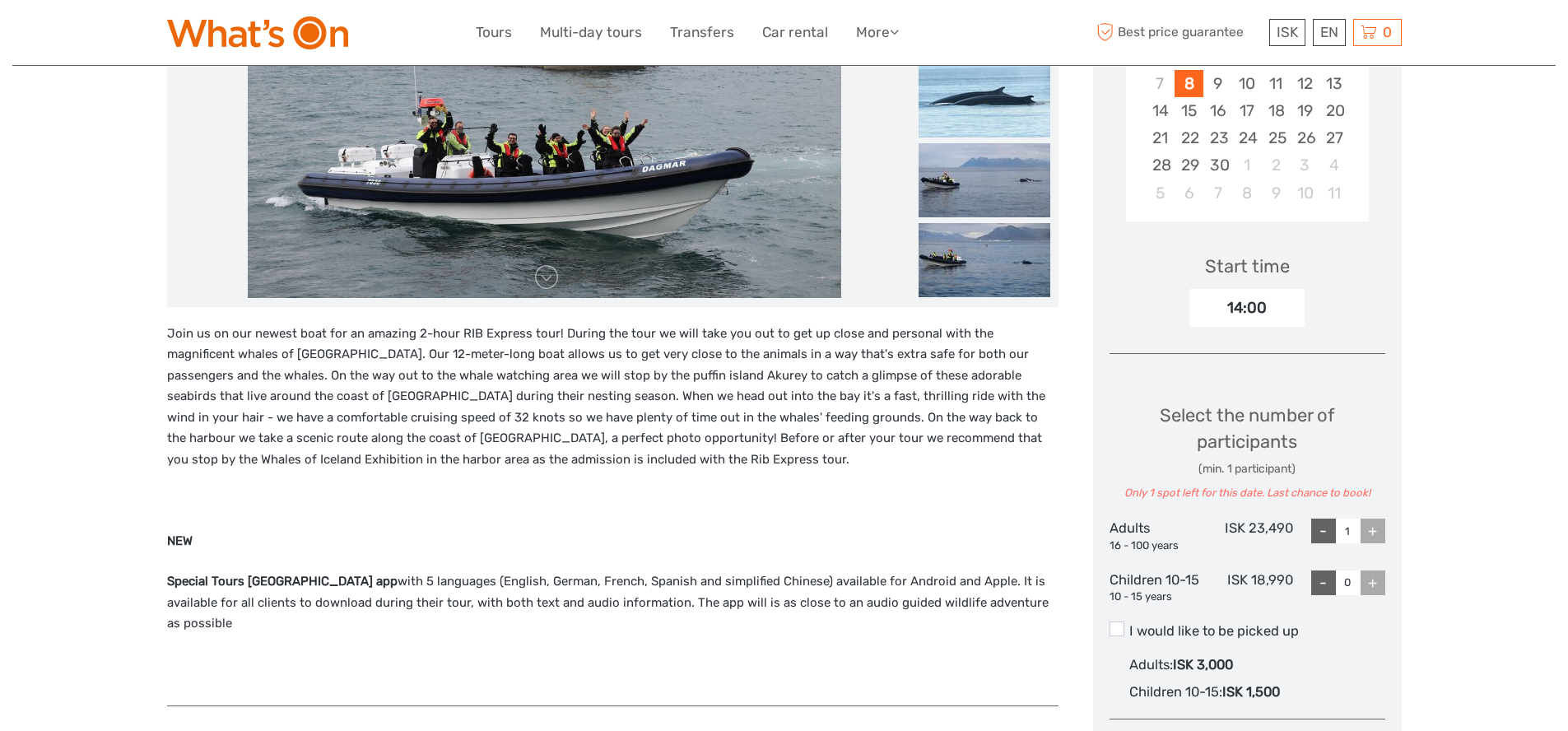
scroll to position [315, 0]
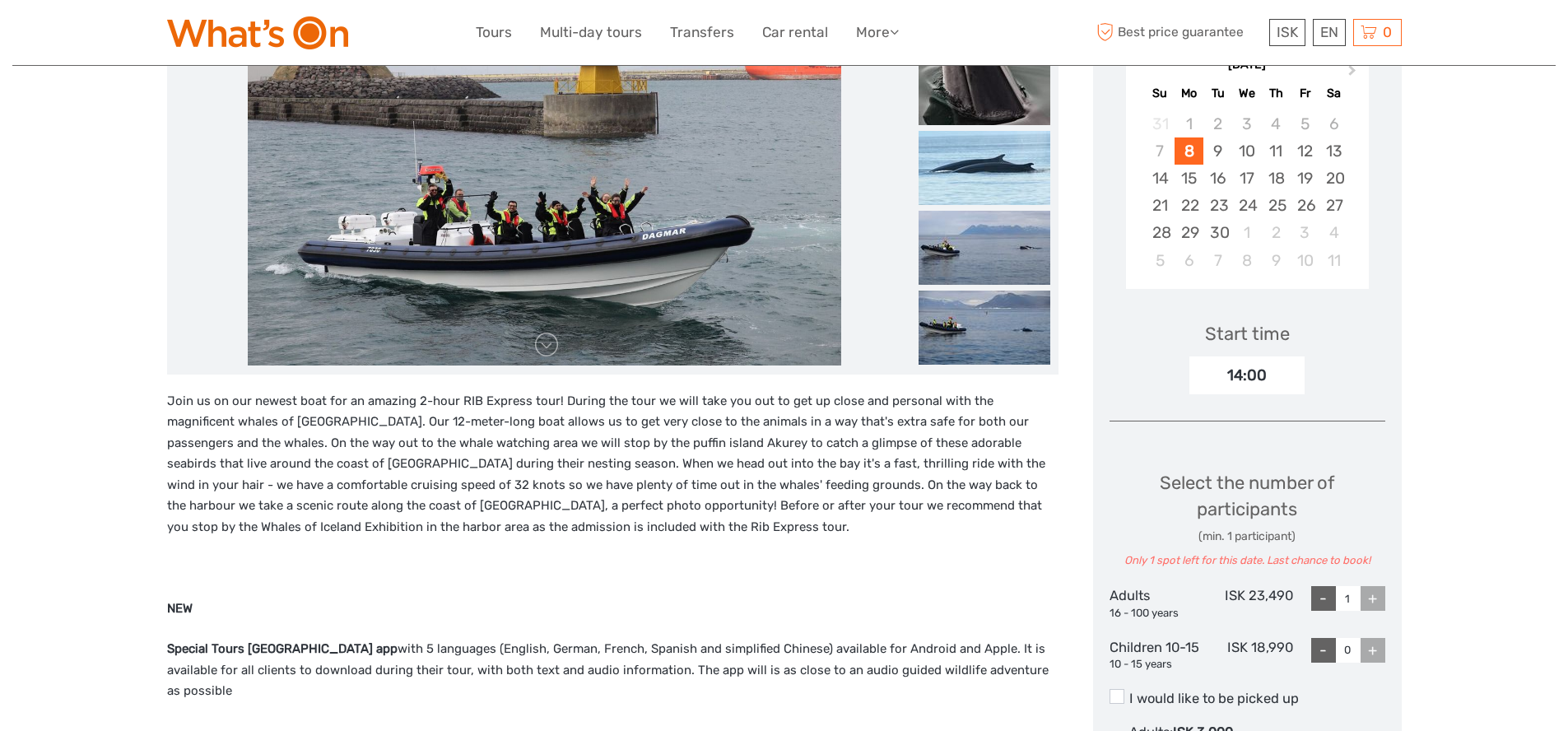
click at [1371, 601] on div "+" at bounding box center [1373, 598] width 25 height 25
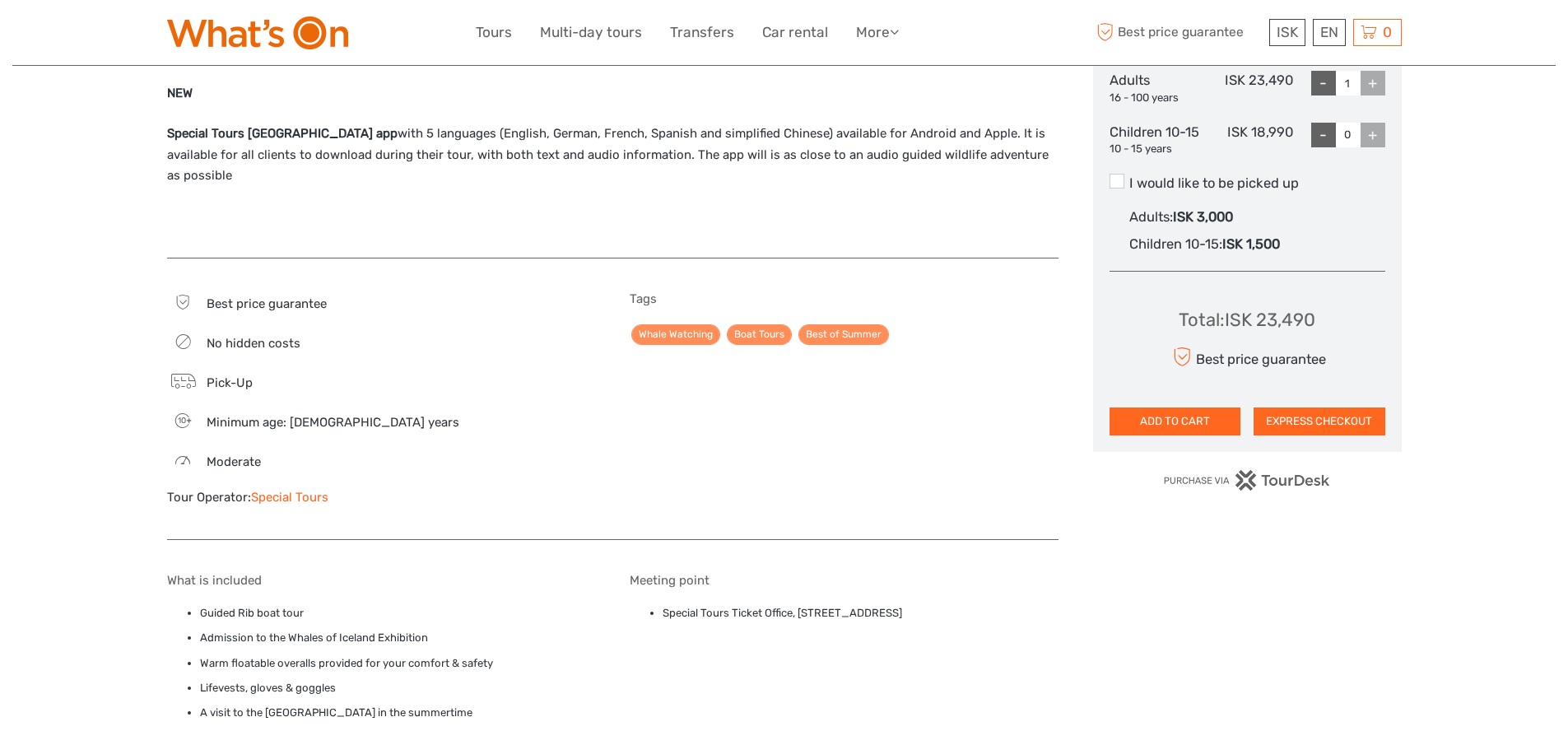
scroll to position [831, 0]
